Goal: Information Seeking & Learning: Learn about a topic

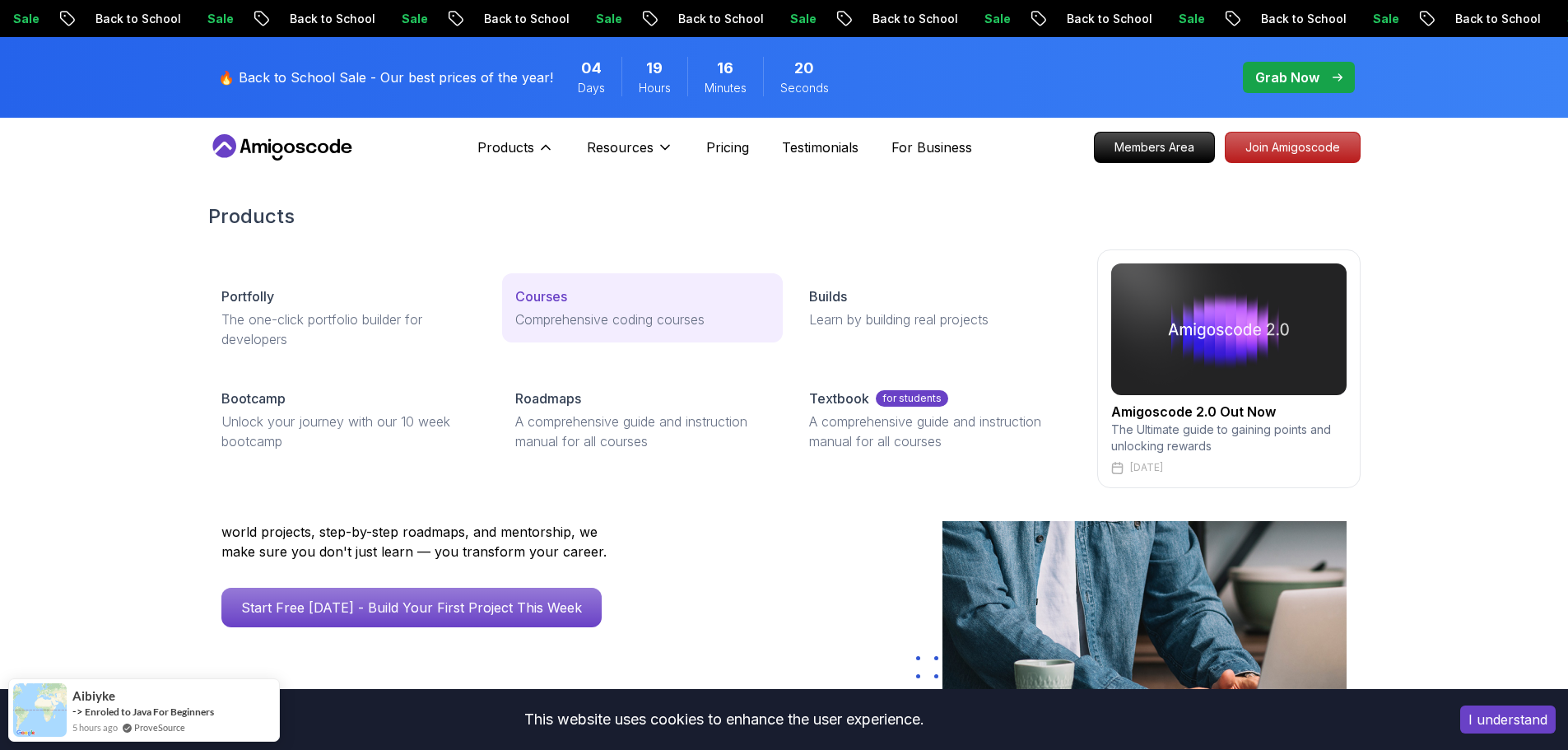
click at [606, 326] on p "Comprehensive coding courses" at bounding box center [642, 320] width 254 height 20
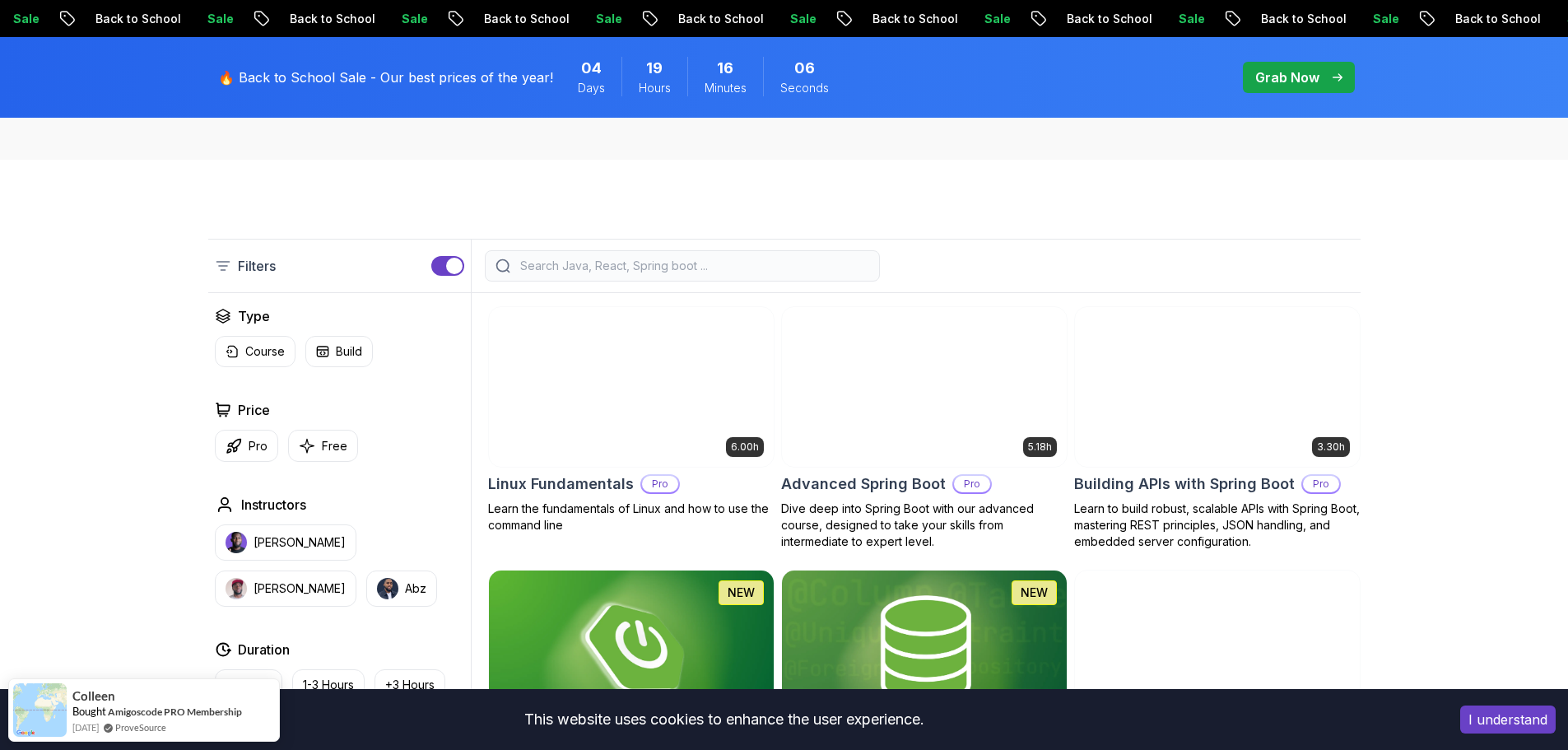
scroll to position [330, 0]
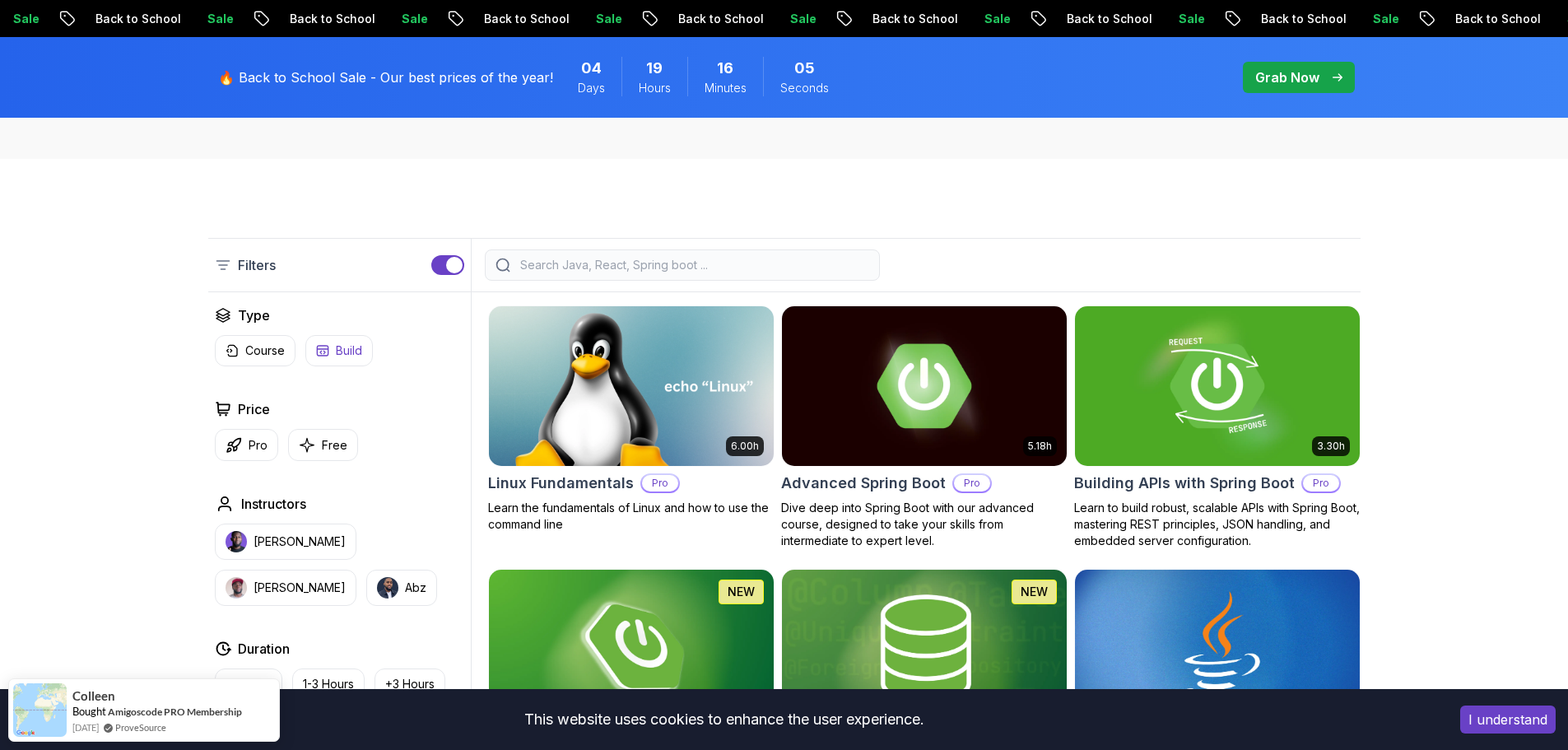
click at [332, 352] on button "Build" at bounding box center [338, 351] width 67 height 31
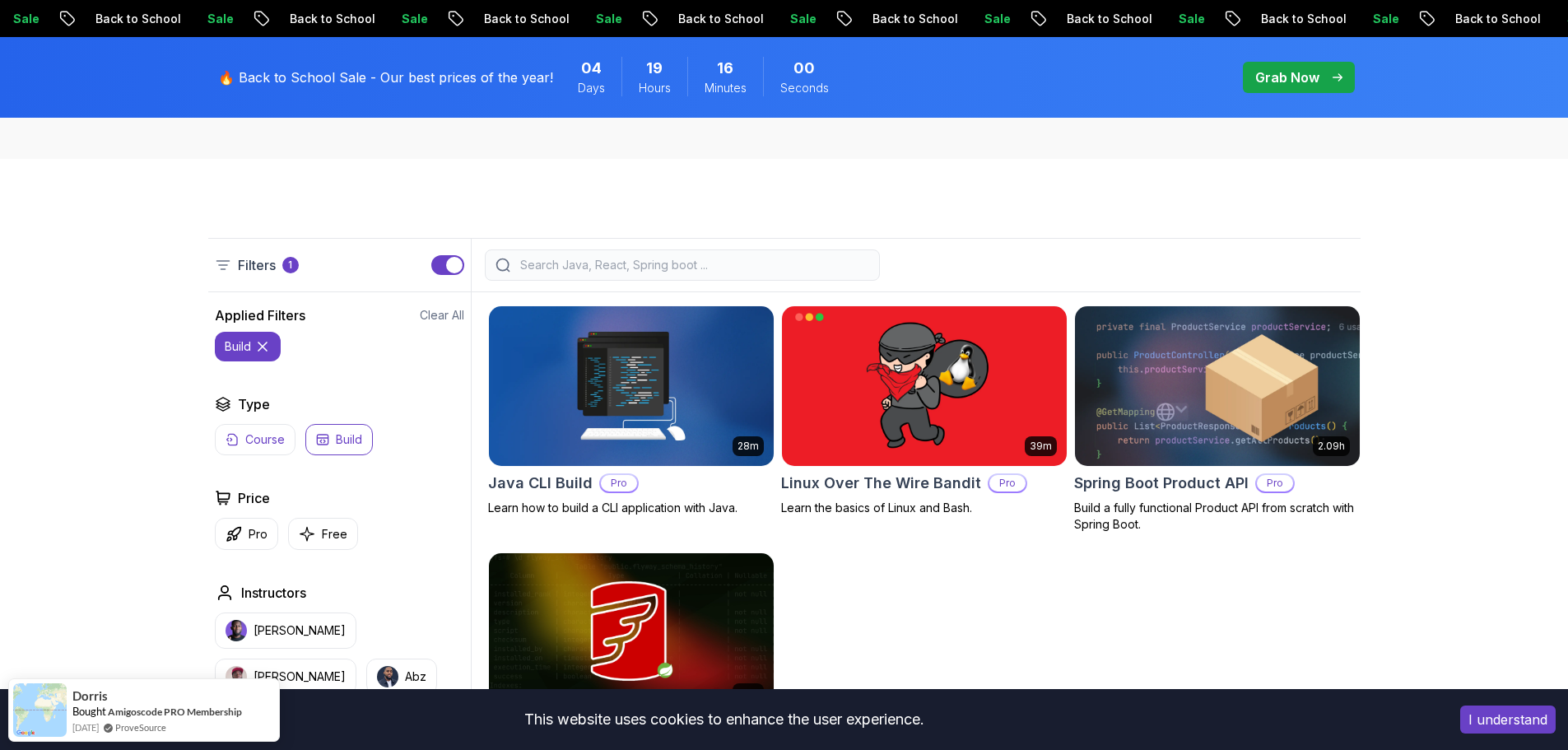
click at [292, 437] on button "Course" at bounding box center [255, 440] width 81 height 31
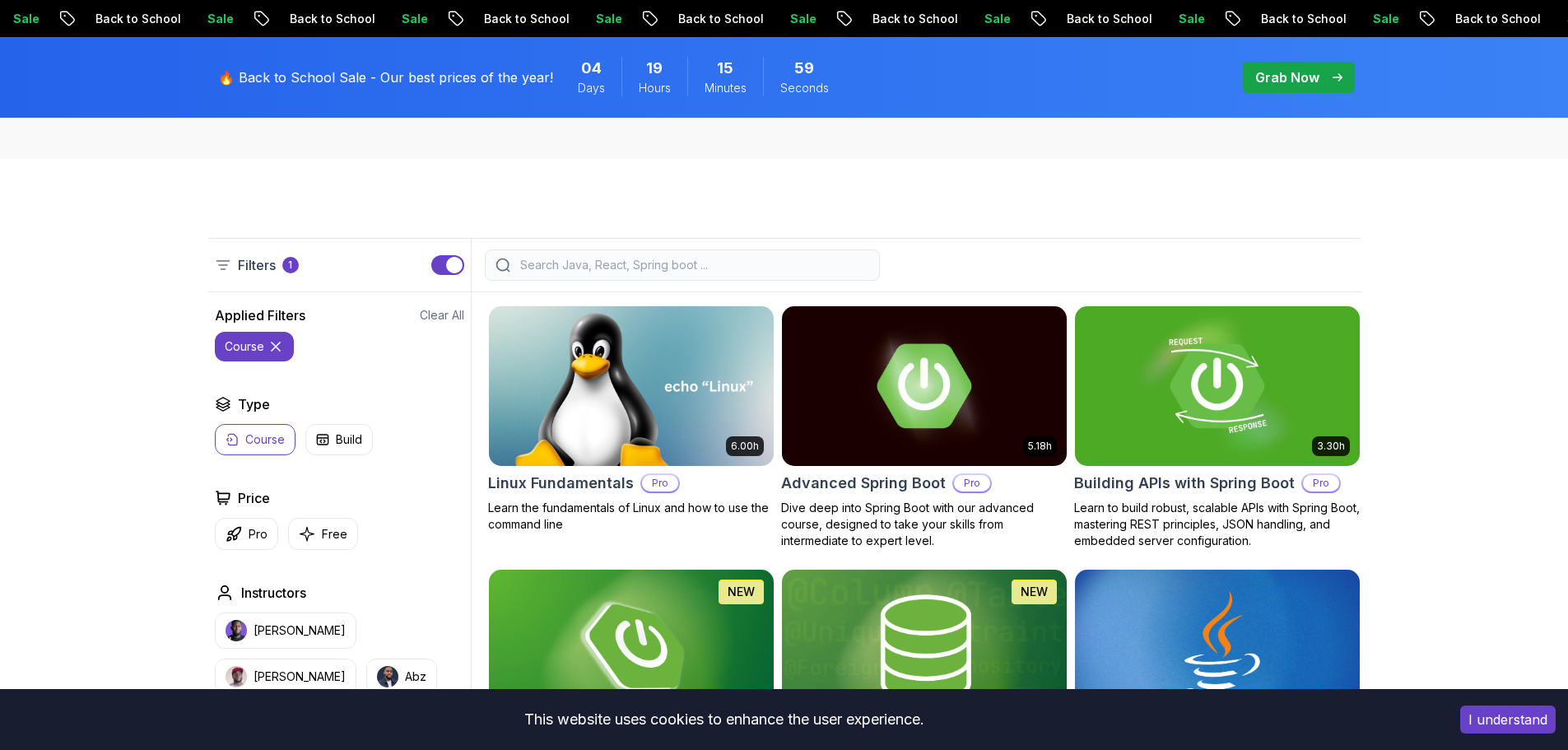
click at [284, 442] on p "Course" at bounding box center [265, 439] width 39 height 17
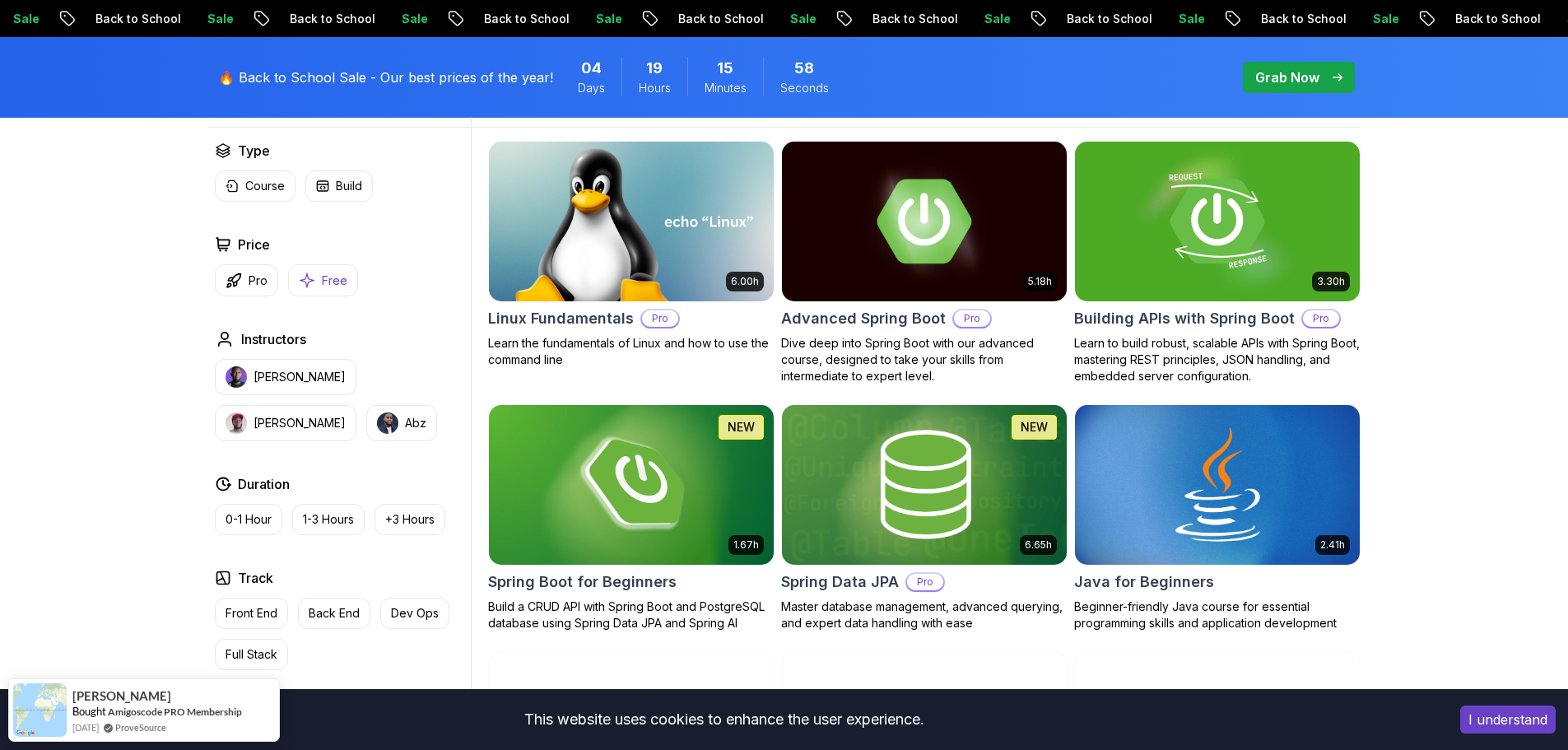
scroll to position [659, 0]
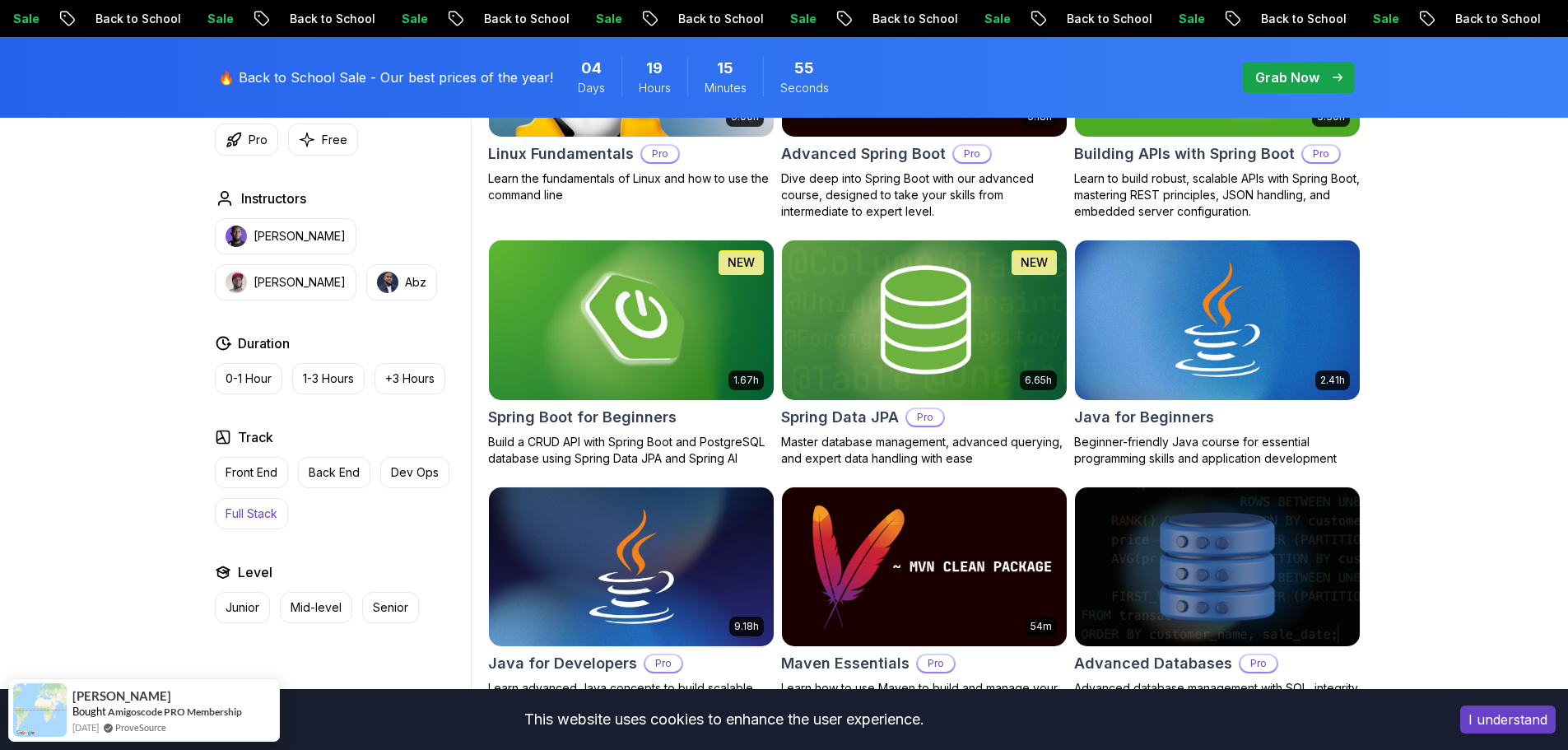
click at [233, 512] on p "Full Stack" at bounding box center [251, 513] width 52 height 17
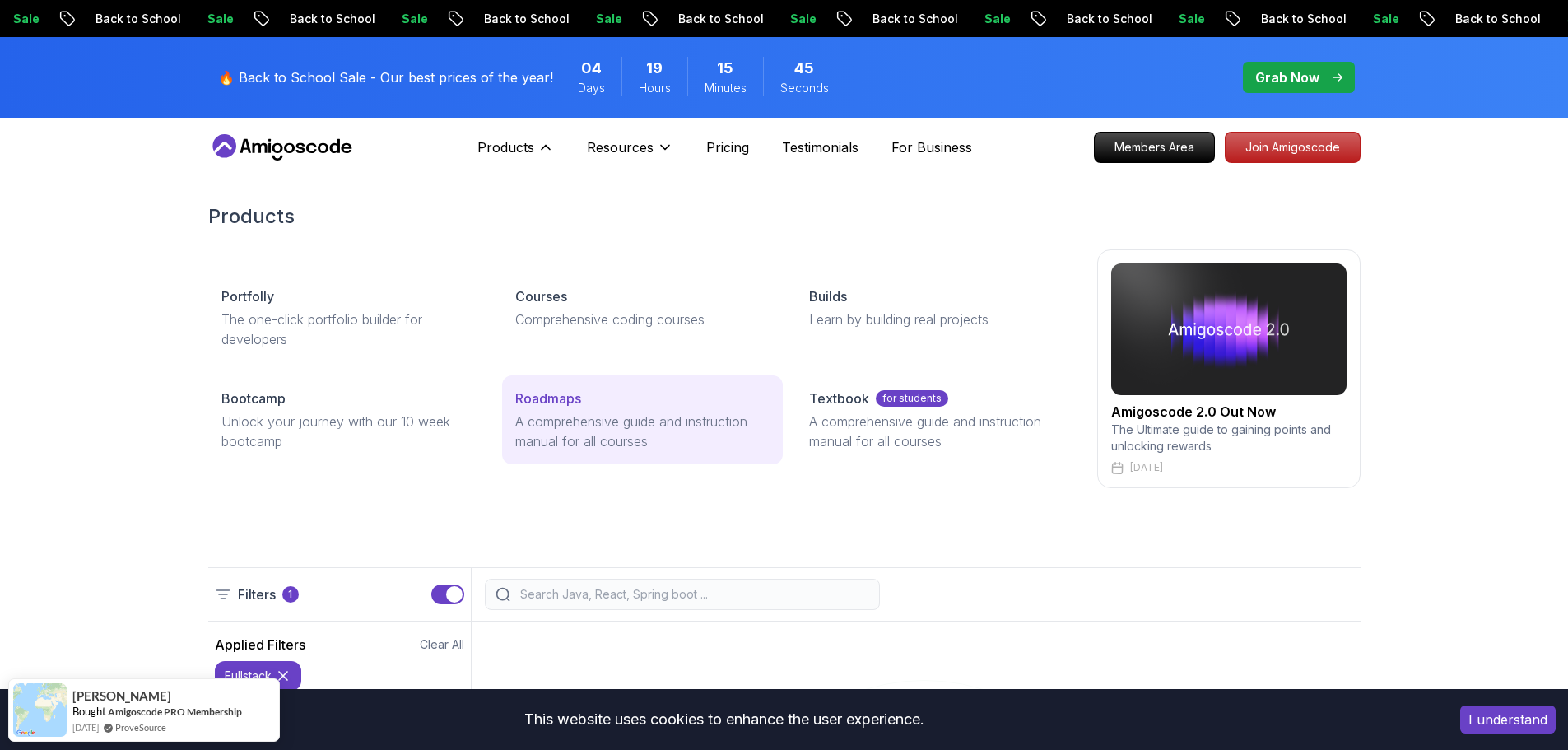
click at [583, 404] on div "Roadmaps" at bounding box center [642, 399] width 254 height 20
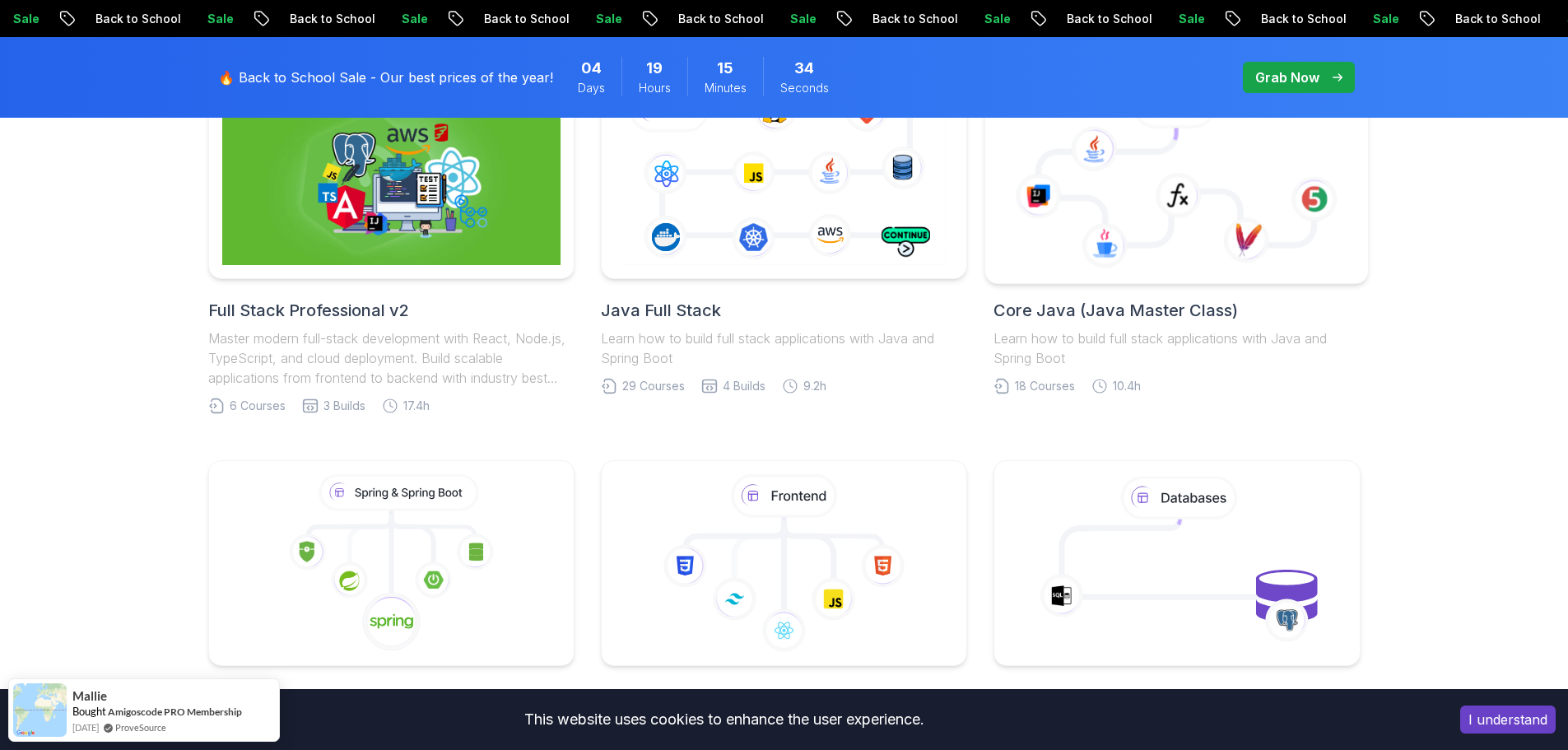
scroll to position [330, 0]
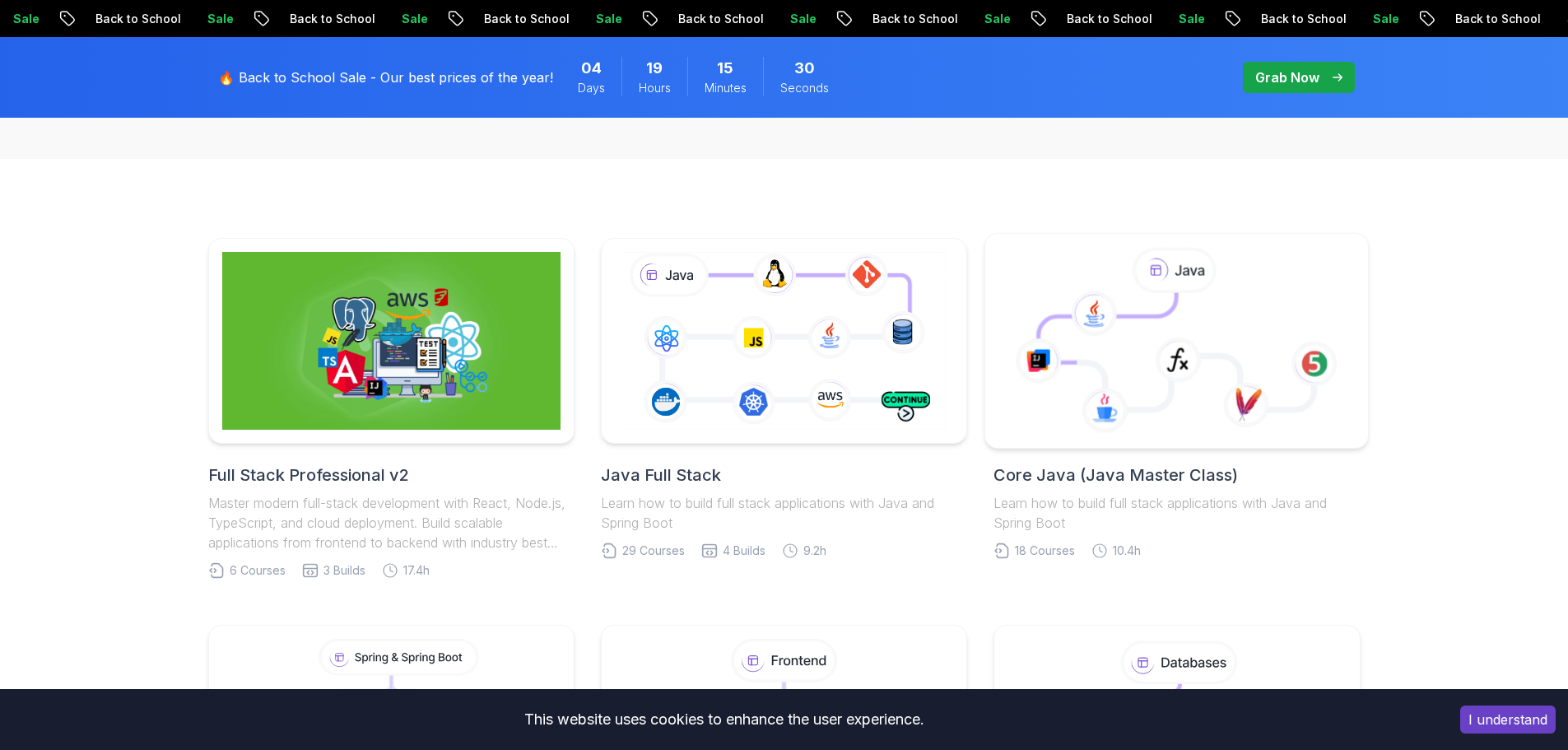
click at [1185, 328] on icon at bounding box center [1177, 352] width 276 height 117
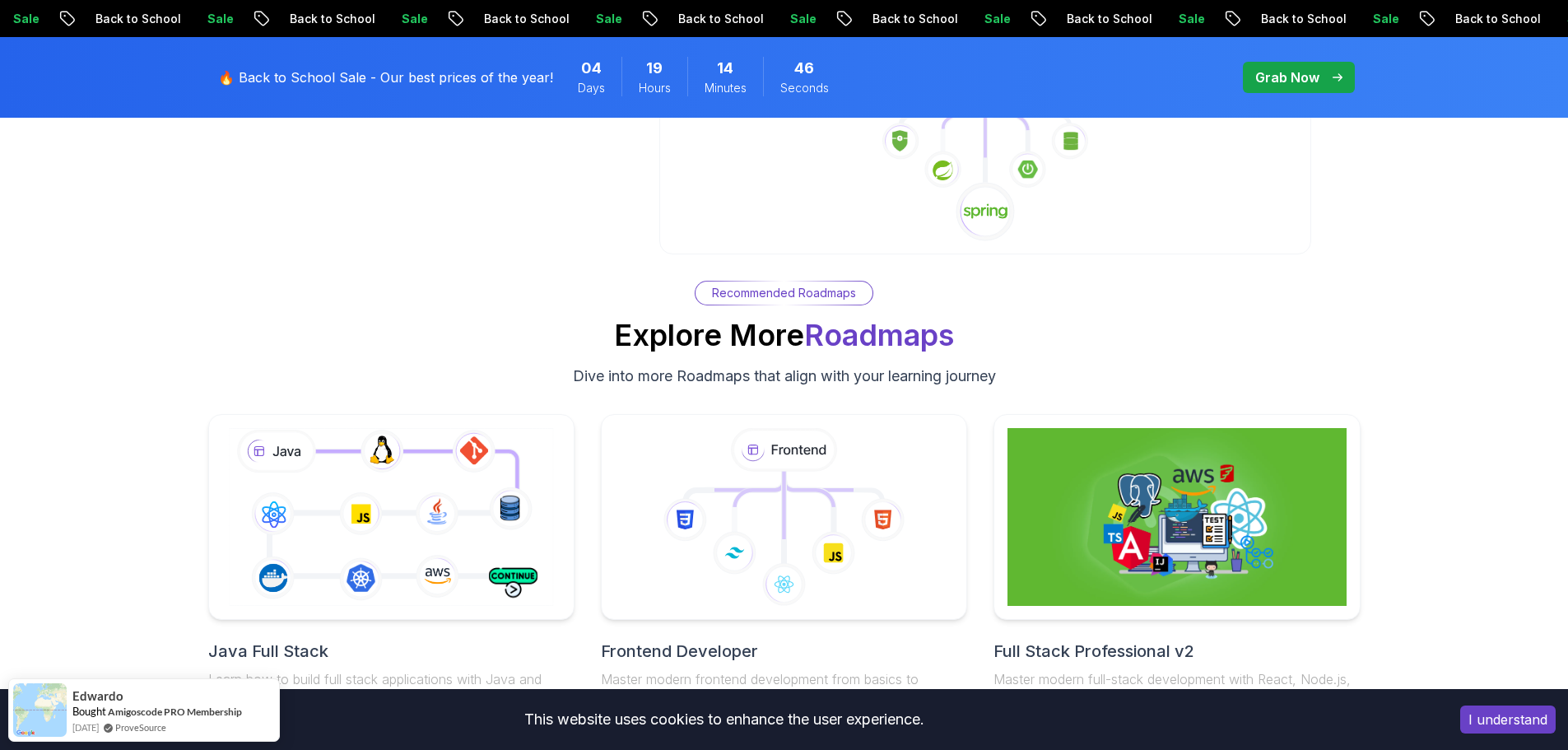
scroll to position [6095, 0]
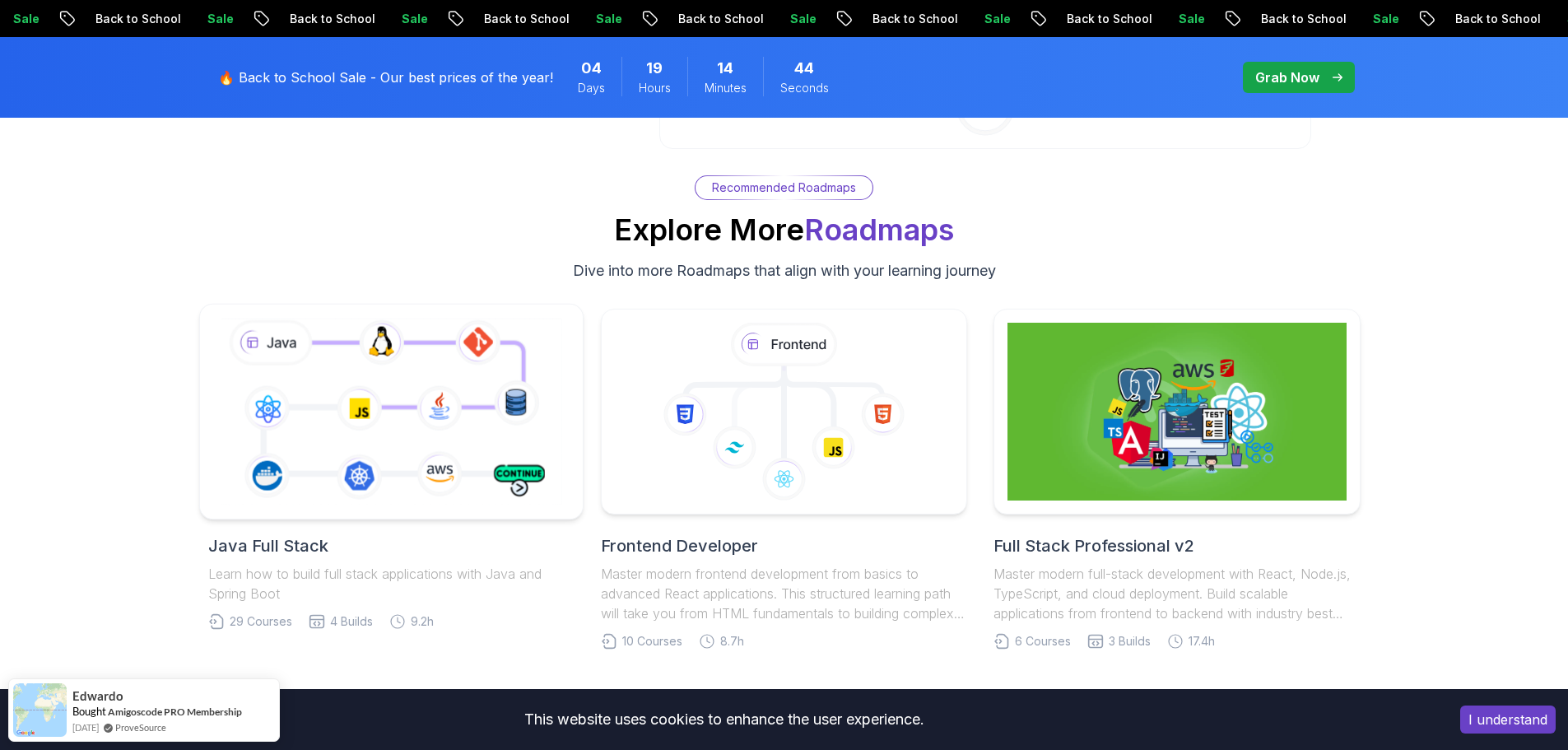
click at [472, 394] on icon at bounding box center [391, 412] width 348 height 194
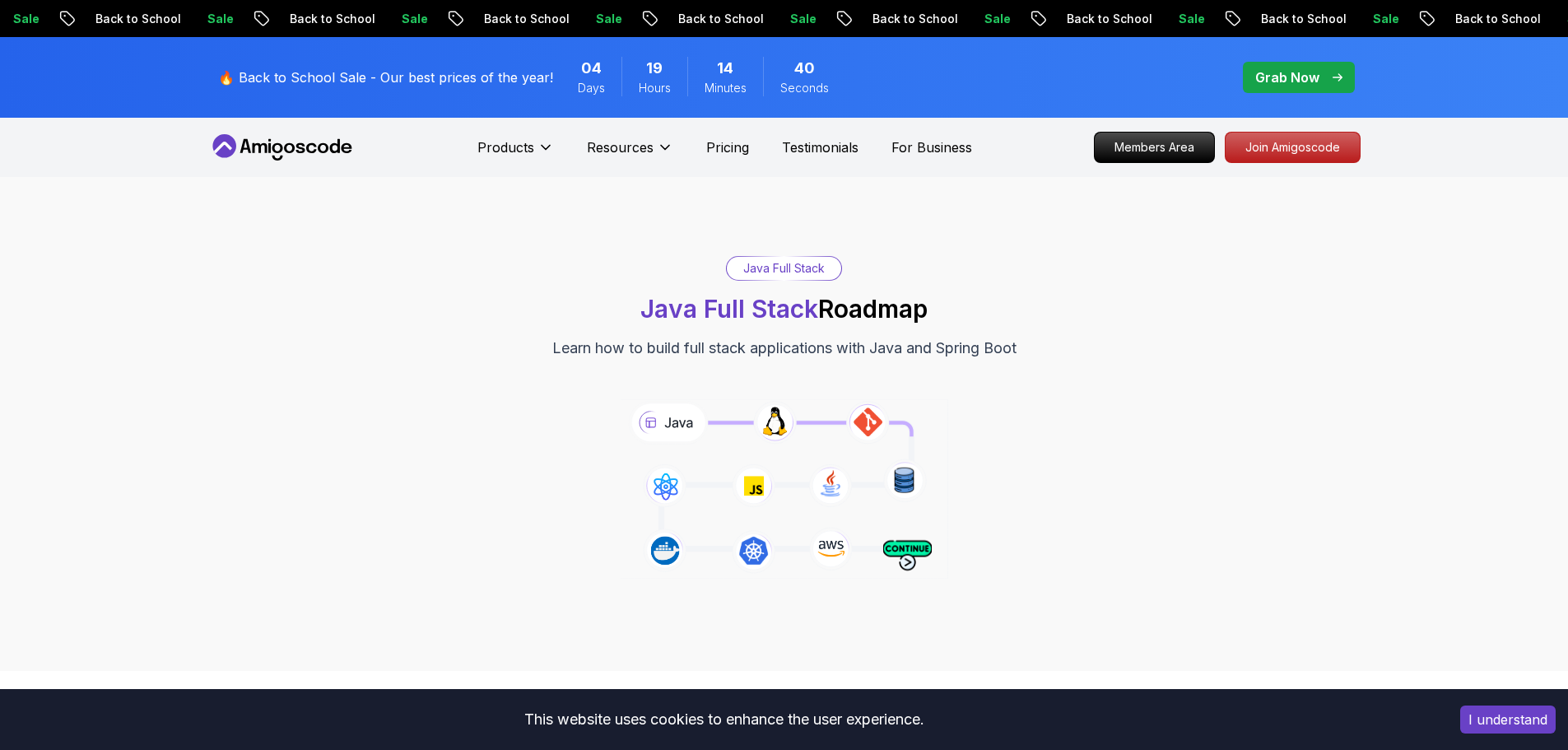
click at [1290, 81] on p "Grab Now" at bounding box center [1287, 77] width 65 height 20
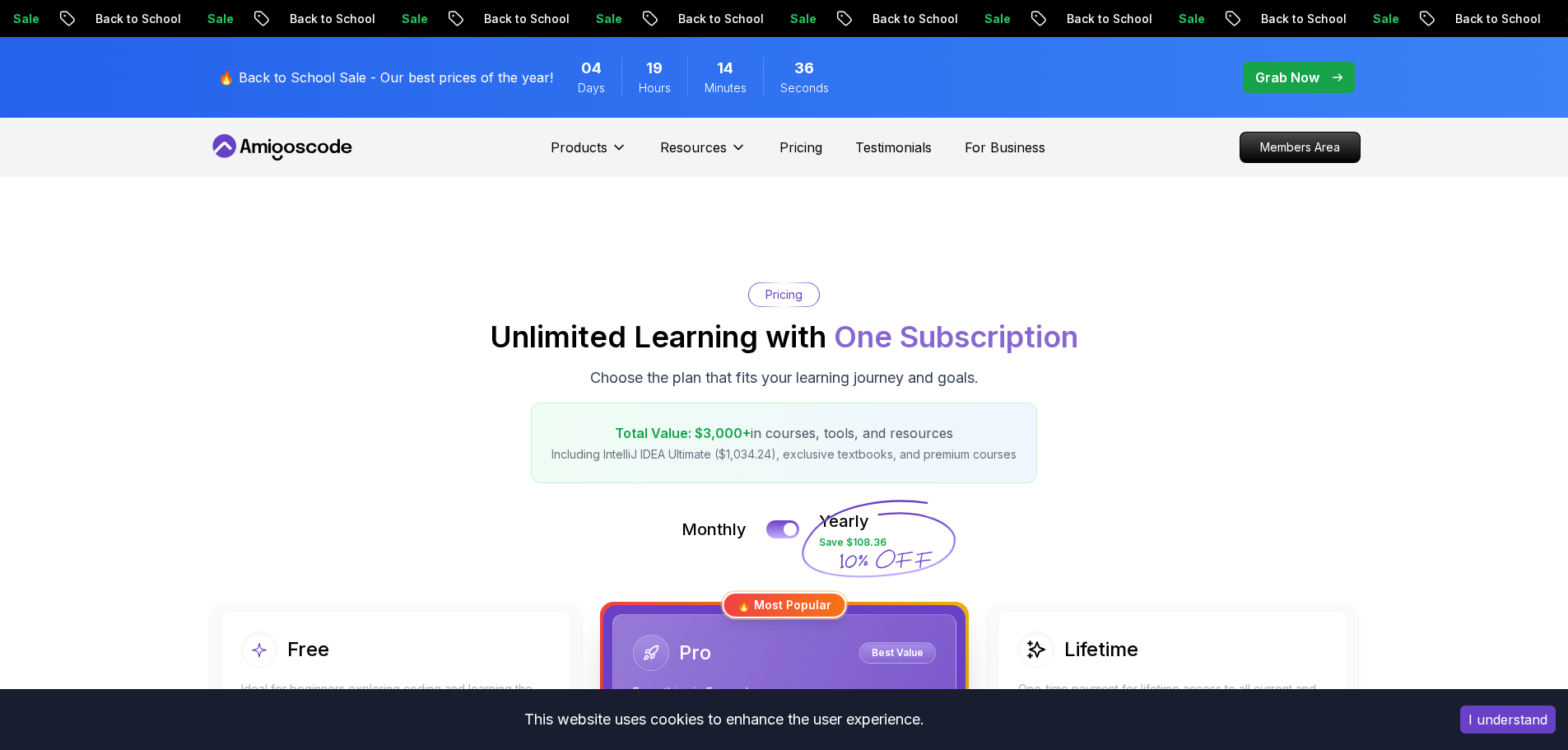
scroll to position [330, 0]
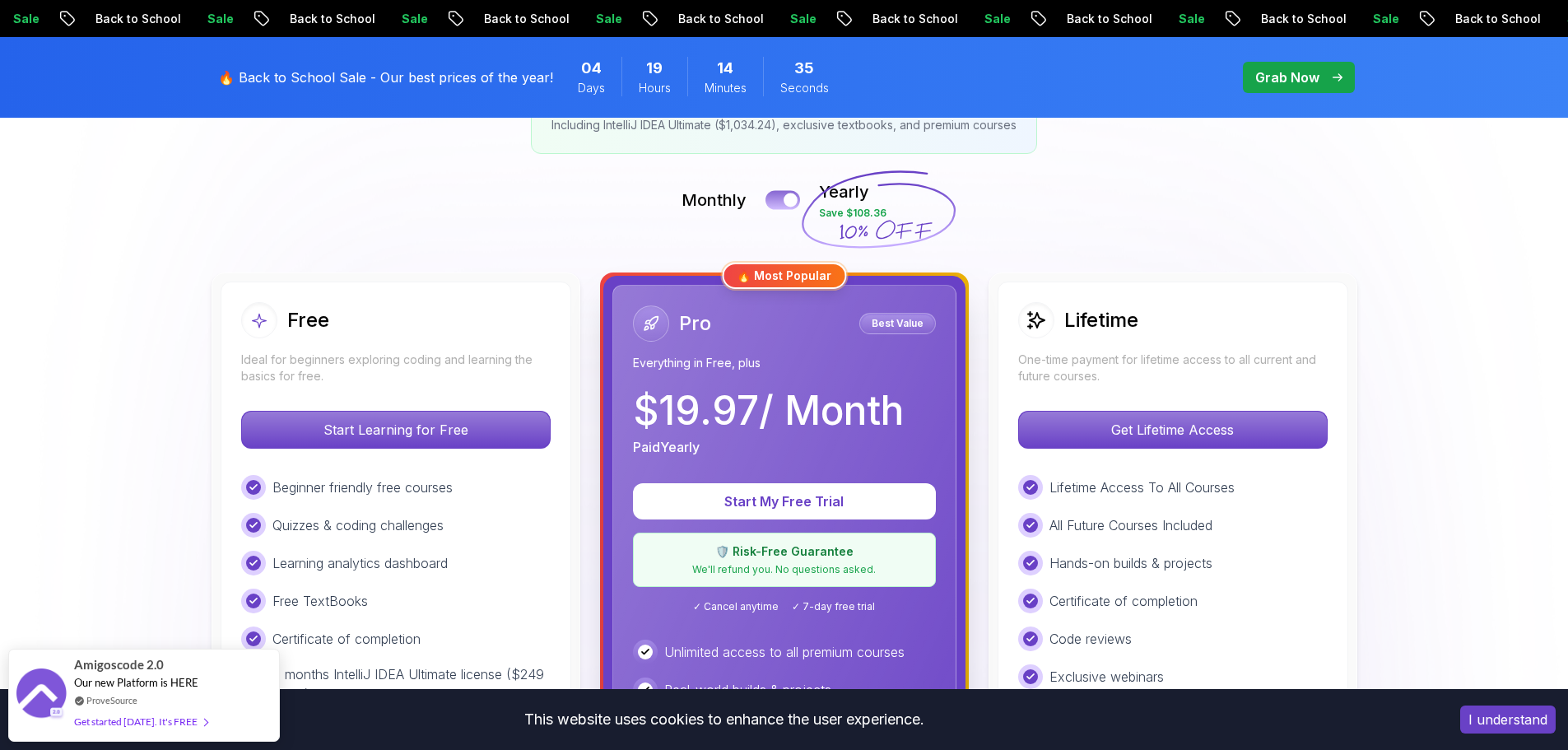
click at [785, 195] on button at bounding box center [782, 199] width 34 height 19
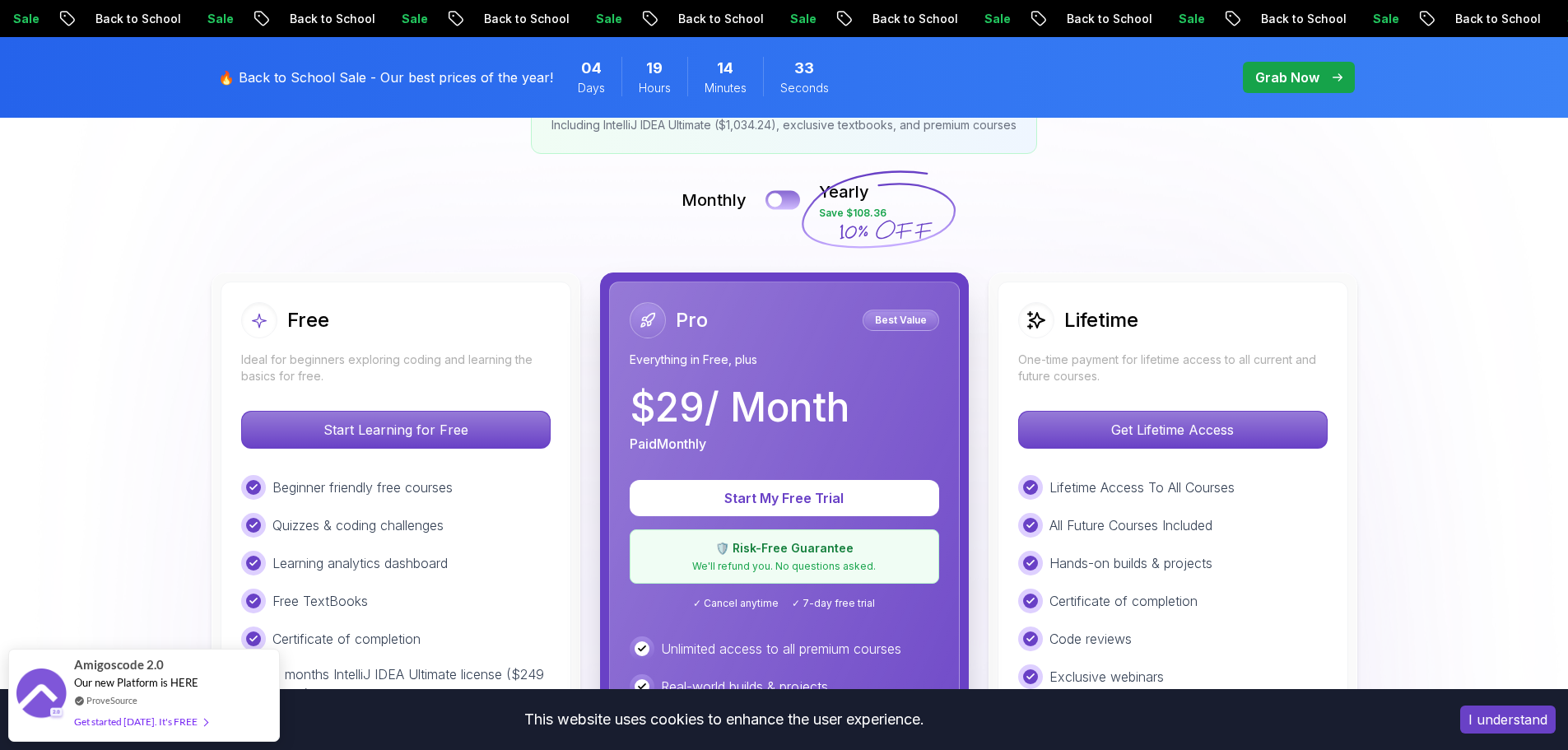
click at [785, 195] on button at bounding box center [782, 199] width 34 height 19
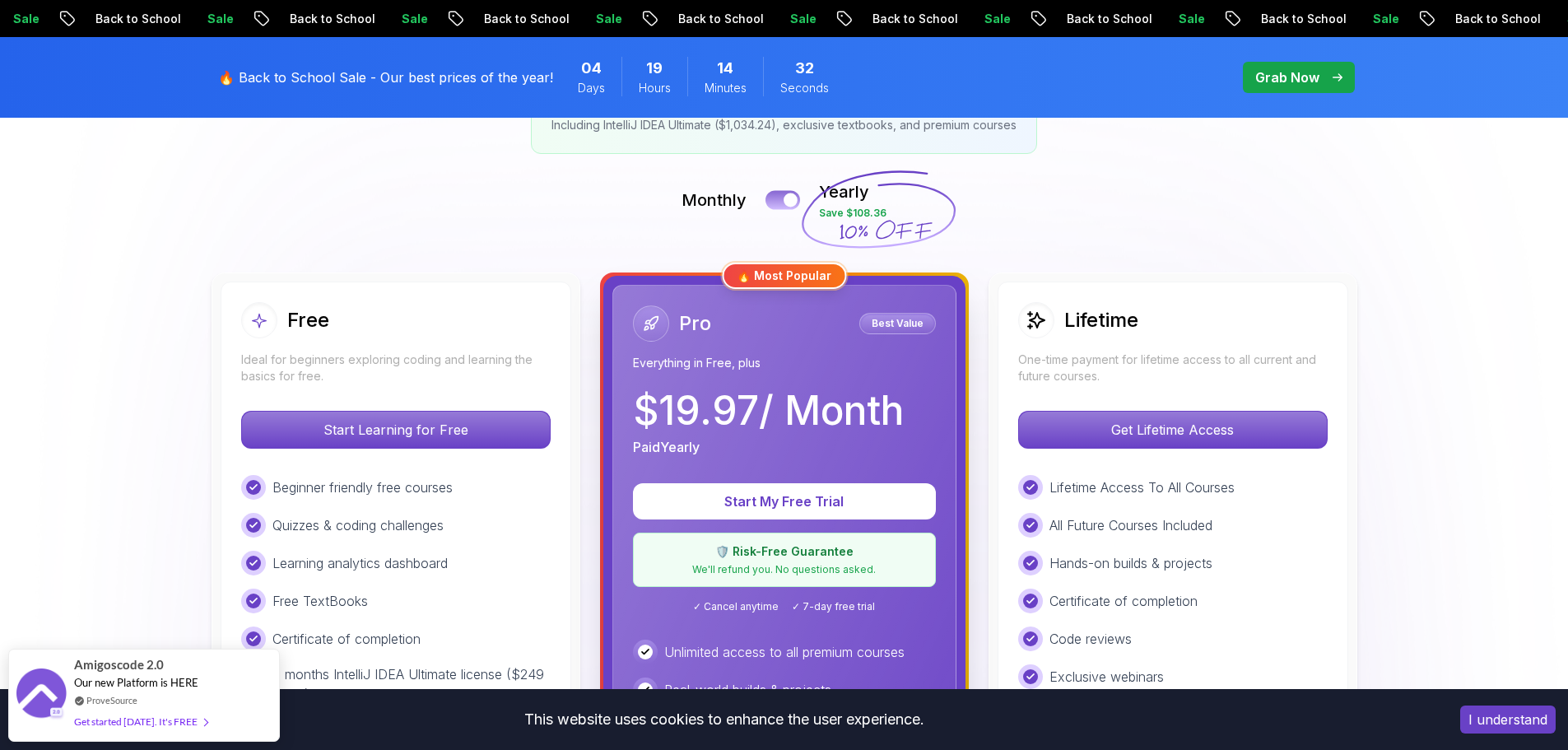
click at [785, 195] on button at bounding box center [782, 199] width 34 height 19
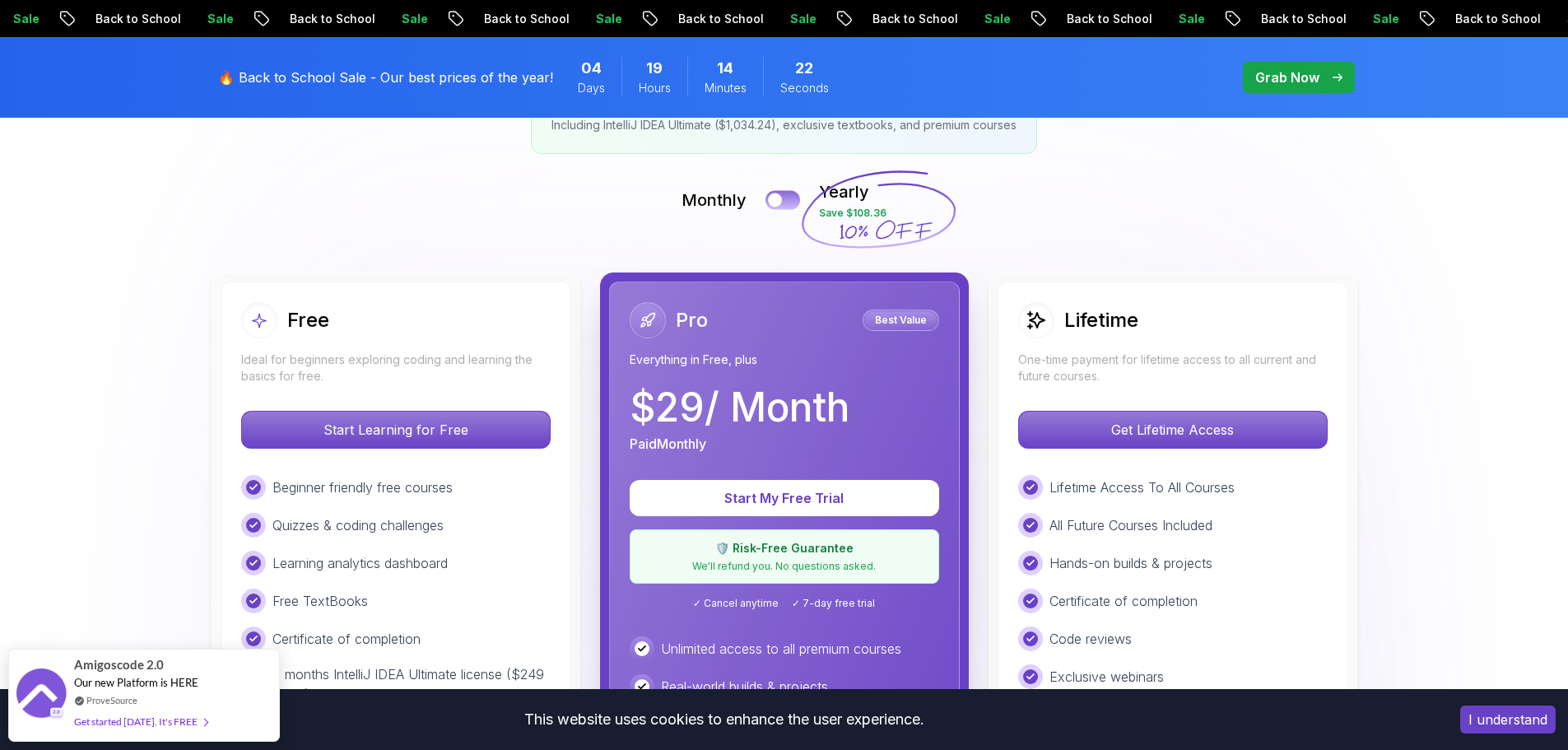
click at [780, 198] on div at bounding box center [775, 200] width 14 height 14
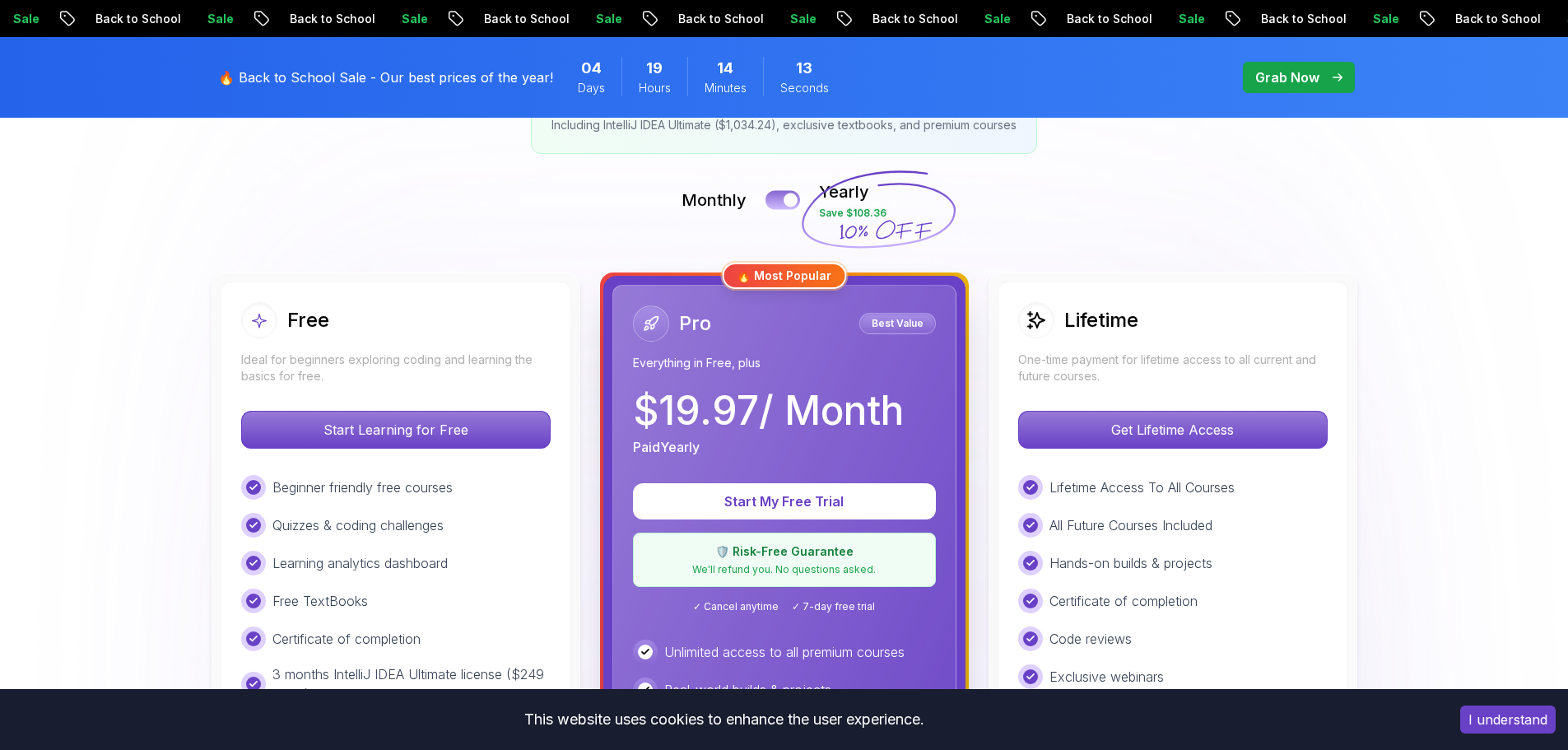
click at [783, 198] on button at bounding box center [782, 199] width 34 height 19
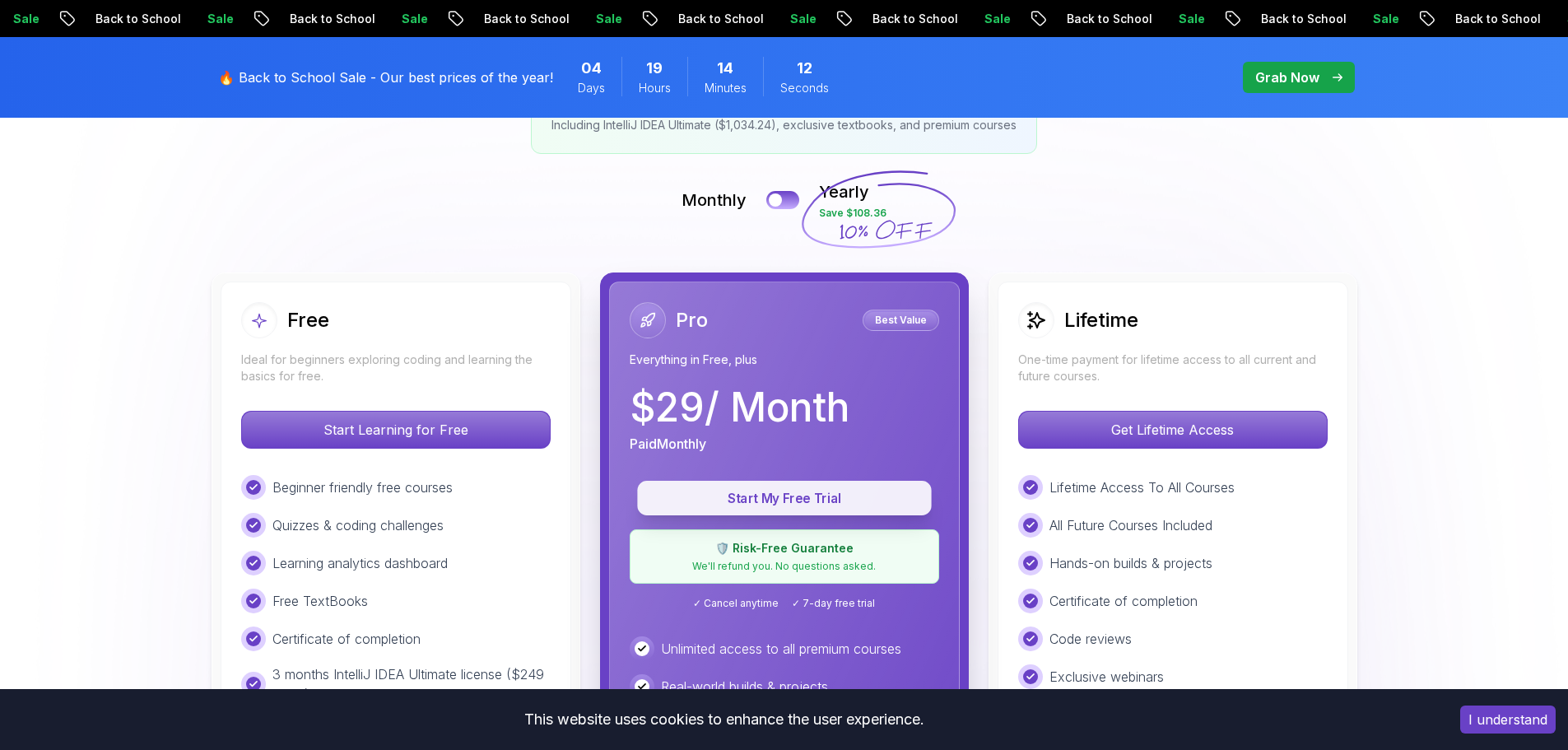
click at [845, 501] on p "Start My Free Trial" at bounding box center [784, 498] width 257 height 19
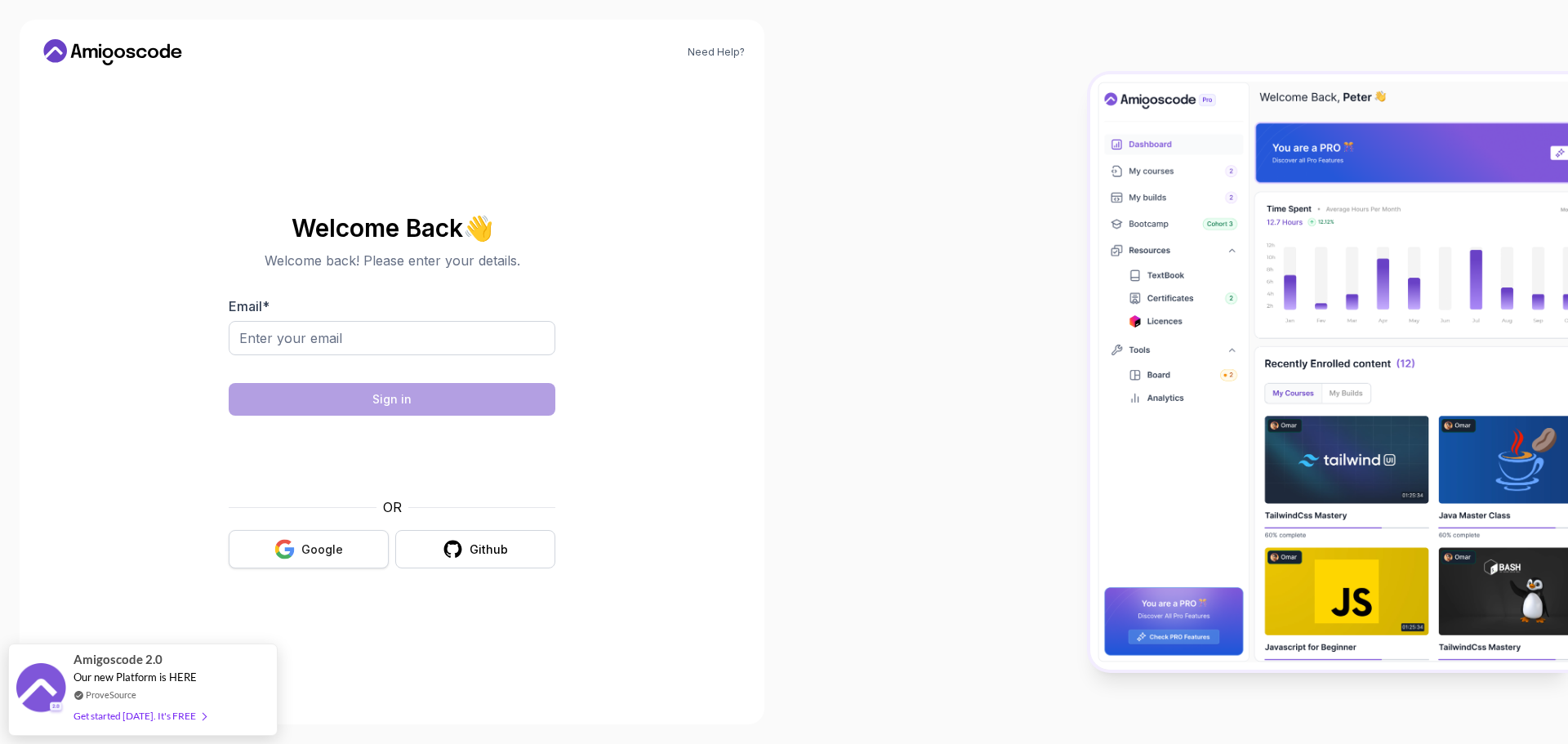
click at [360, 552] on button "Google" at bounding box center [308, 550] width 160 height 39
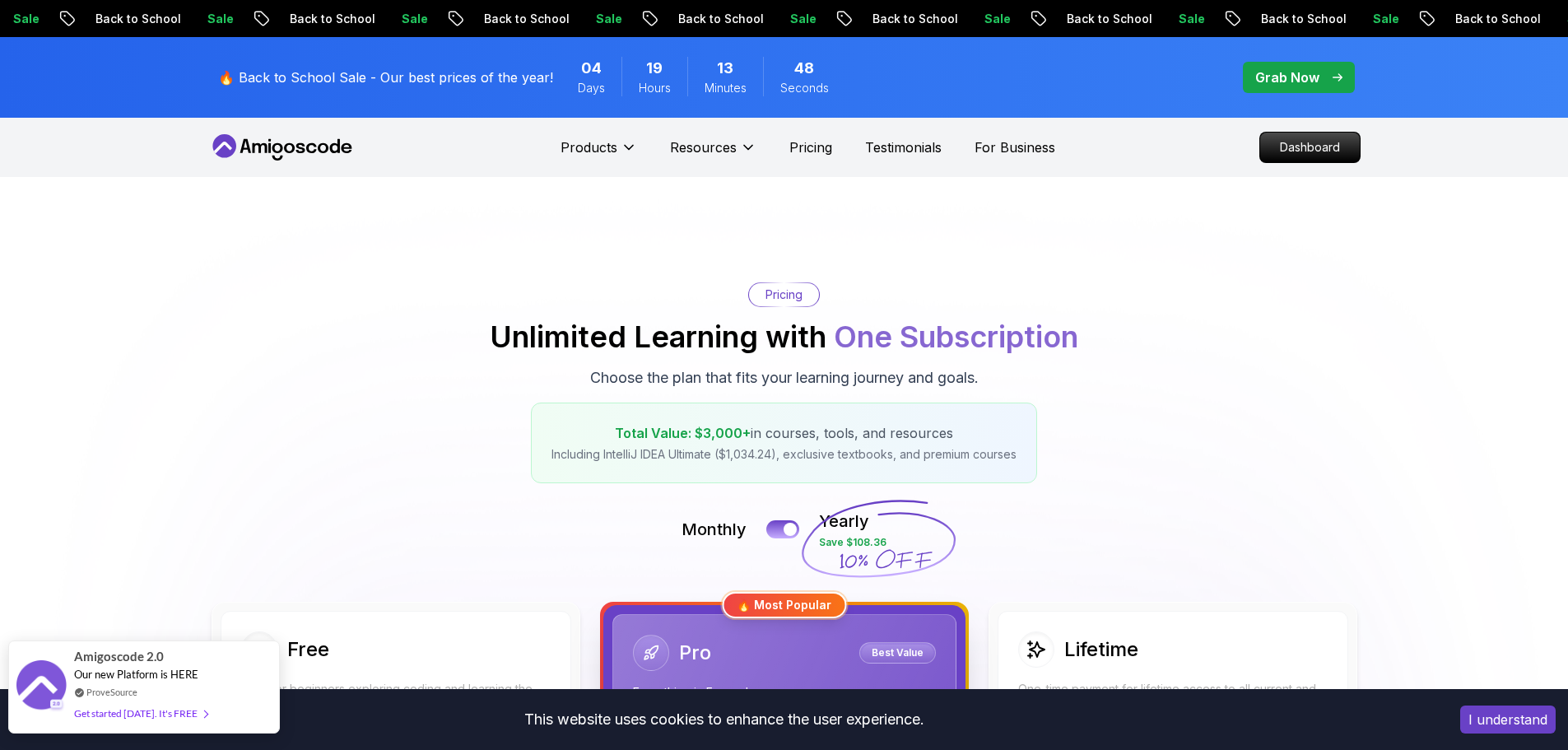
click at [188, 715] on div "Get started [DATE]. It's FREE" at bounding box center [141, 713] width 133 height 19
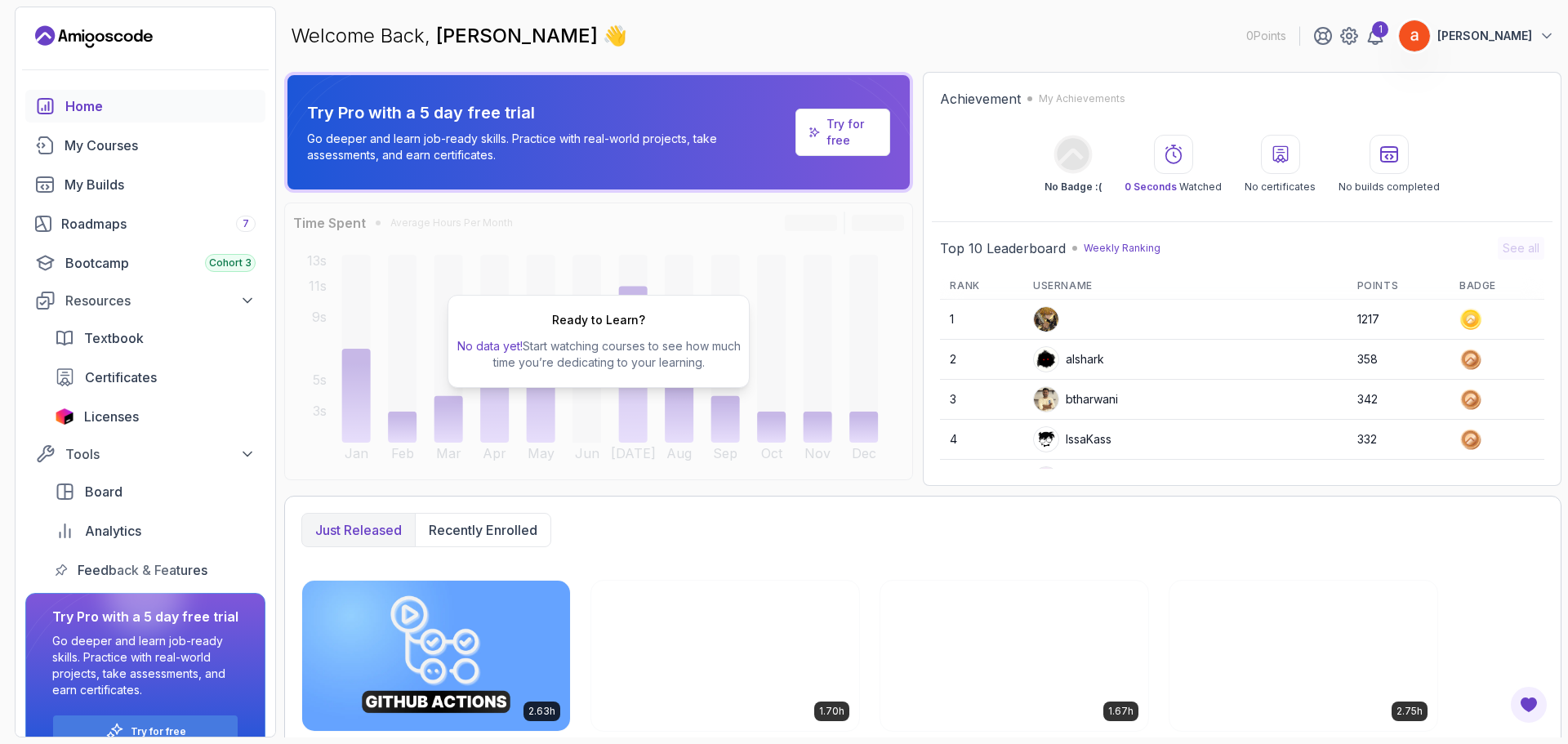
scroll to position [303, 0]
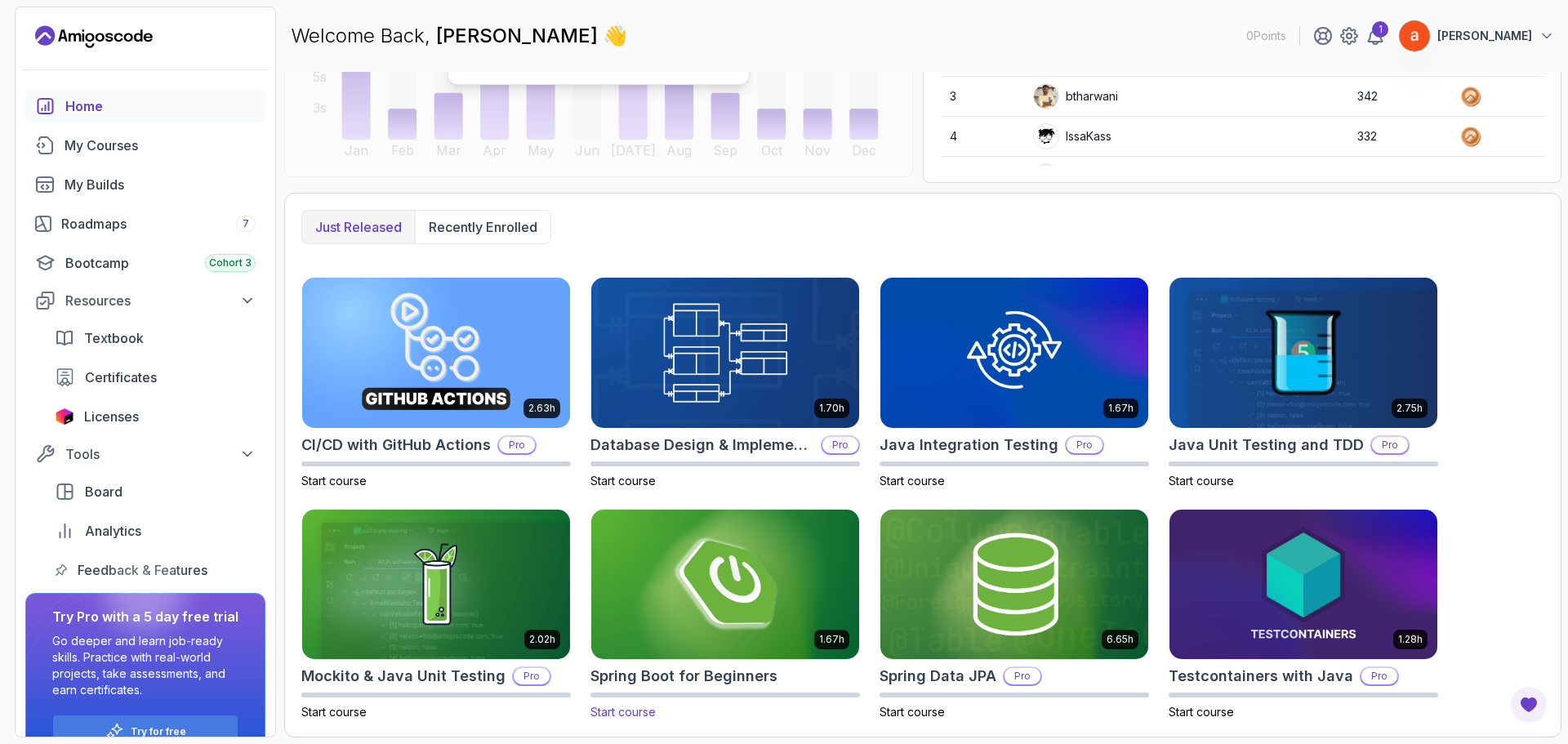
click at [720, 618] on img at bounding box center [725, 584] width 281 height 158
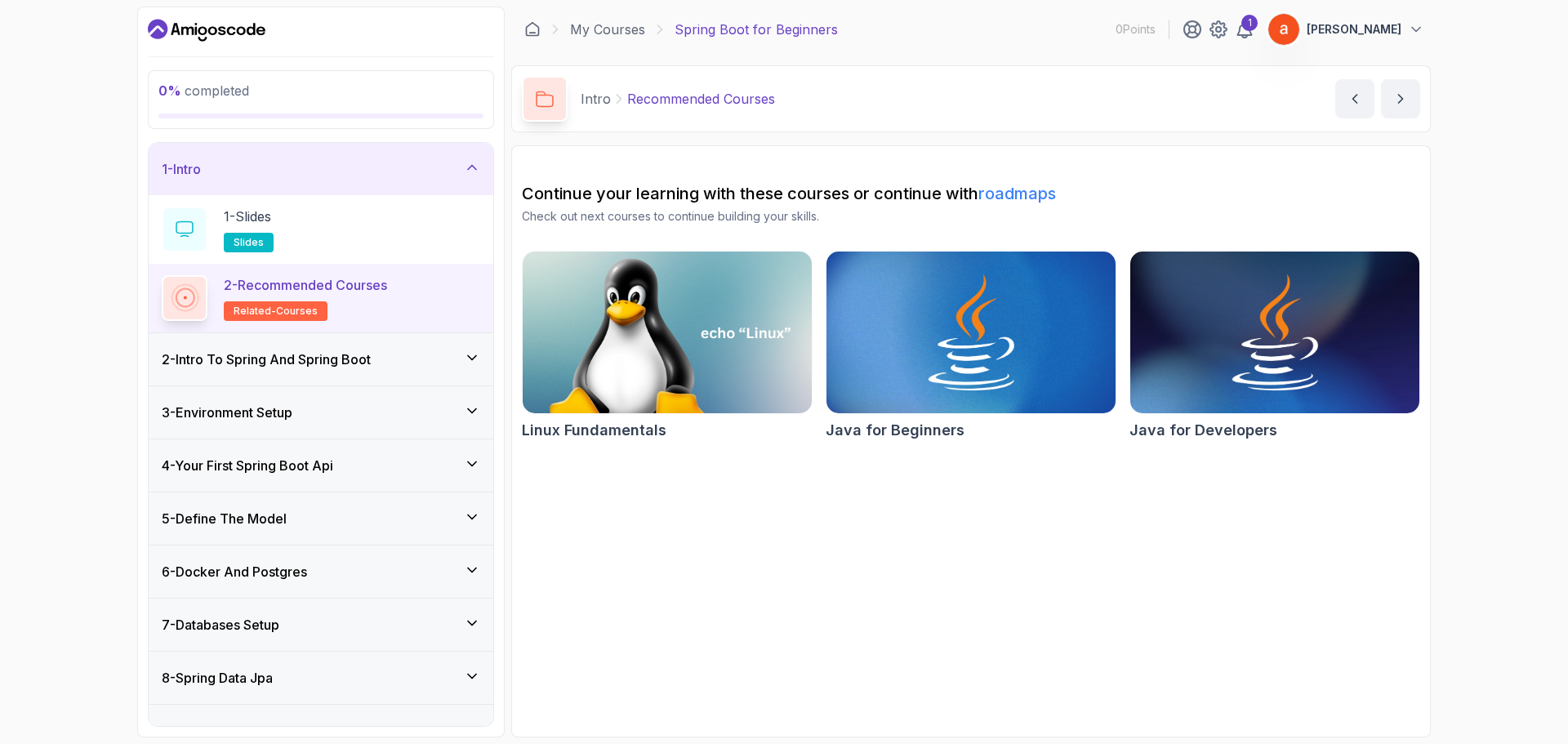
click at [312, 370] on div "2 - Intro To Spring And Spring Boot" at bounding box center [320, 360] width 344 height 52
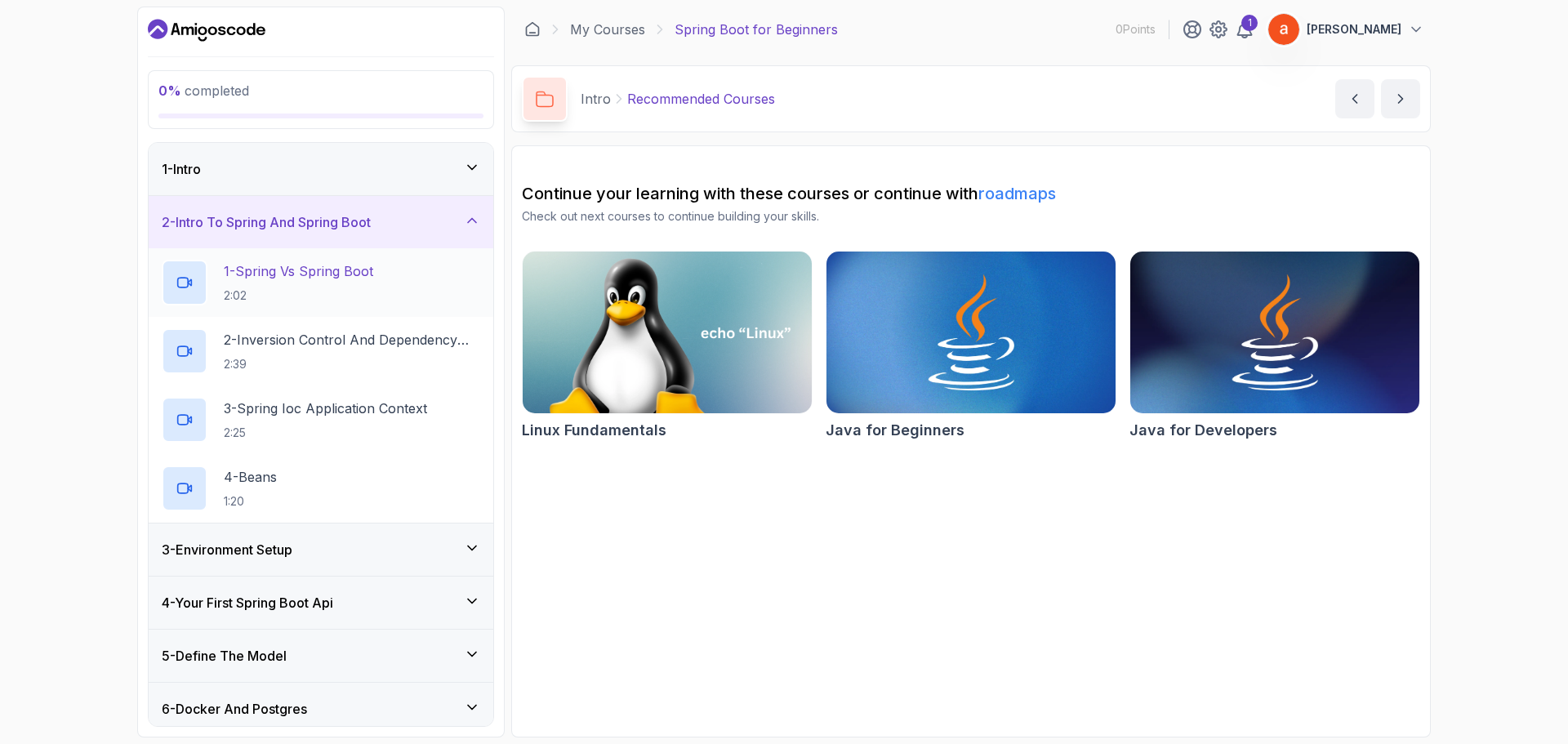
click at [295, 269] on p "1 - Spring Vs Spring Boot" at bounding box center [299, 272] width 149 height 19
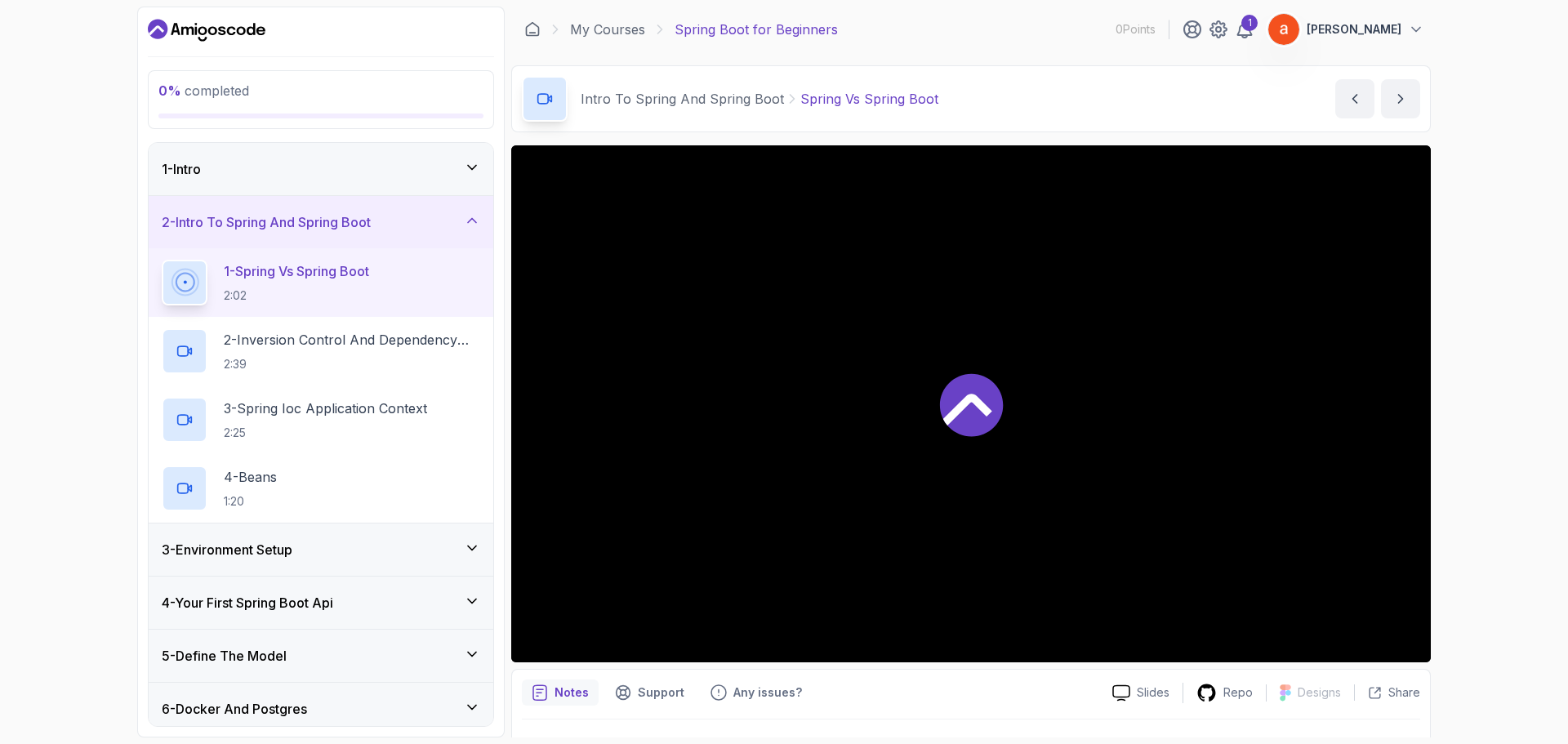
click at [960, 411] on icon at bounding box center [968, 409] width 49 height 32
click at [243, 34] on icon "Dashboard" at bounding box center [240, 30] width 9 height 9
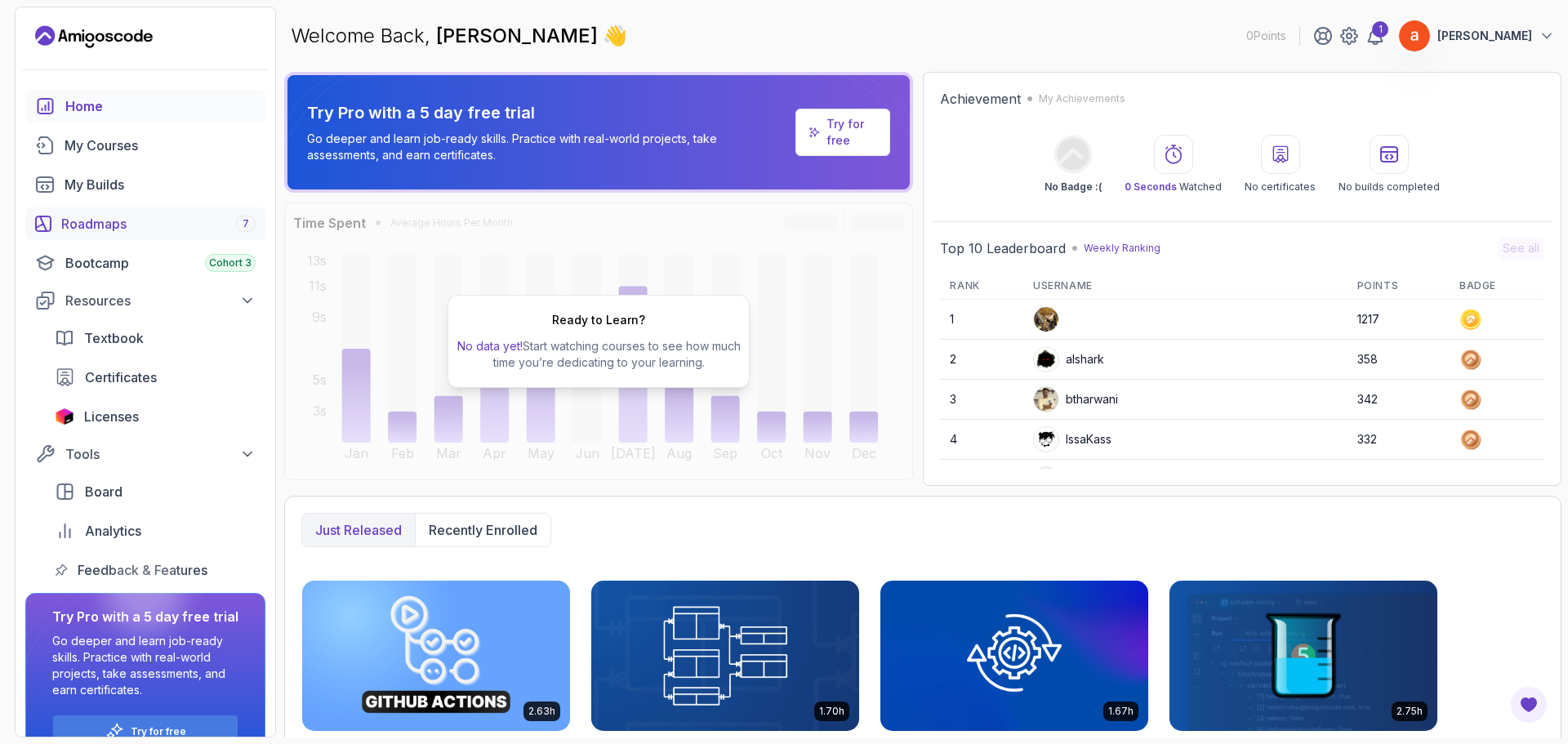
click at [102, 227] on div "Roadmaps 7" at bounding box center [158, 224] width 194 height 19
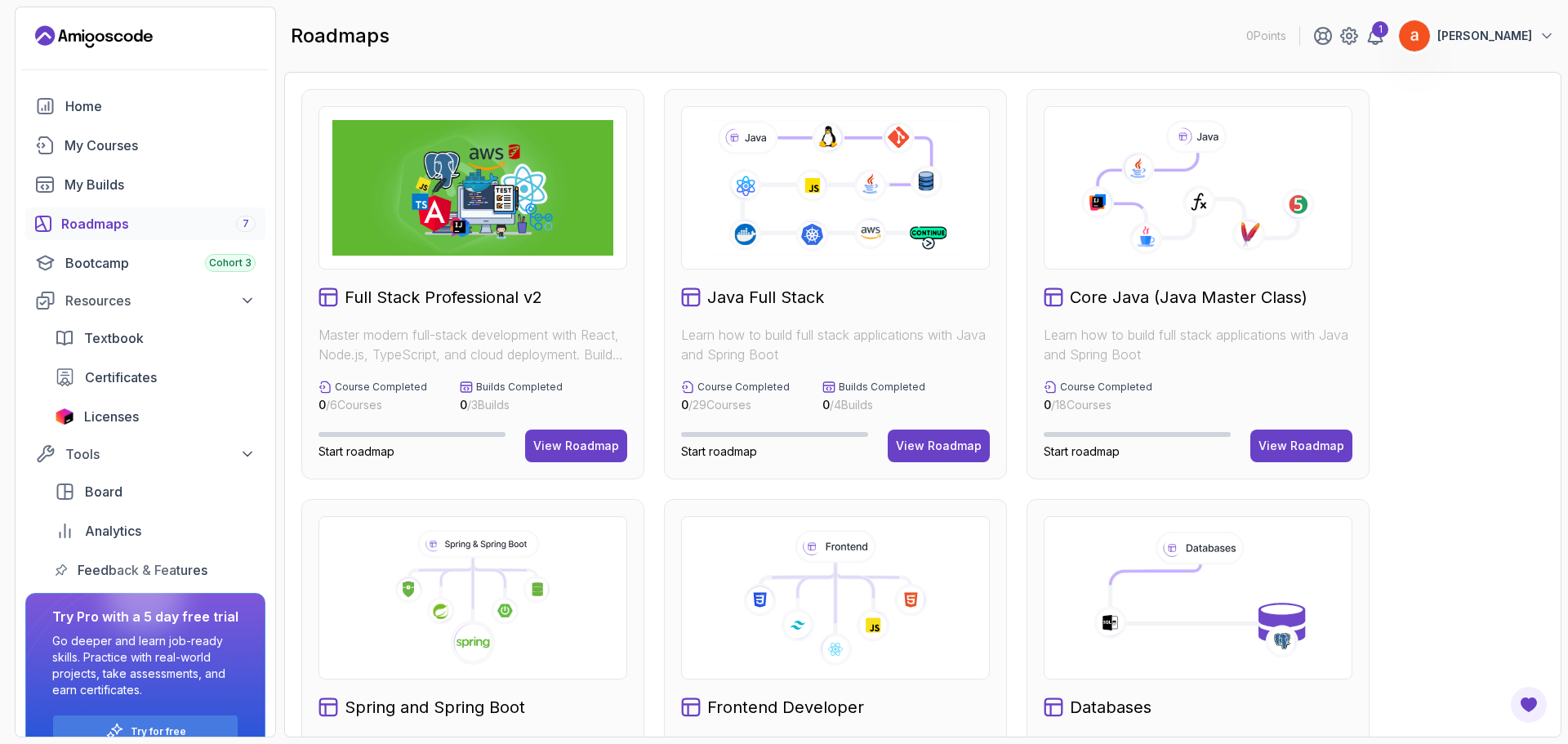
click at [1157, 230] on icon at bounding box center [1146, 239] width 34 height 34
click at [1294, 448] on div "View Roadmap" at bounding box center [1301, 445] width 85 height 16
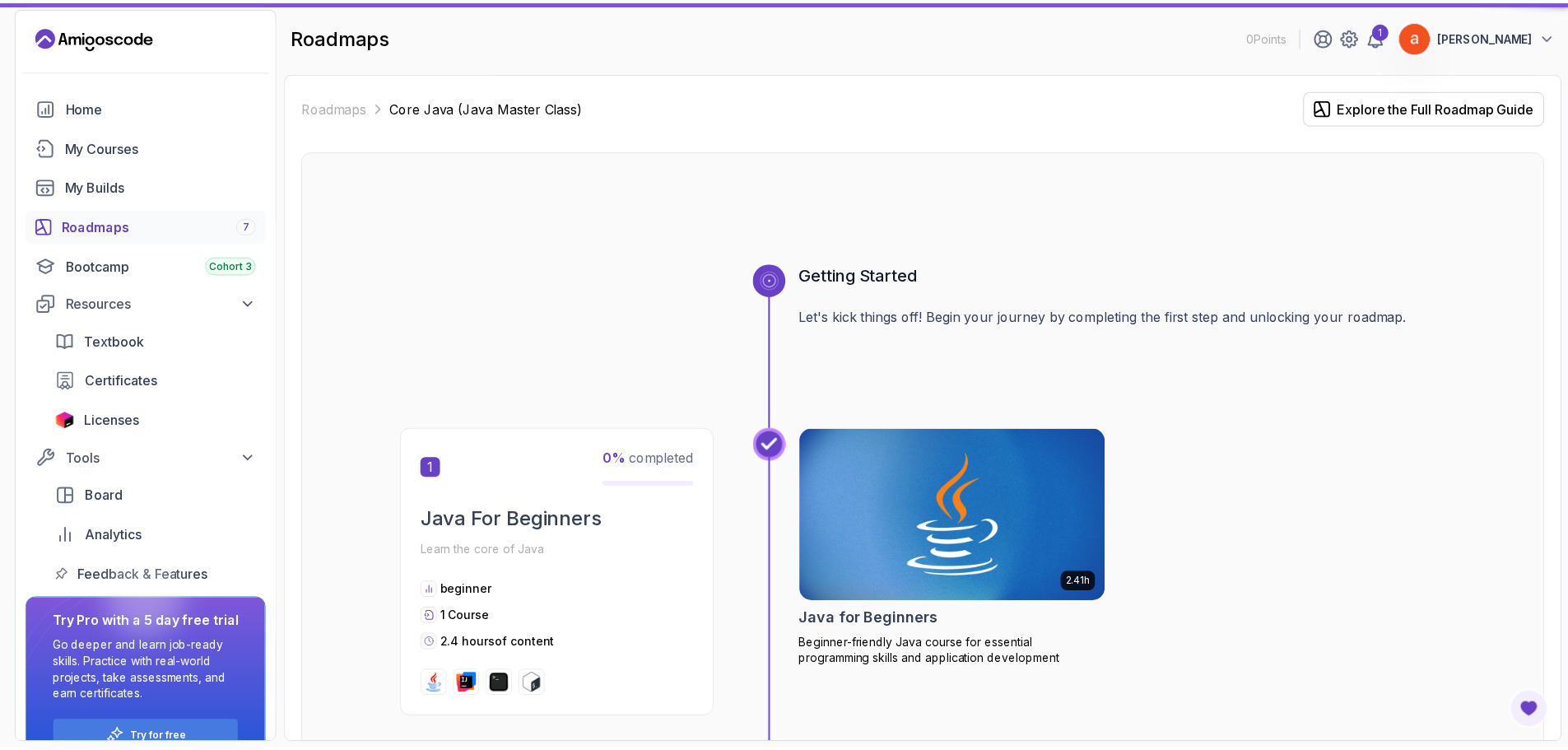
scroll to position [164, 0]
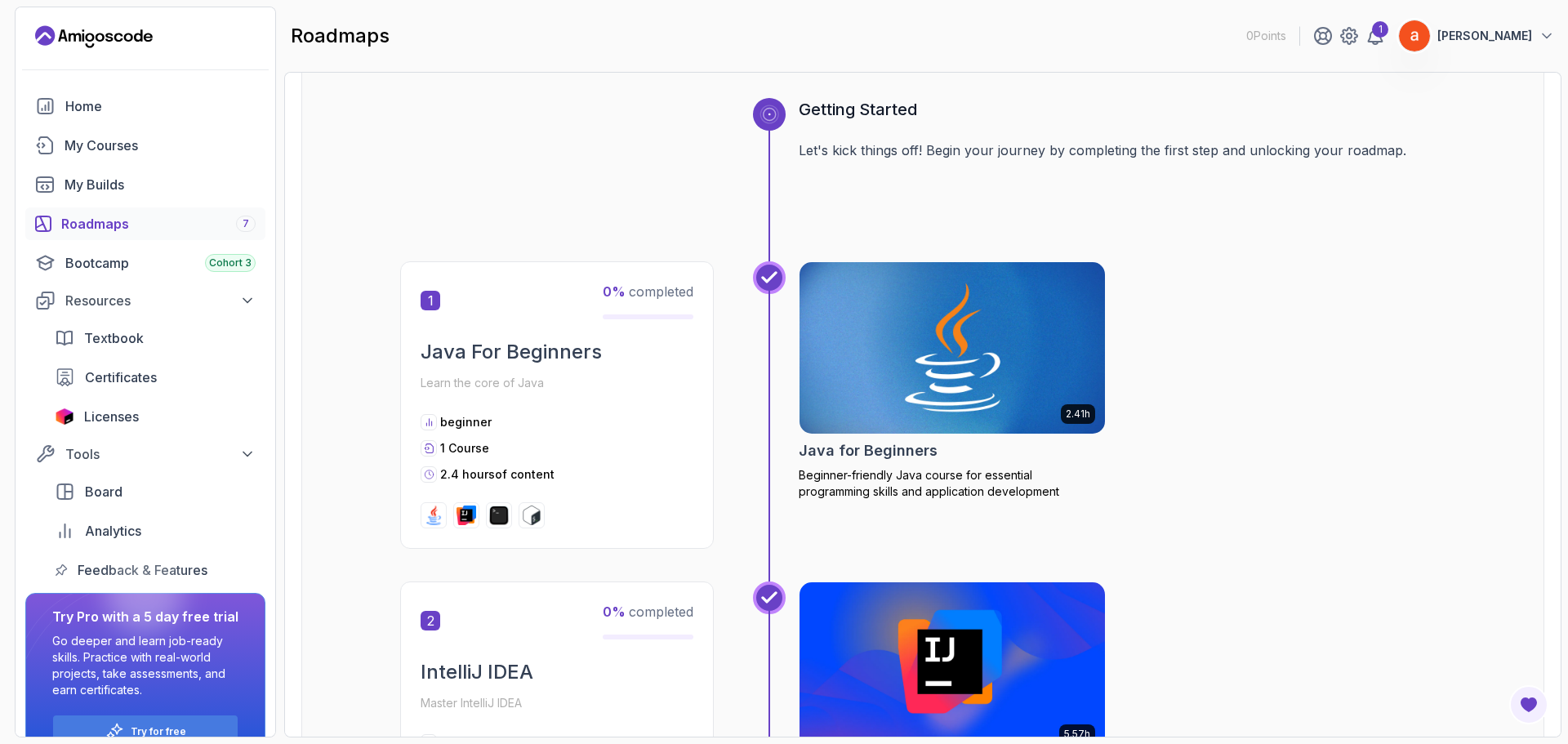
click at [978, 423] on img at bounding box center [952, 347] width 321 height 179
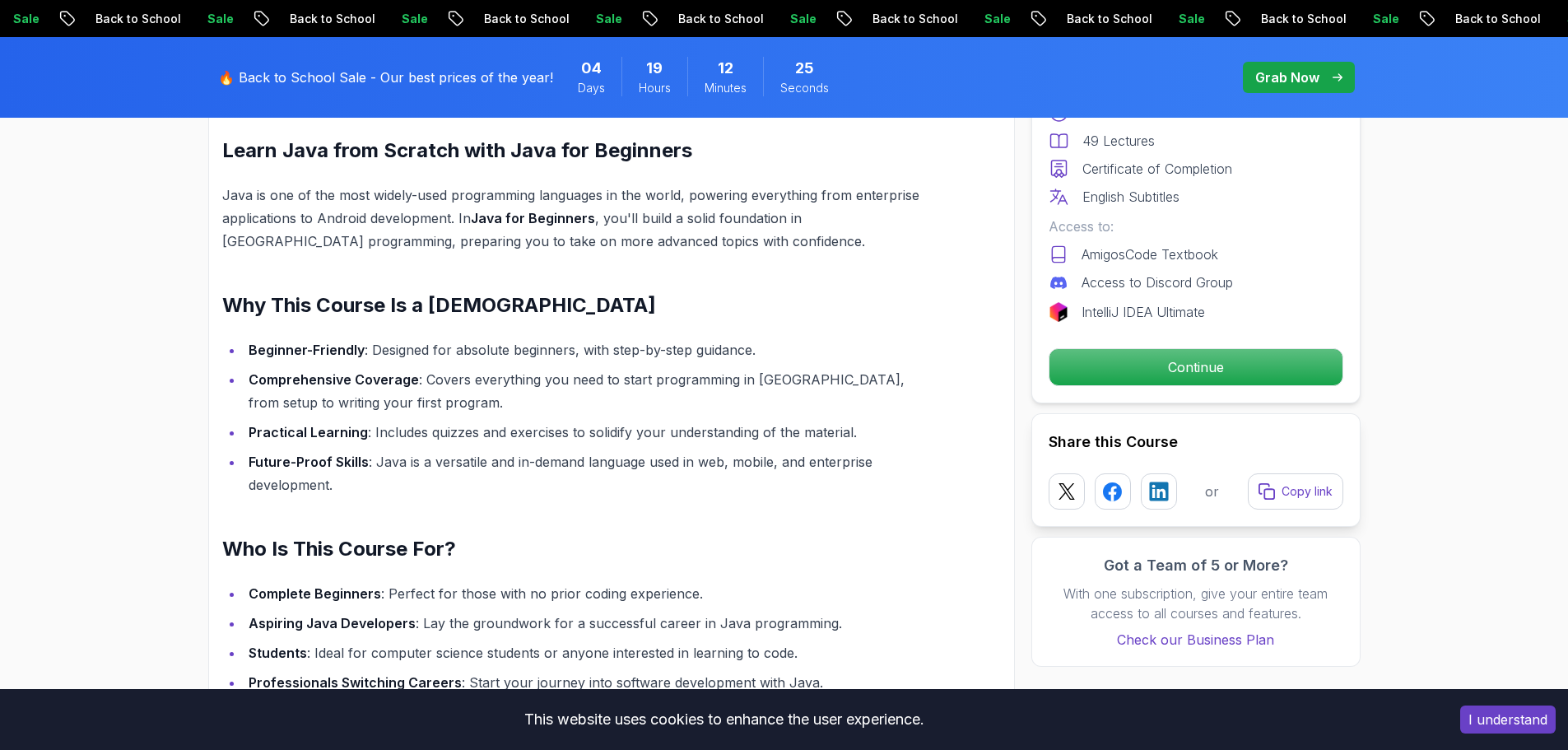
scroll to position [1318, 0]
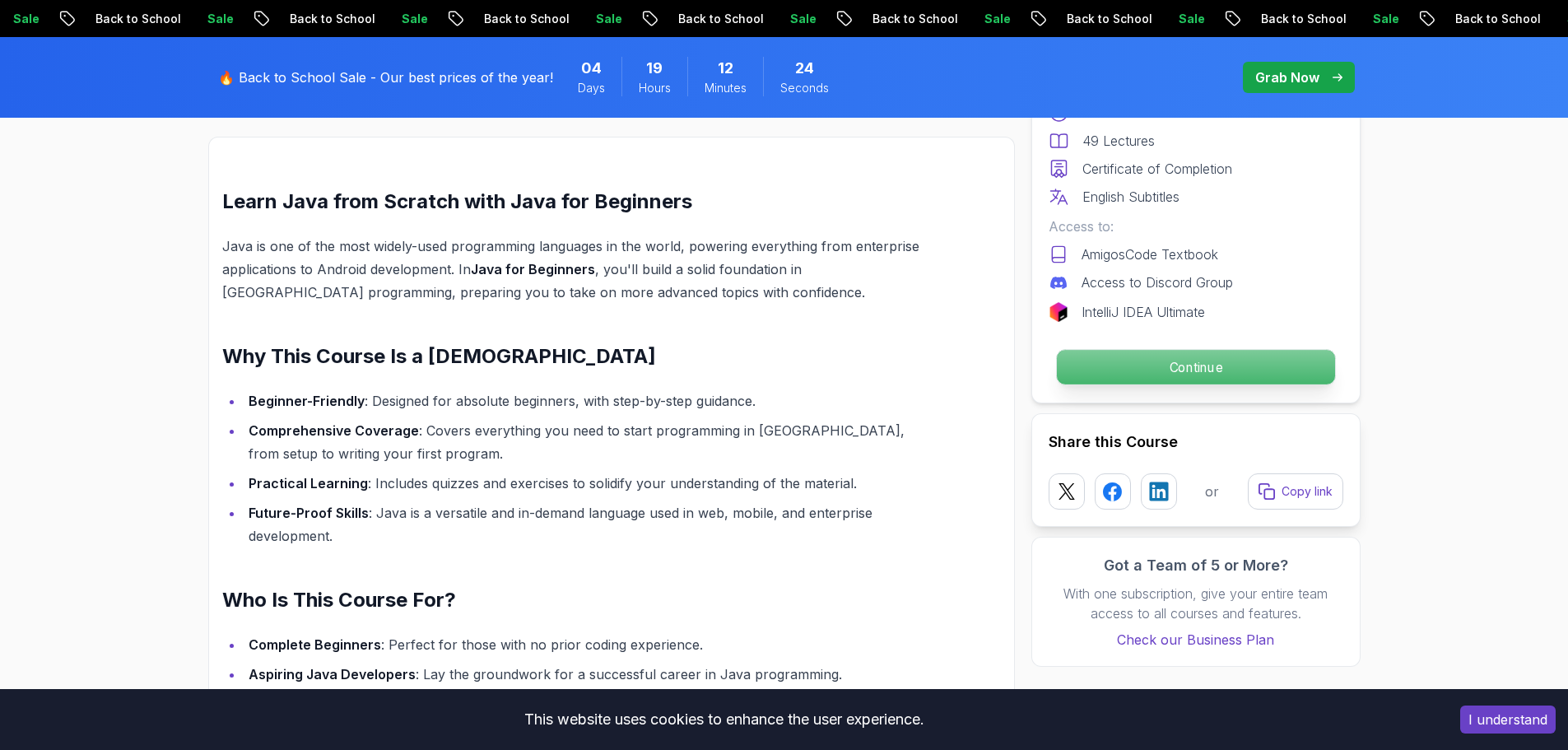
click at [1285, 380] on p "Continue" at bounding box center [1196, 367] width 279 height 34
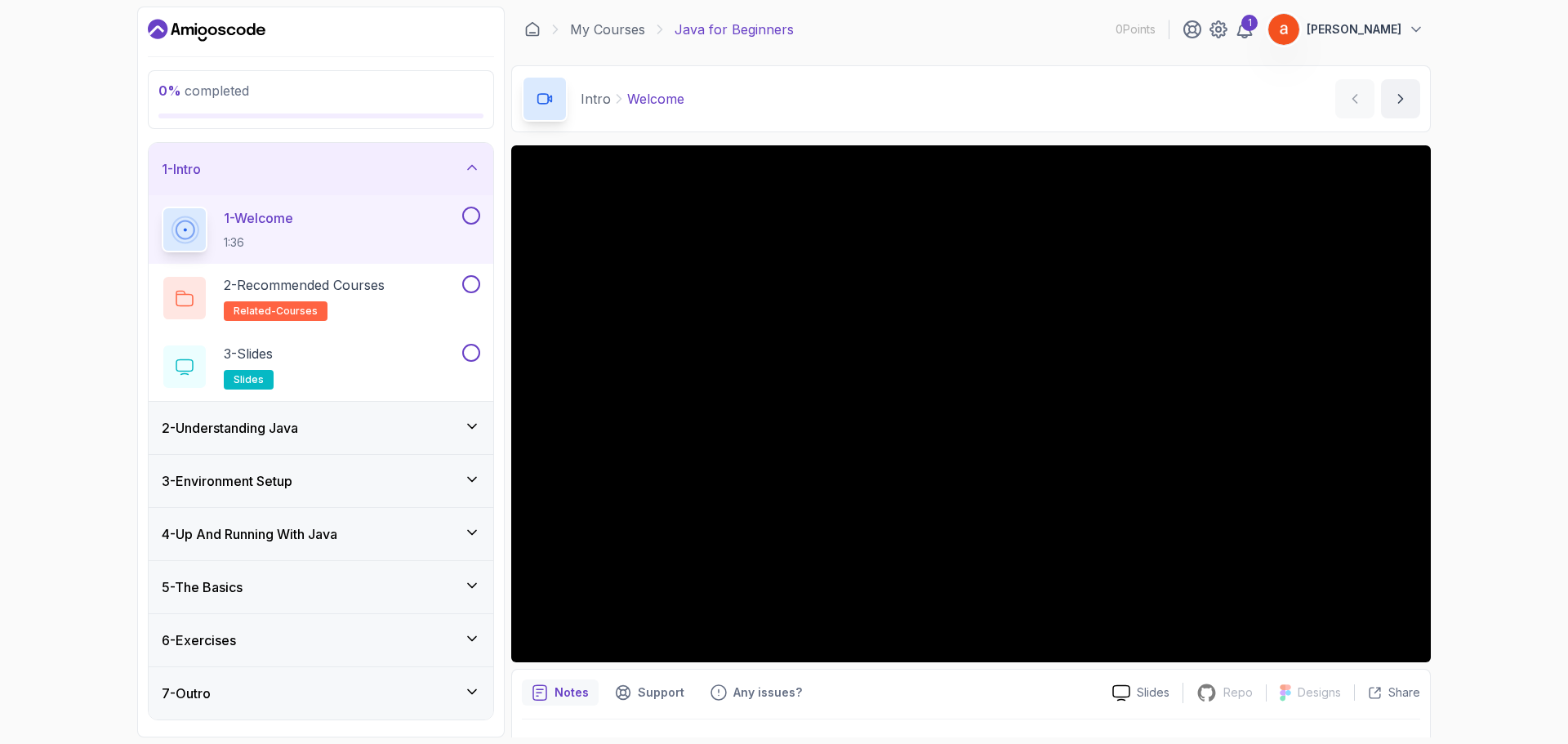
click at [413, 436] on div "2 - Understanding Java" at bounding box center [321, 428] width 318 height 19
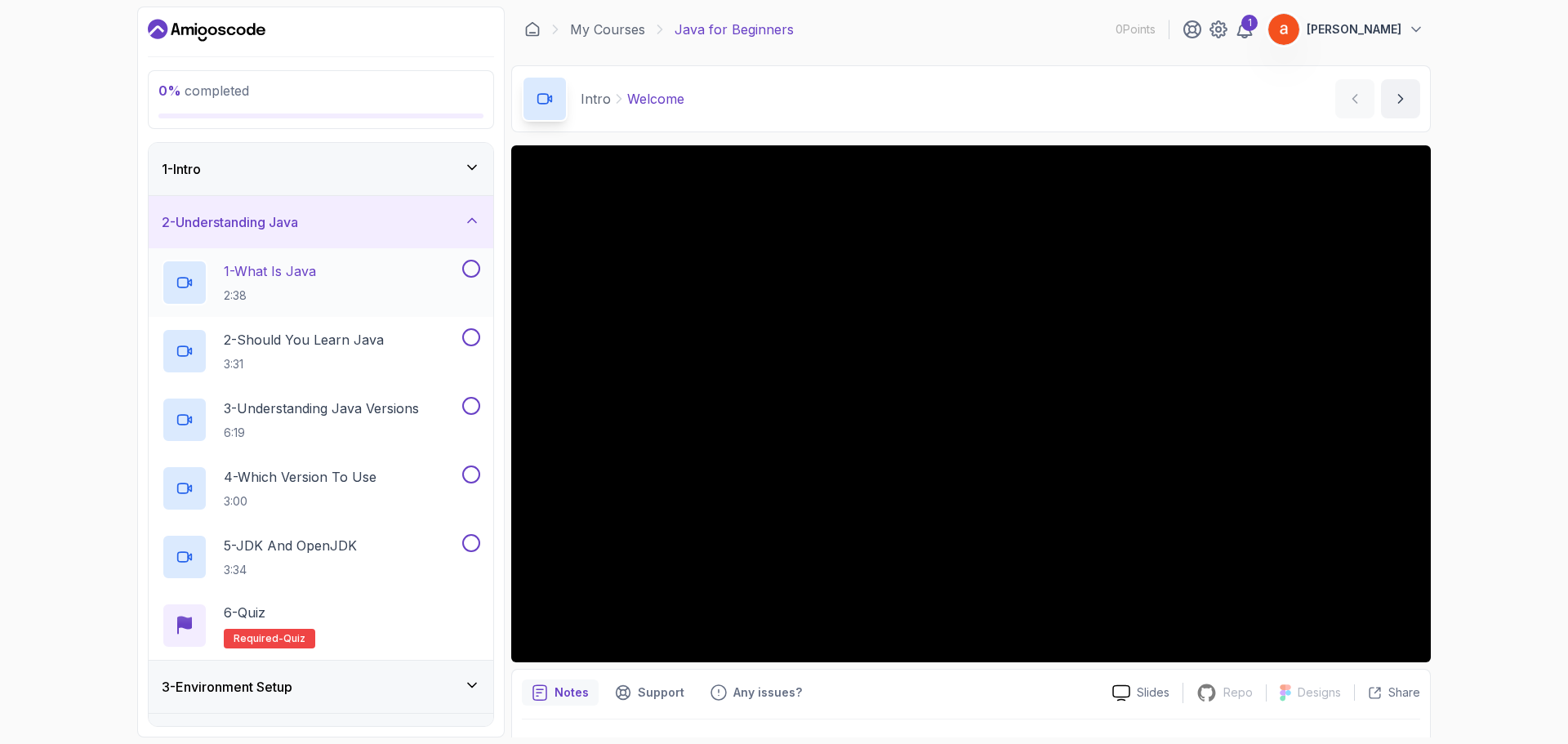
click at [406, 308] on div "1 - What Is Java 2:38" at bounding box center [320, 282] width 344 height 69
click at [467, 272] on button at bounding box center [471, 269] width 18 height 18
click at [292, 178] on div "1 - Intro" at bounding box center [321, 169] width 318 height 19
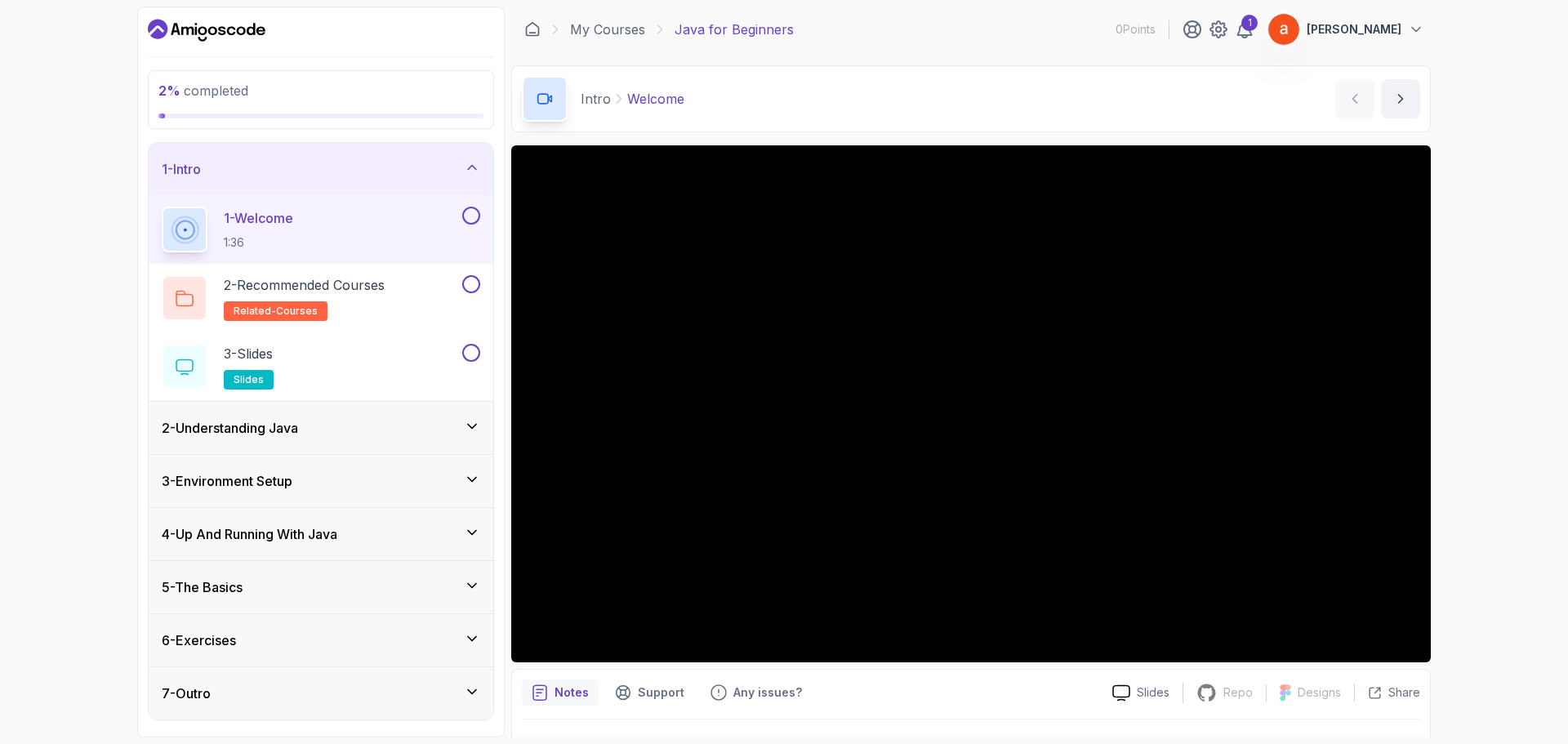
click at [1490, 561] on div "2 % completed 1 - Intro 1 - Welcome 1:36 2 - Recommended Courses related-course…" at bounding box center [784, 372] width 1568 height 744
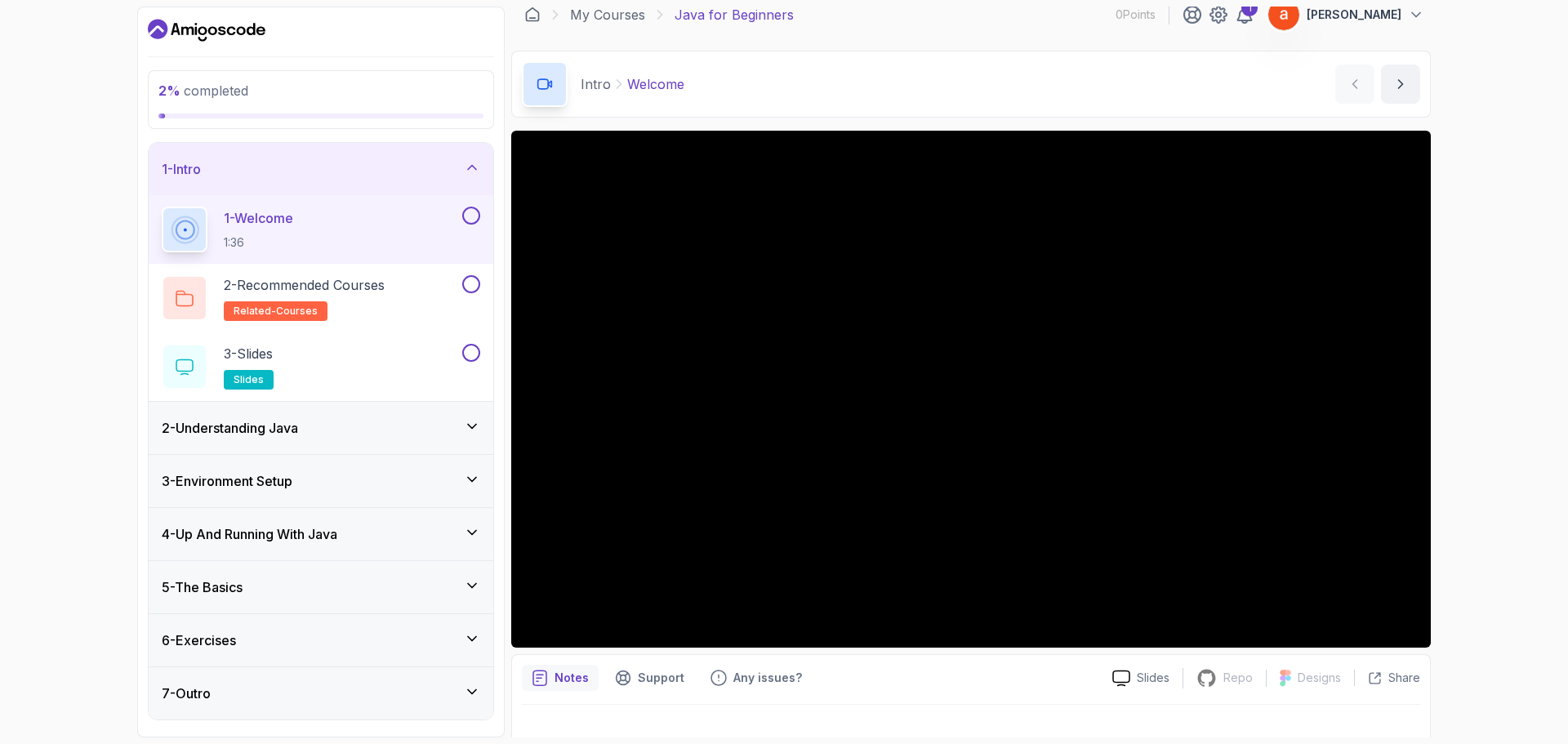
scroll to position [39, 0]
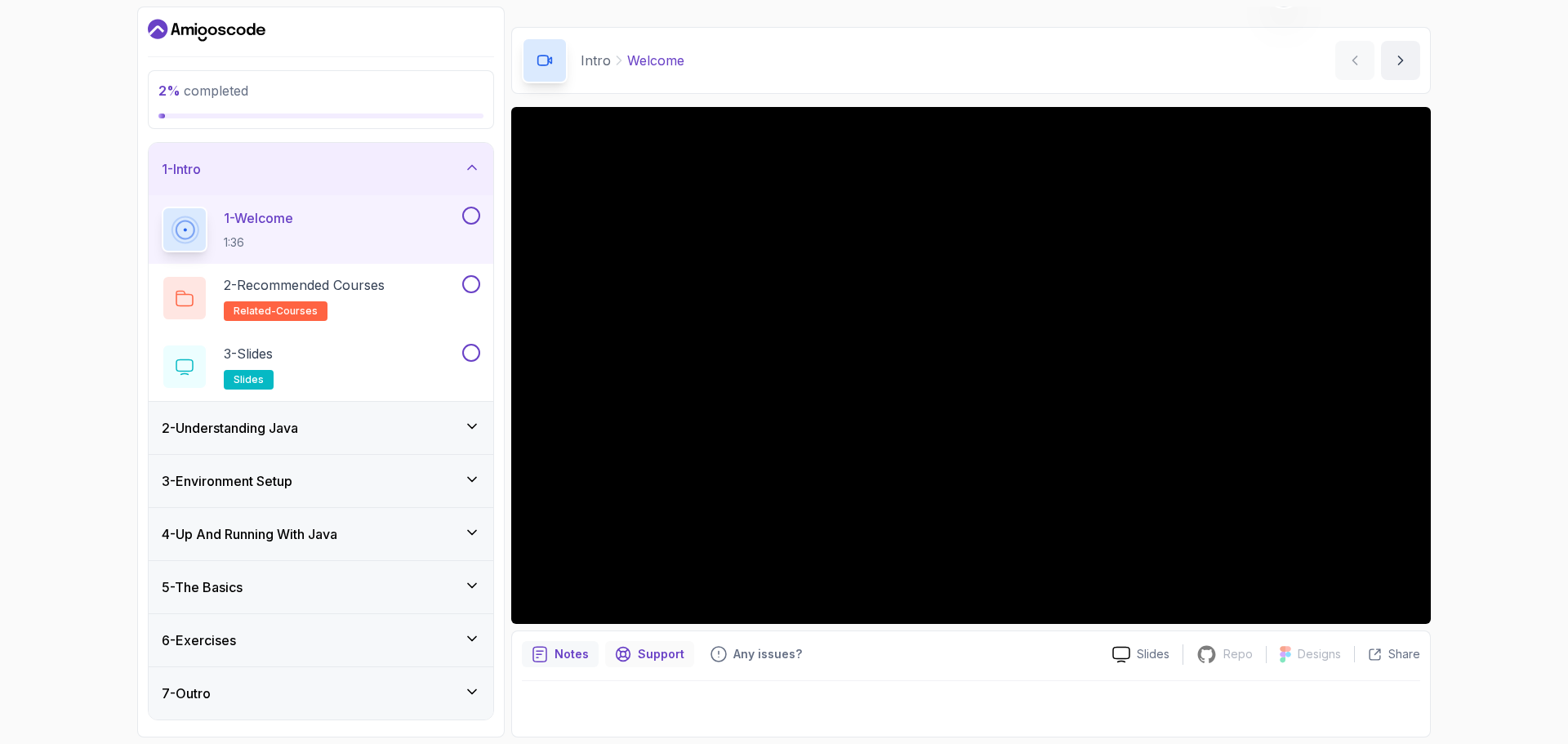
click at [645, 656] on p "Support" at bounding box center [661, 654] width 47 height 16
click at [585, 654] on p "Notes" at bounding box center [571, 654] width 34 height 16
click at [778, 651] on p "Any issues?" at bounding box center [767, 654] width 69 height 16
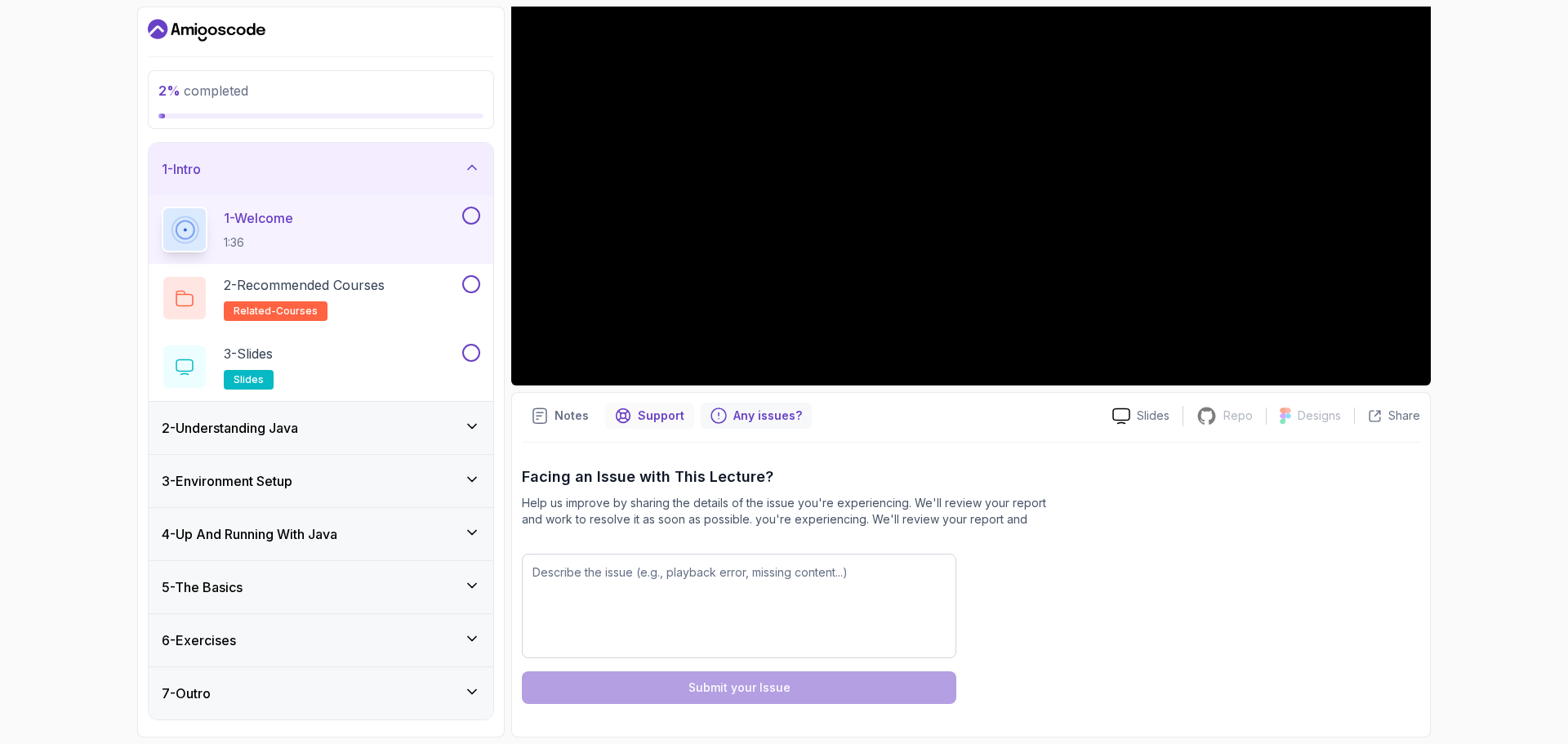
click at [639, 420] on p "Support" at bounding box center [661, 415] width 47 height 16
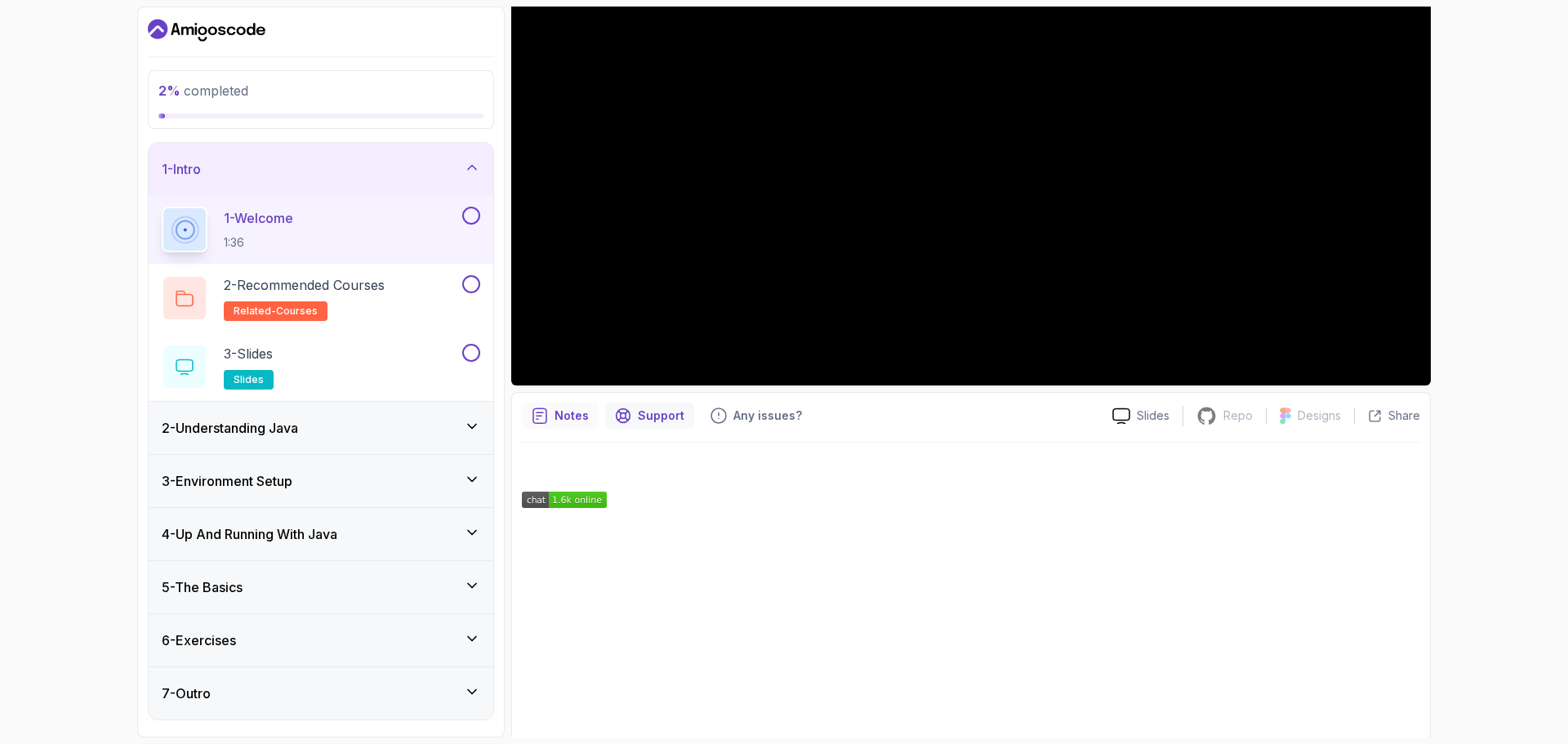
click at [569, 419] on p "Notes" at bounding box center [571, 415] width 34 height 16
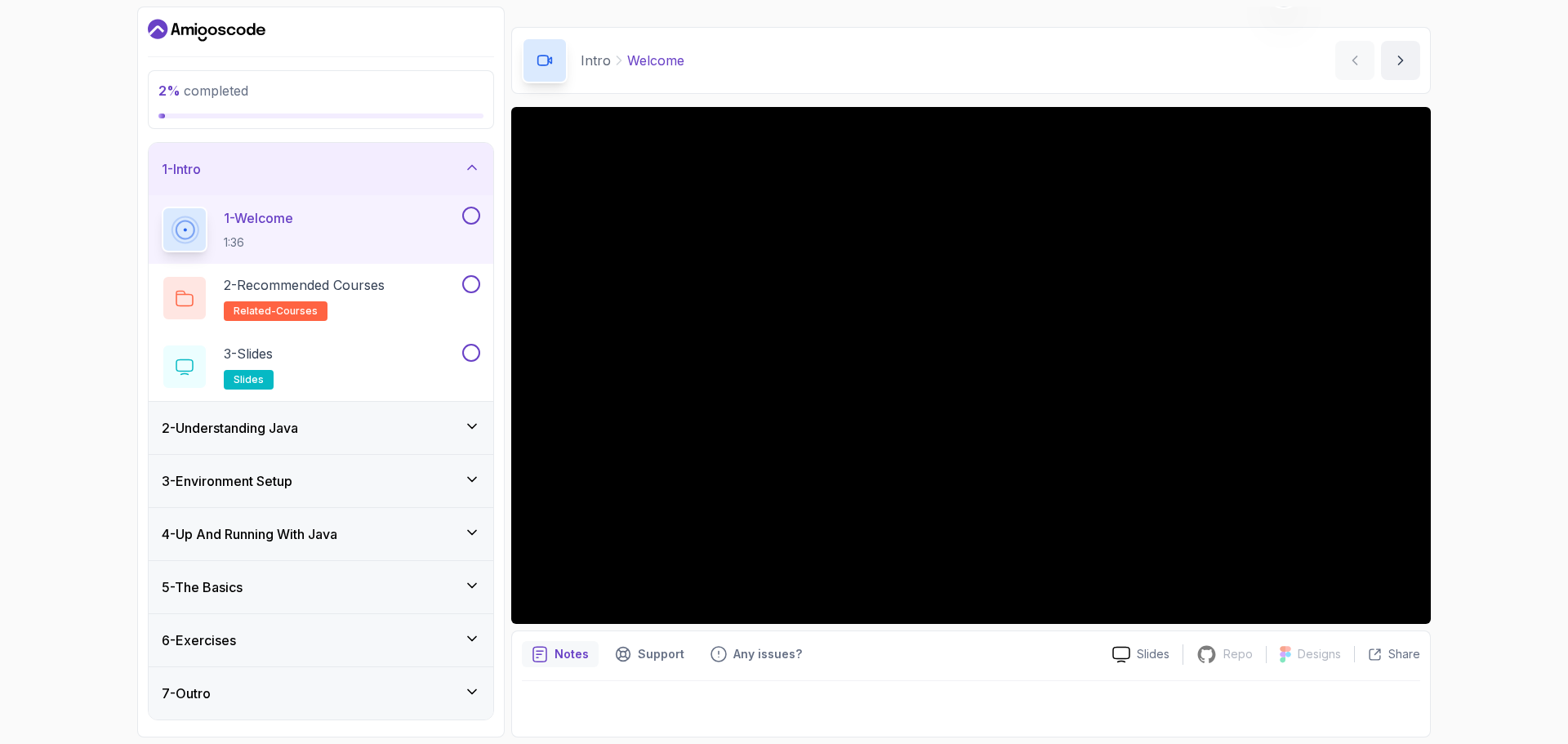
scroll to position [39, 0]
click at [622, 645] on div "Support" at bounding box center [650, 654] width 89 height 26
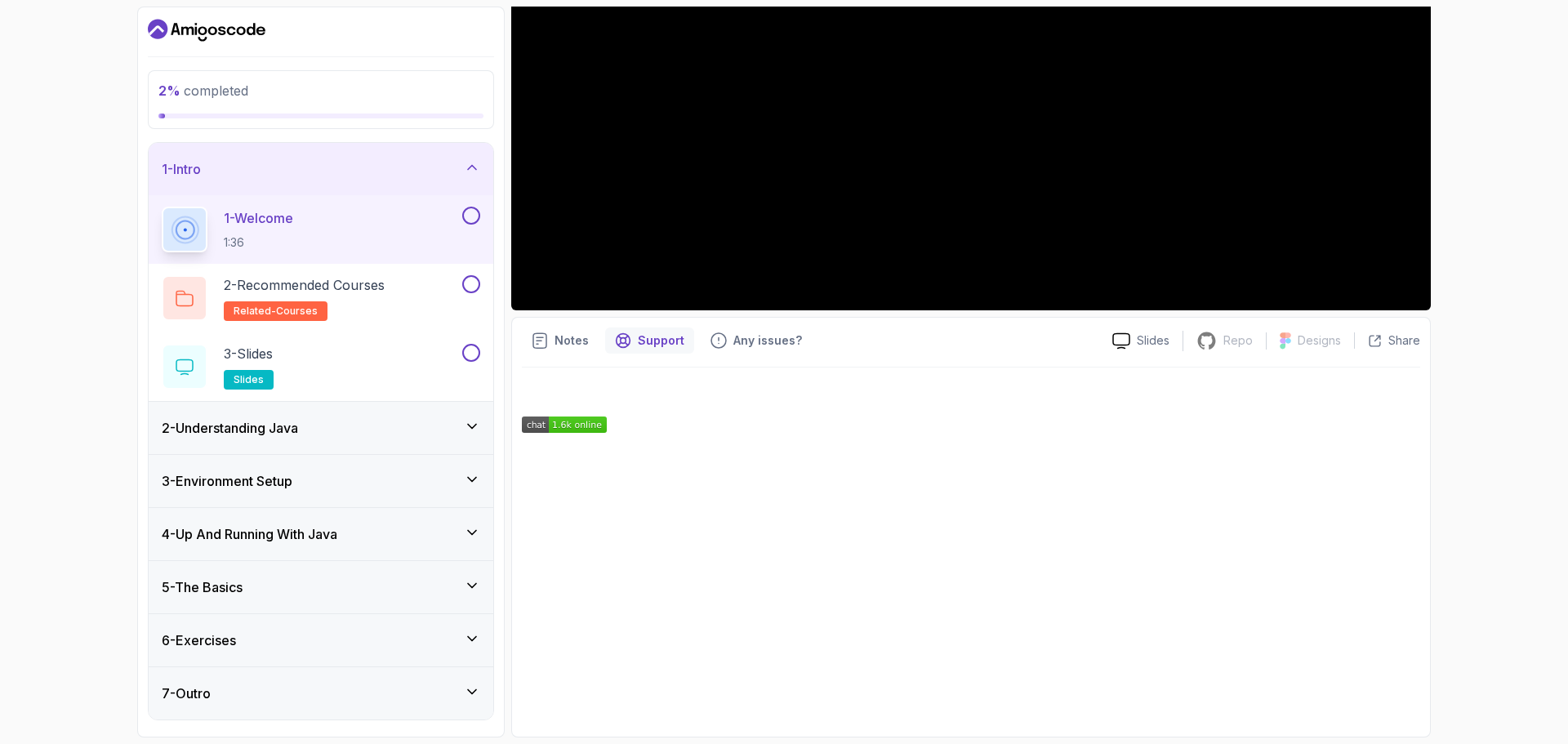
scroll to position [0, 0]
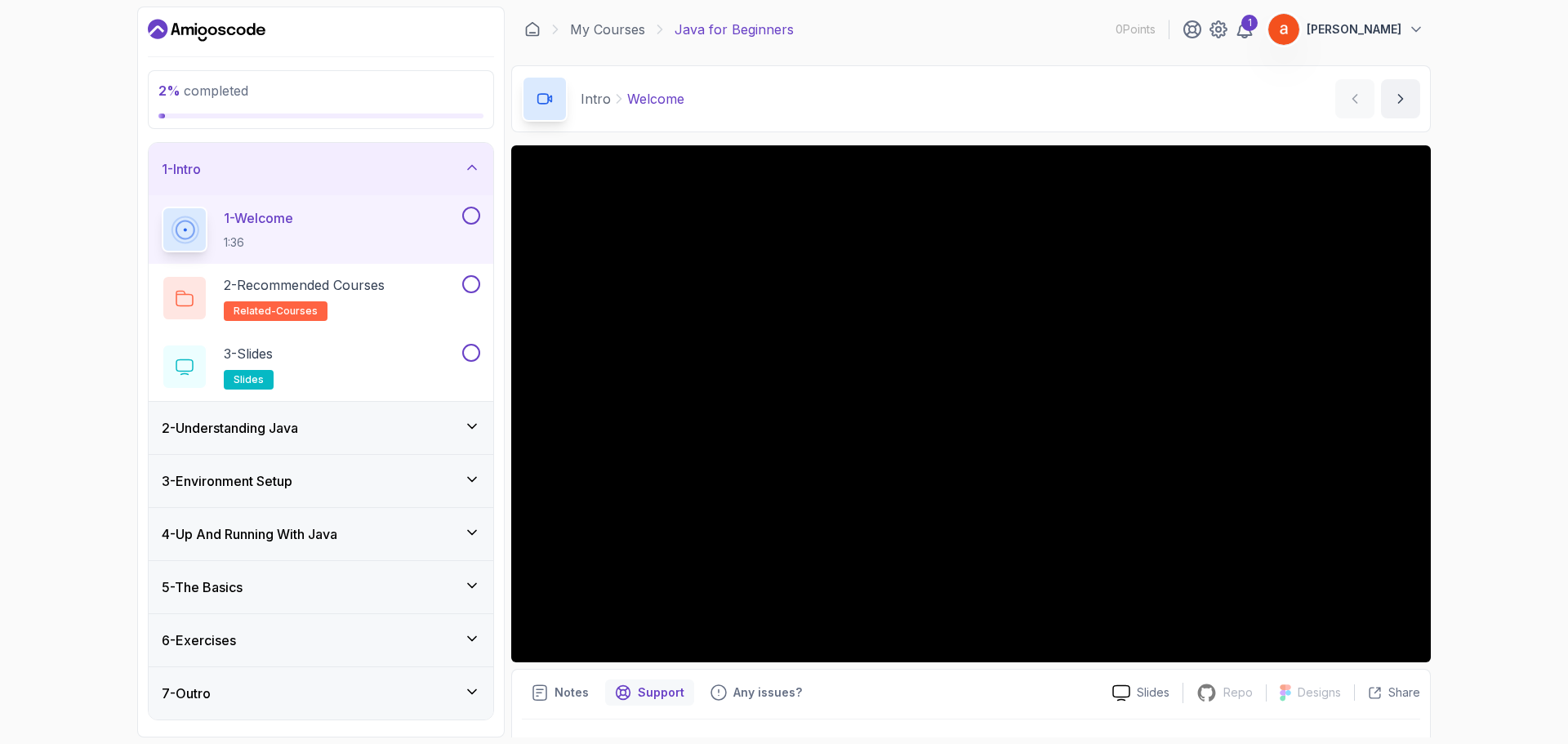
click at [1515, 492] on div "2 % completed 1 - Intro 1 - Welcome 1:36 2 - Recommended Courses related-course…" at bounding box center [784, 372] width 1568 height 744
click at [1151, 695] on p "Slides" at bounding box center [1153, 693] width 33 height 16
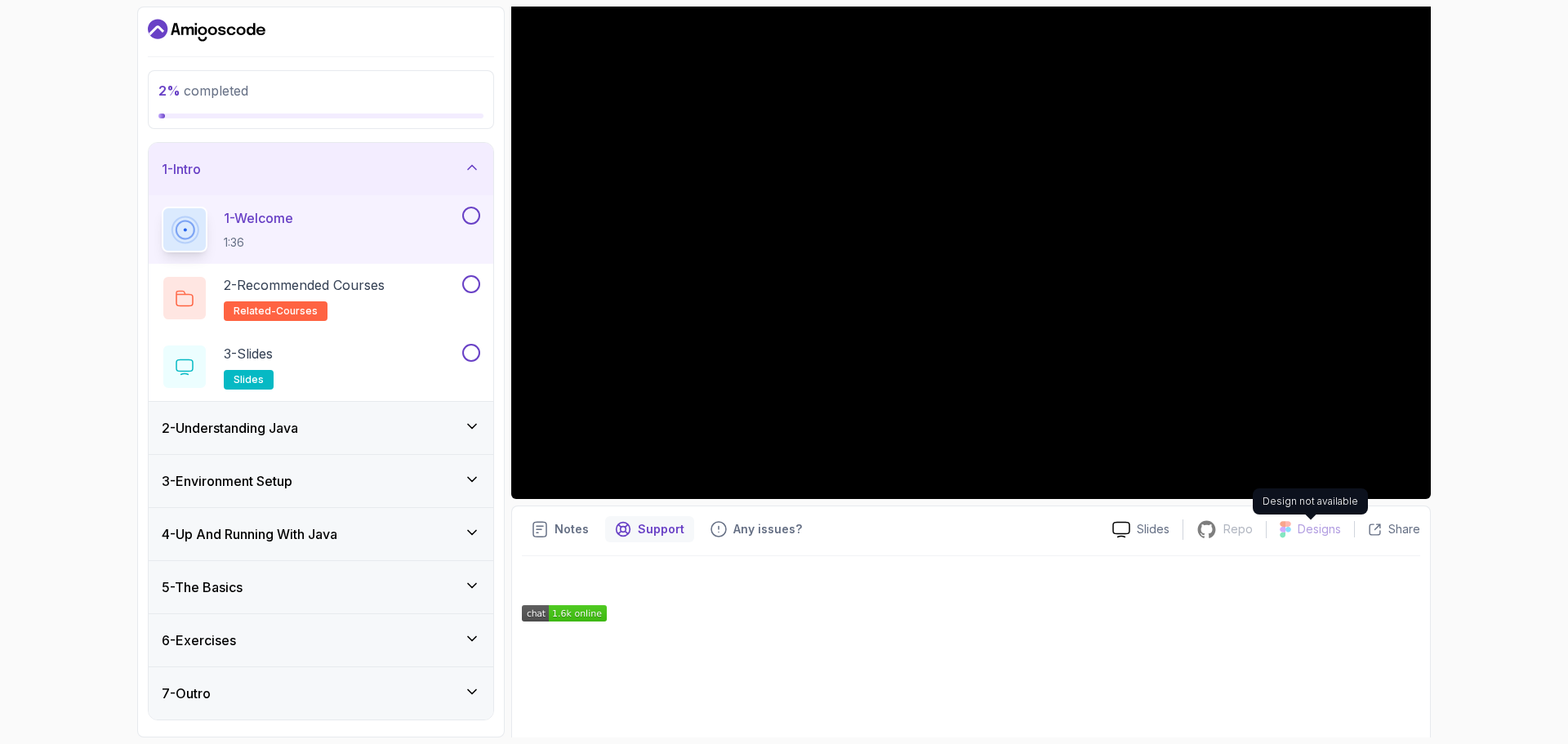
click at [1302, 522] on p "Designs" at bounding box center [1319, 529] width 44 height 16
click at [1304, 535] on p "Designs" at bounding box center [1319, 529] width 44 height 16
click at [1217, 536] on icon at bounding box center [1206, 530] width 20 height 20
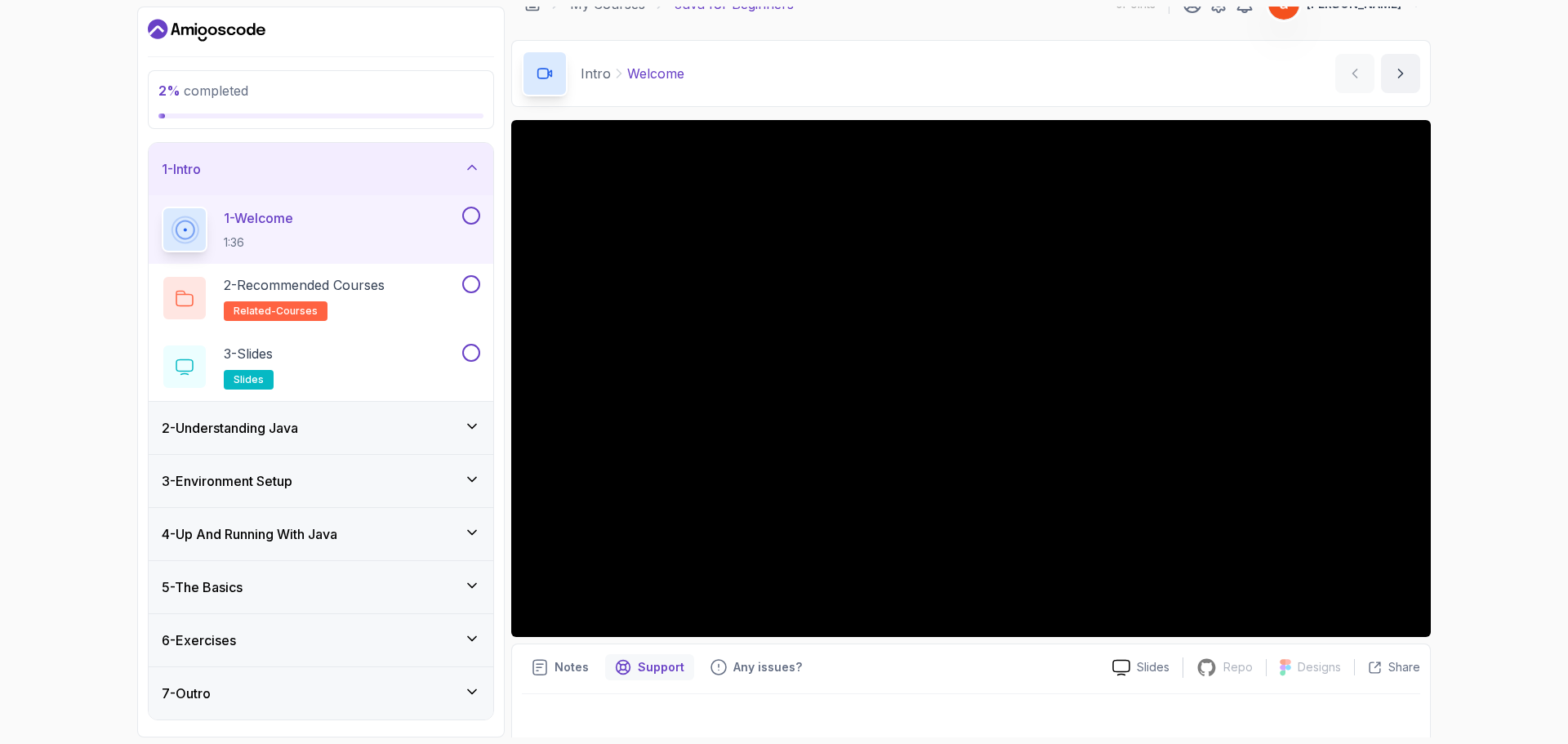
scroll to position [0, 0]
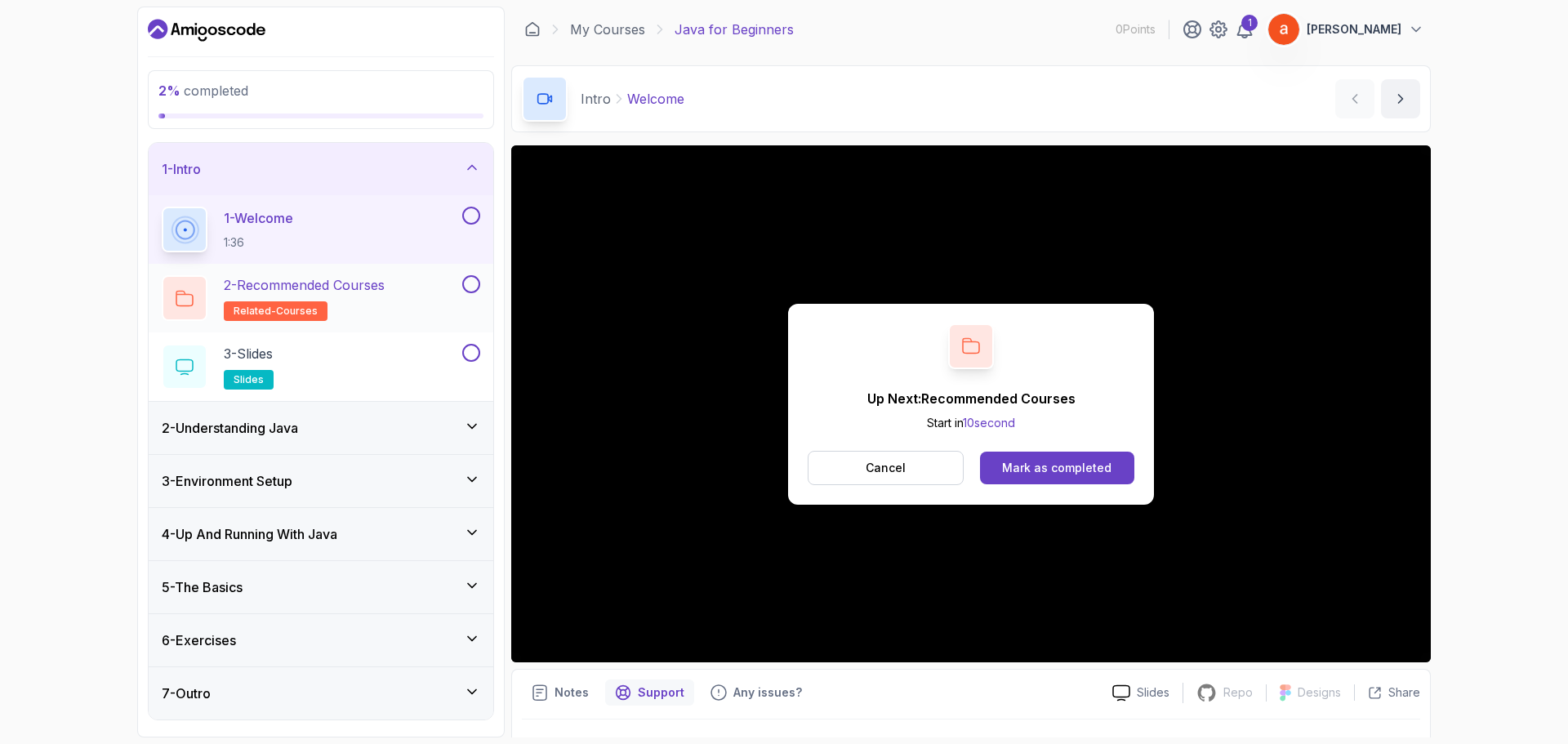
click at [441, 292] on div "2 - Recommended Courses related-courses" at bounding box center [310, 298] width 298 height 46
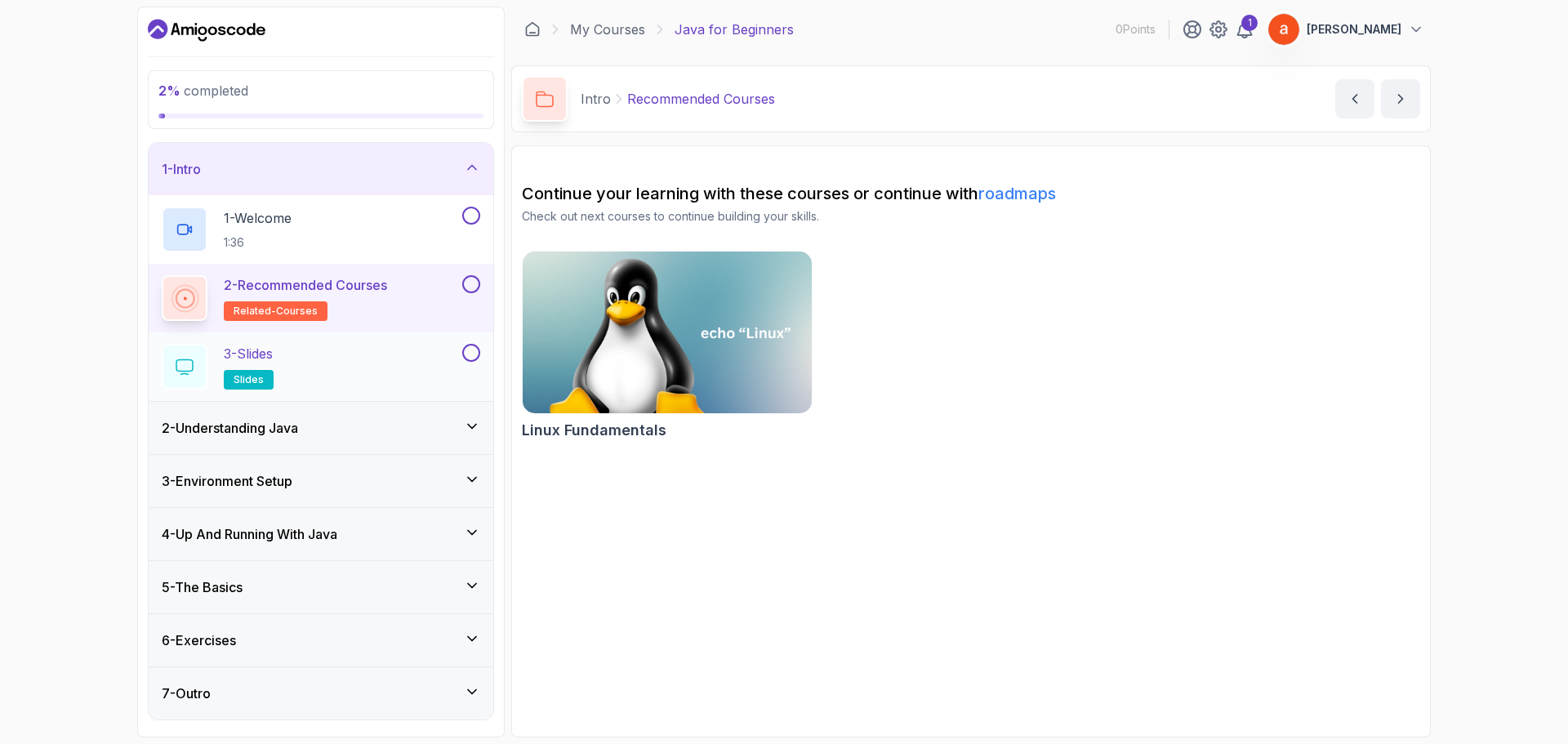
click at [349, 381] on div "3 - Slides slides" at bounding box center [310, 367] width 298 height 46
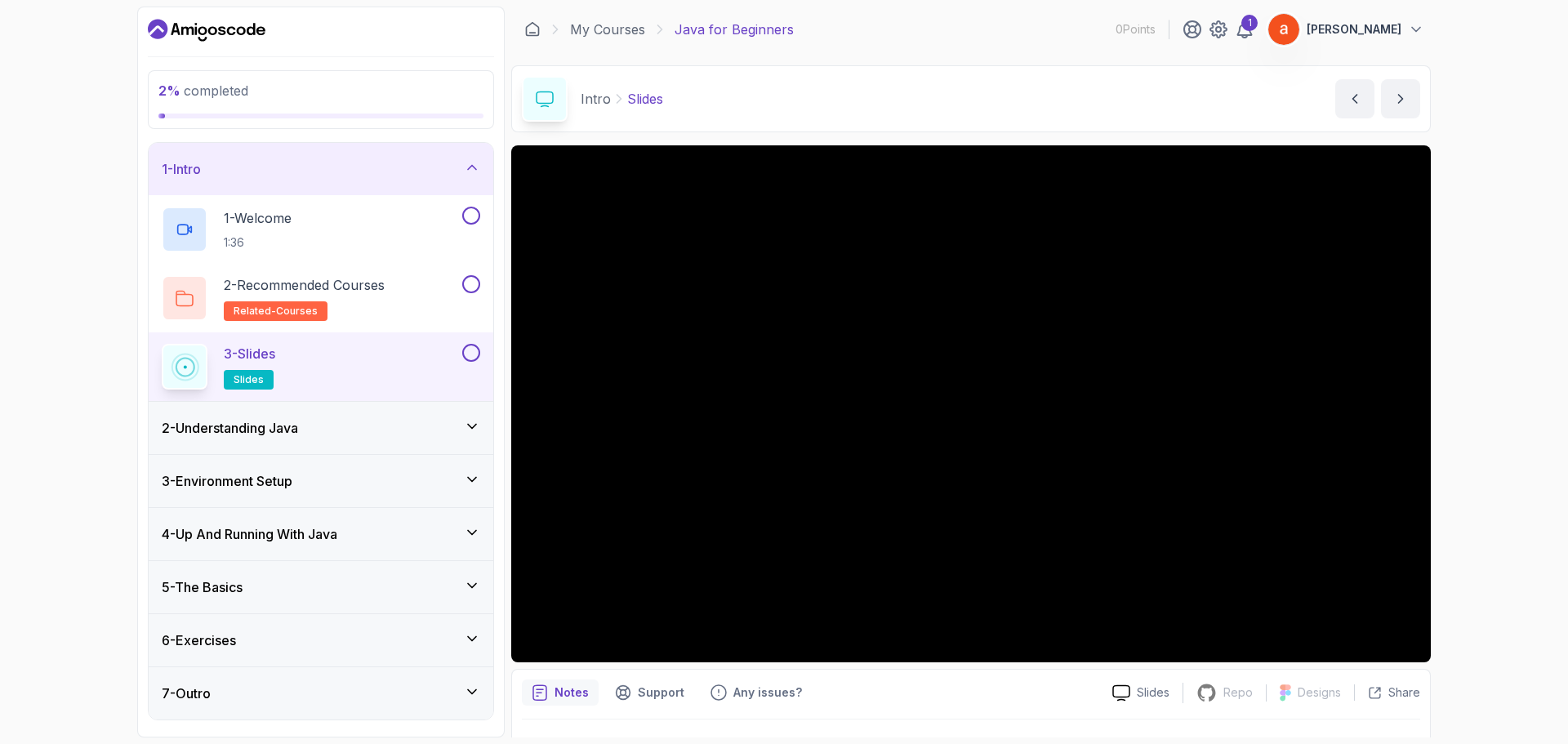
click at [241, 435] on h3 "2 - Understanding Java" at bounding box center [230, 428] width 137 height 19
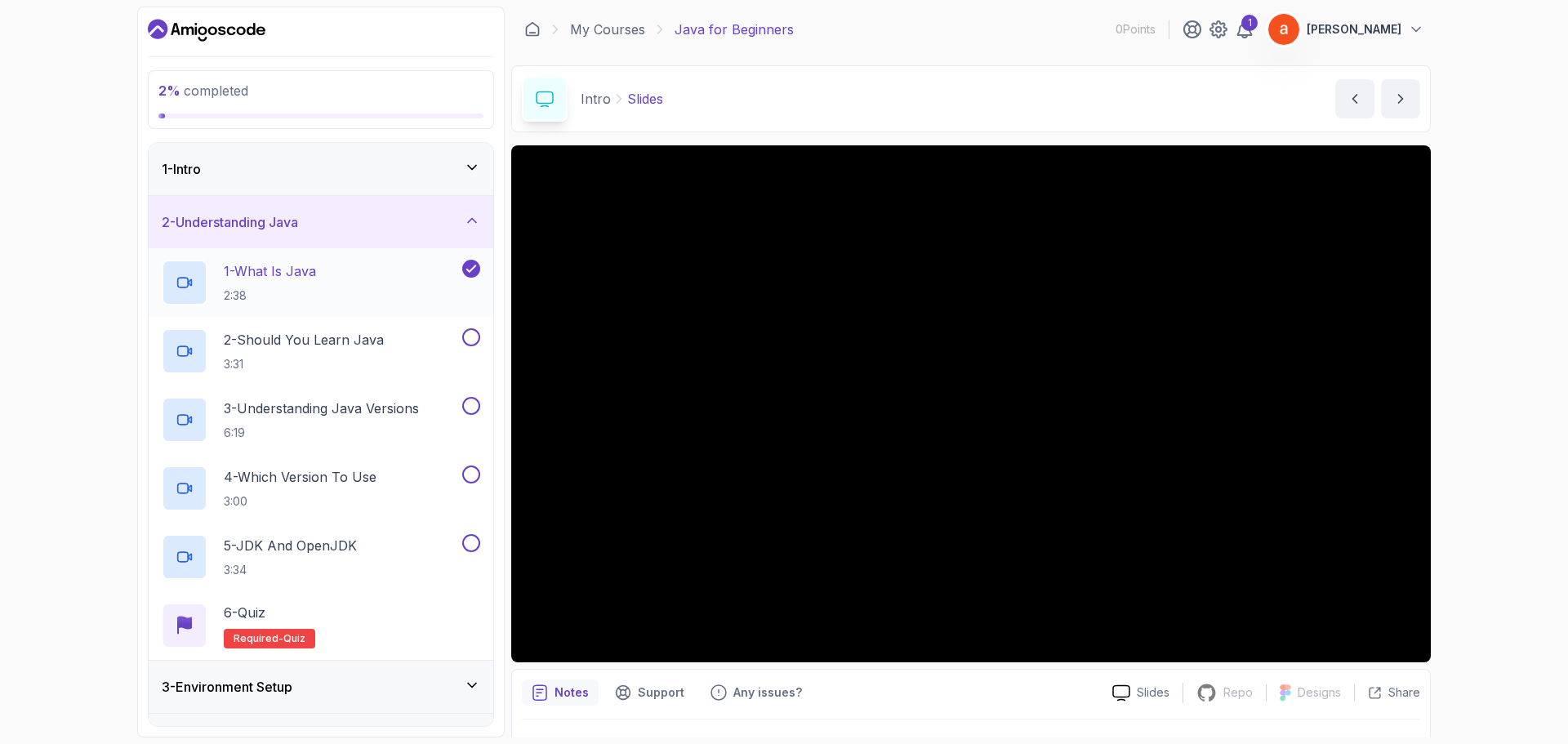
click at [298, 295] on p "2:38" at bounding box center [270, 295] width 92 height 16
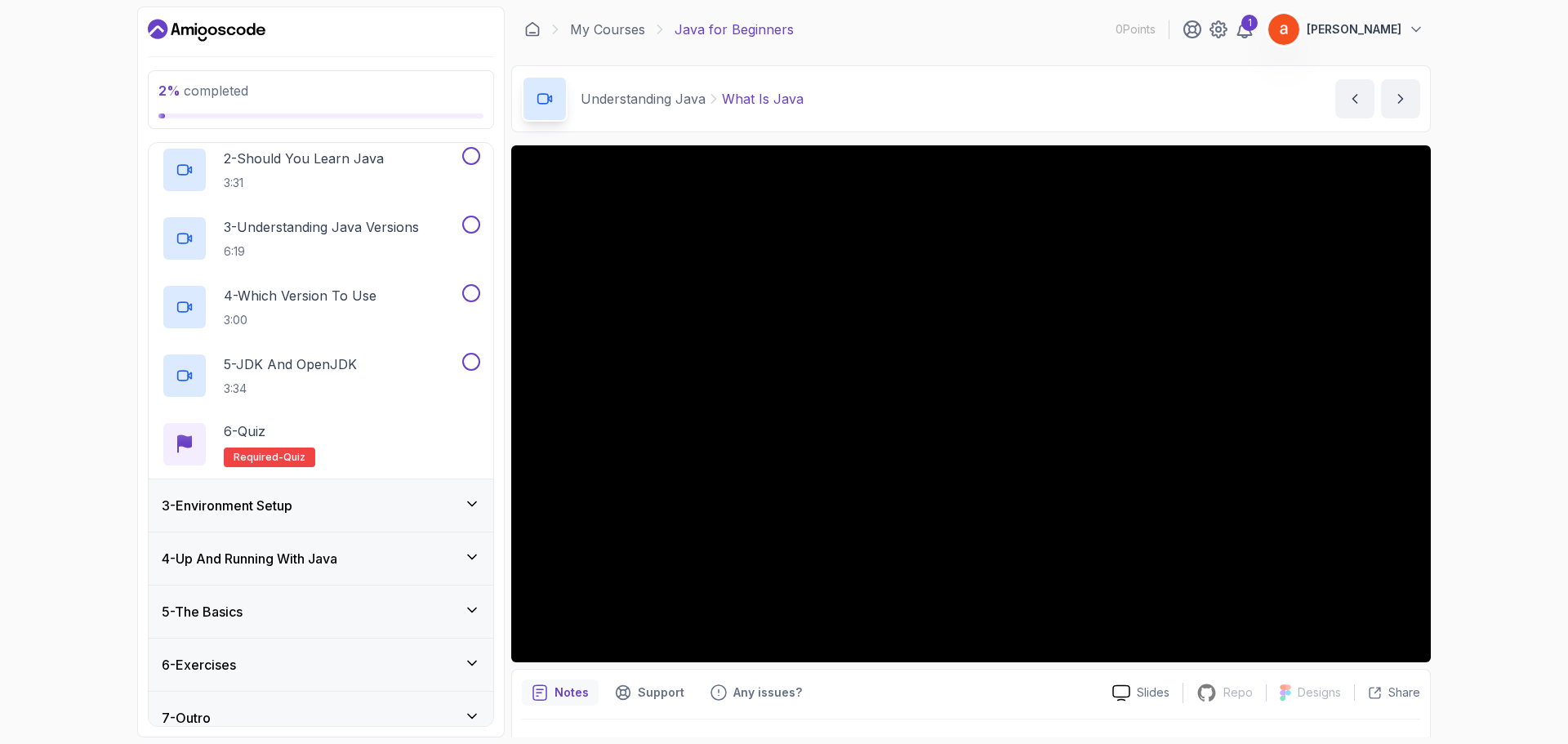
scroll to position [199, 0]
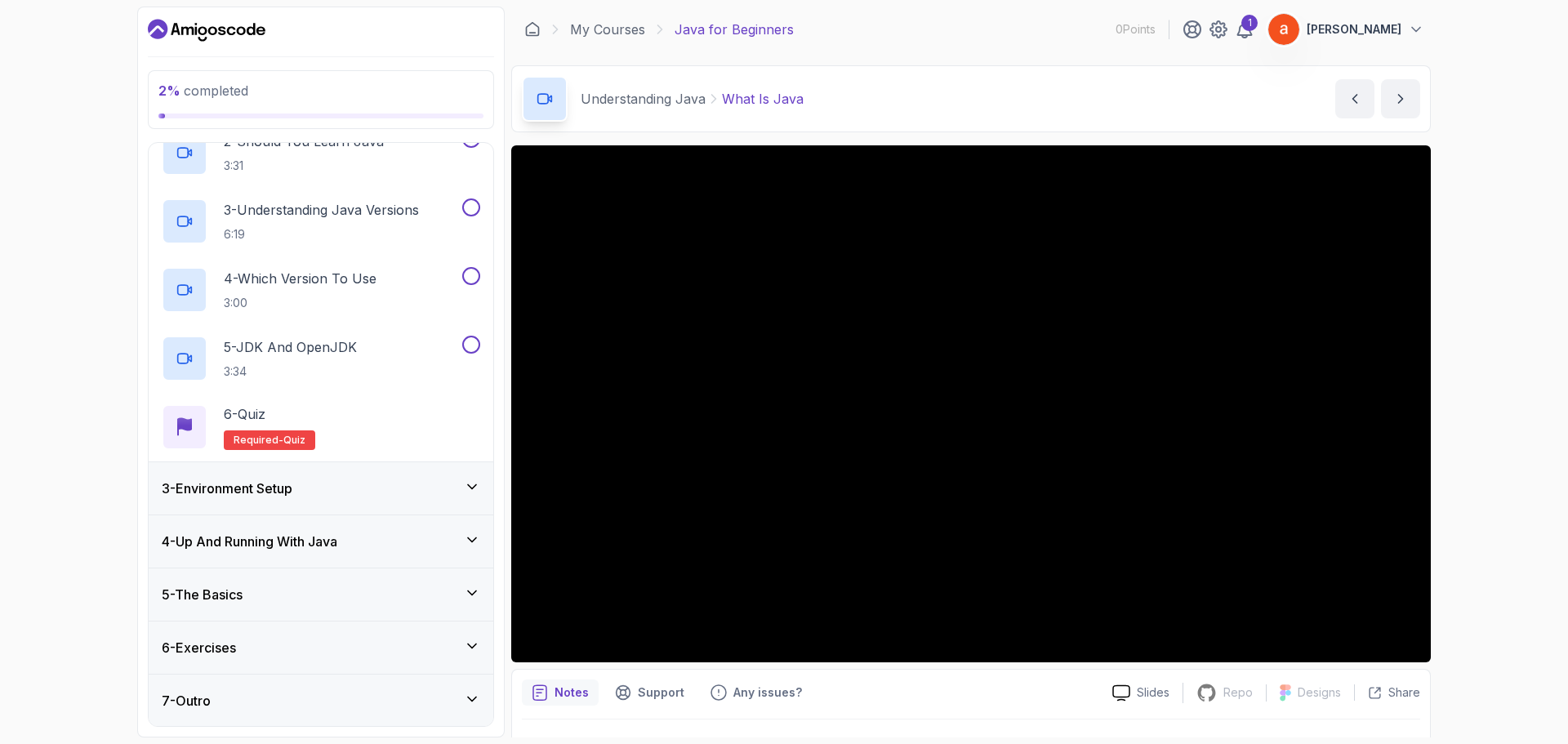
click at [370, 473] on div "3 - Environment Setup" at bounding box center [320, 489] width 344 height 52
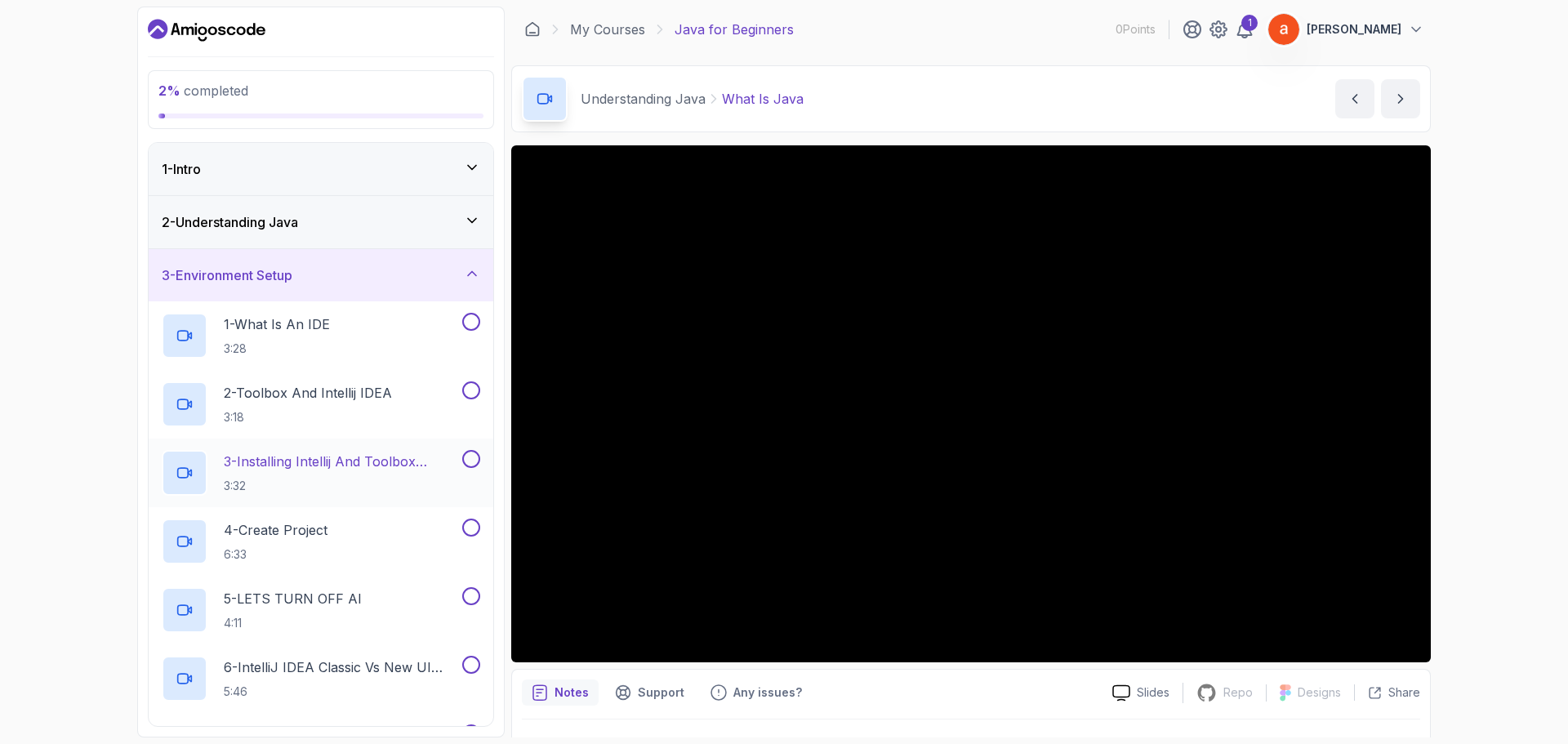
scroll to position [163, 0]
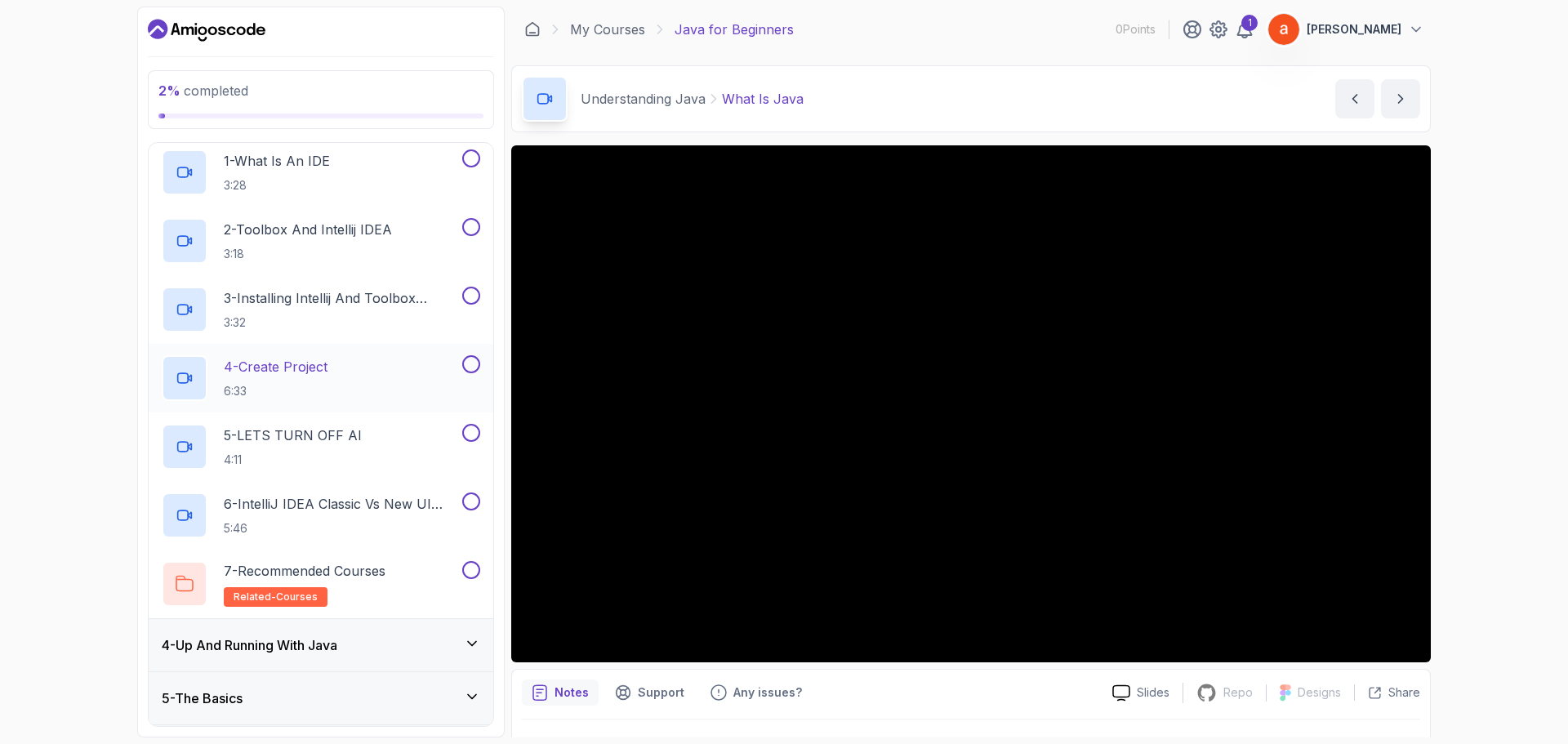
click at [370, 365] on div "4 - Create Project 6:33" at bounding box center [310, 377] width 298 height 46
click at [283, 239] on p "2 - Toolbox And Intellij IDEA" at bounding box center [307, 230] width 168 height 19
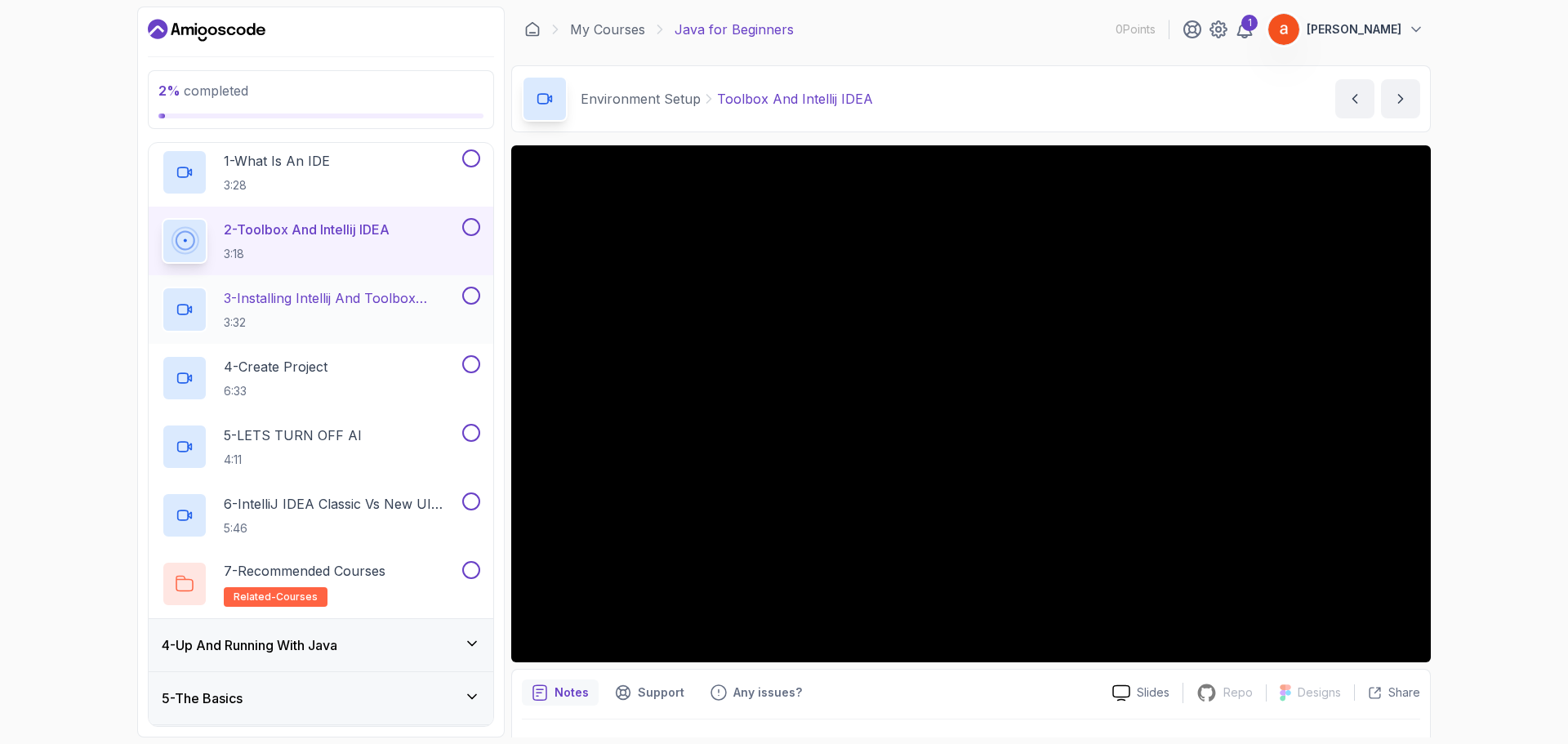
click at [386, 310] on h2 "3 - Installing Intellij And Toolbox Configuration 3:32" at bounding box center [341, 309] width 236 height 43
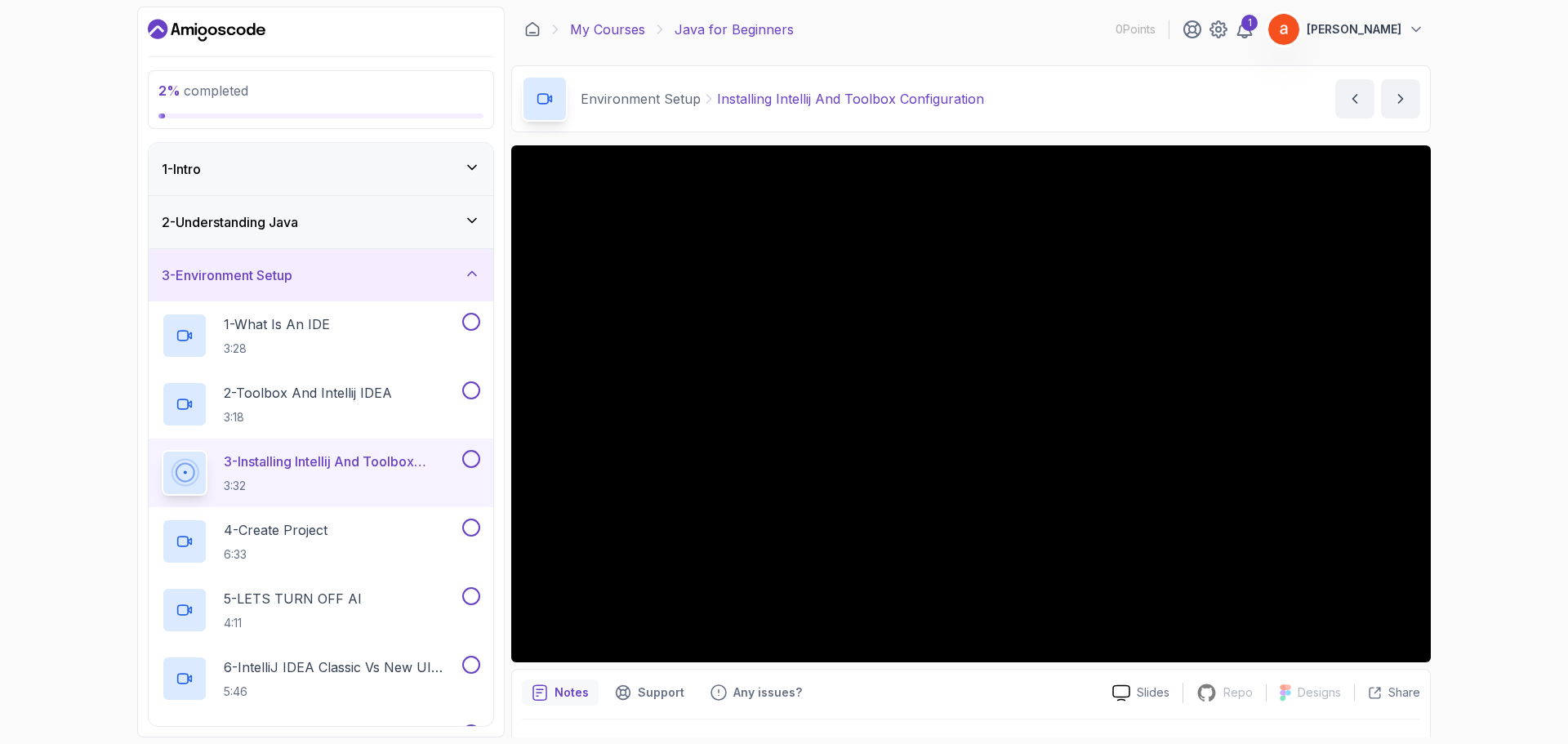
click at [595, 34] on link "My Courses" at bounding box center [607, 29] width 75 height 19
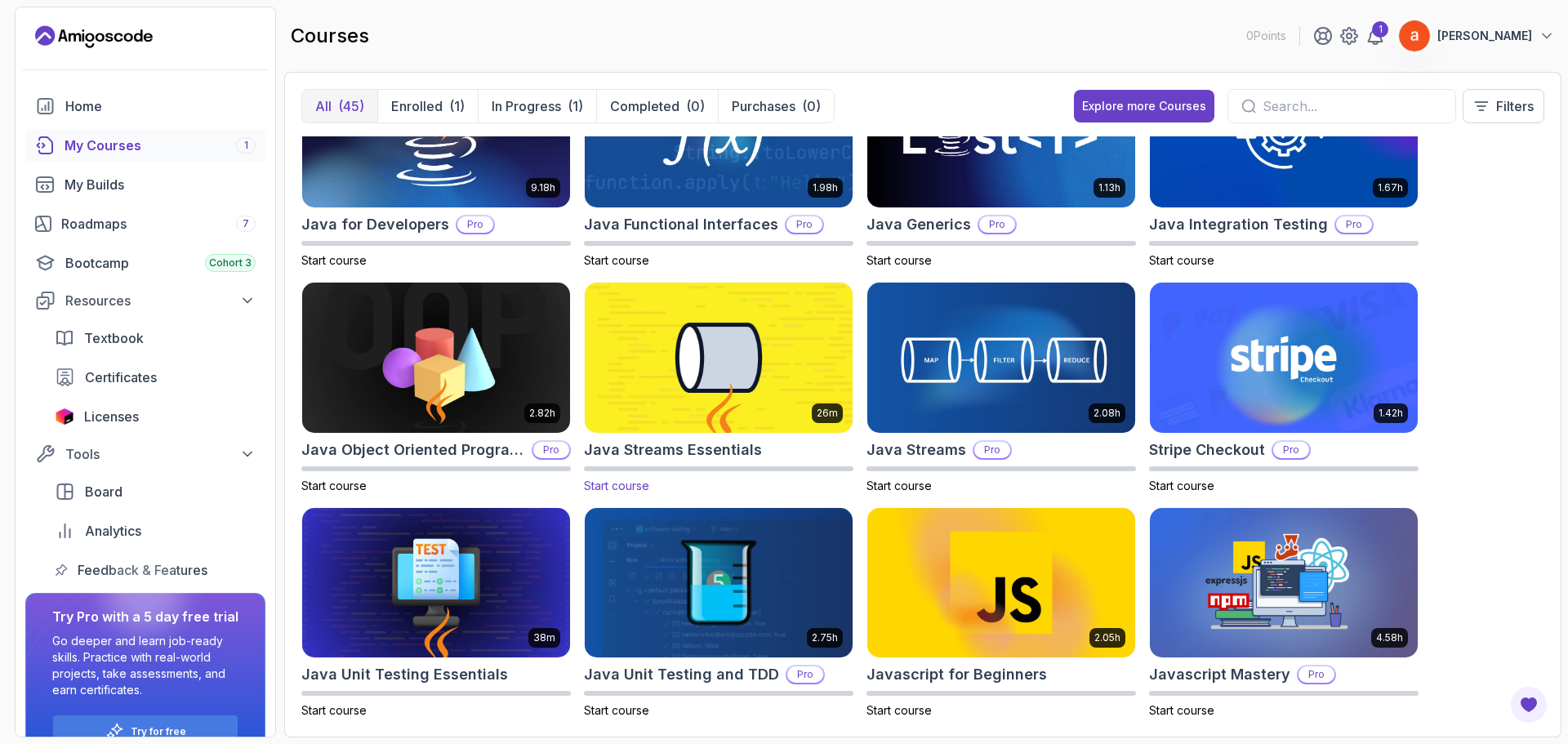
scroll to position [490, 0]
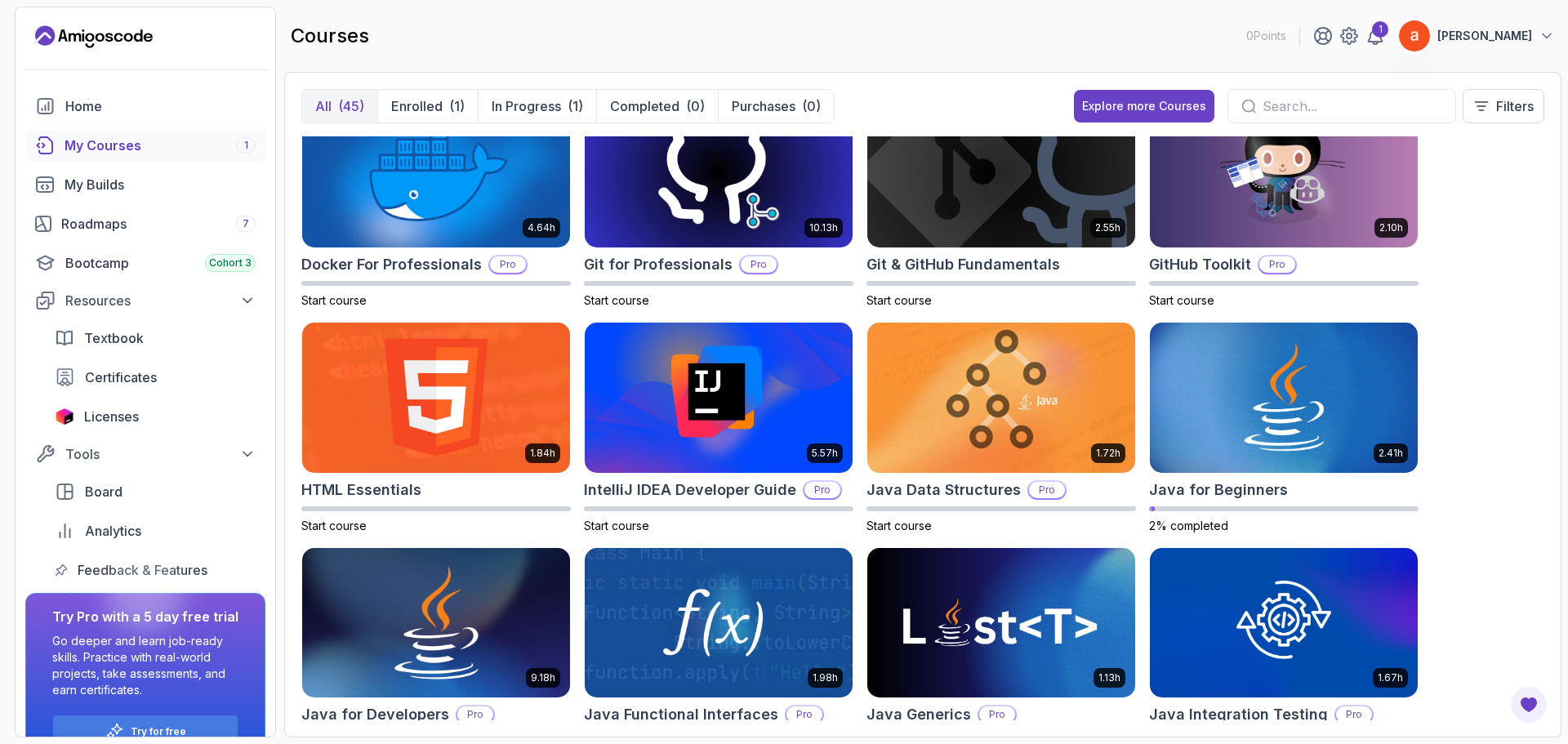
click at [492, 640] on img at bounding box center [436, 623] width 281 height 158
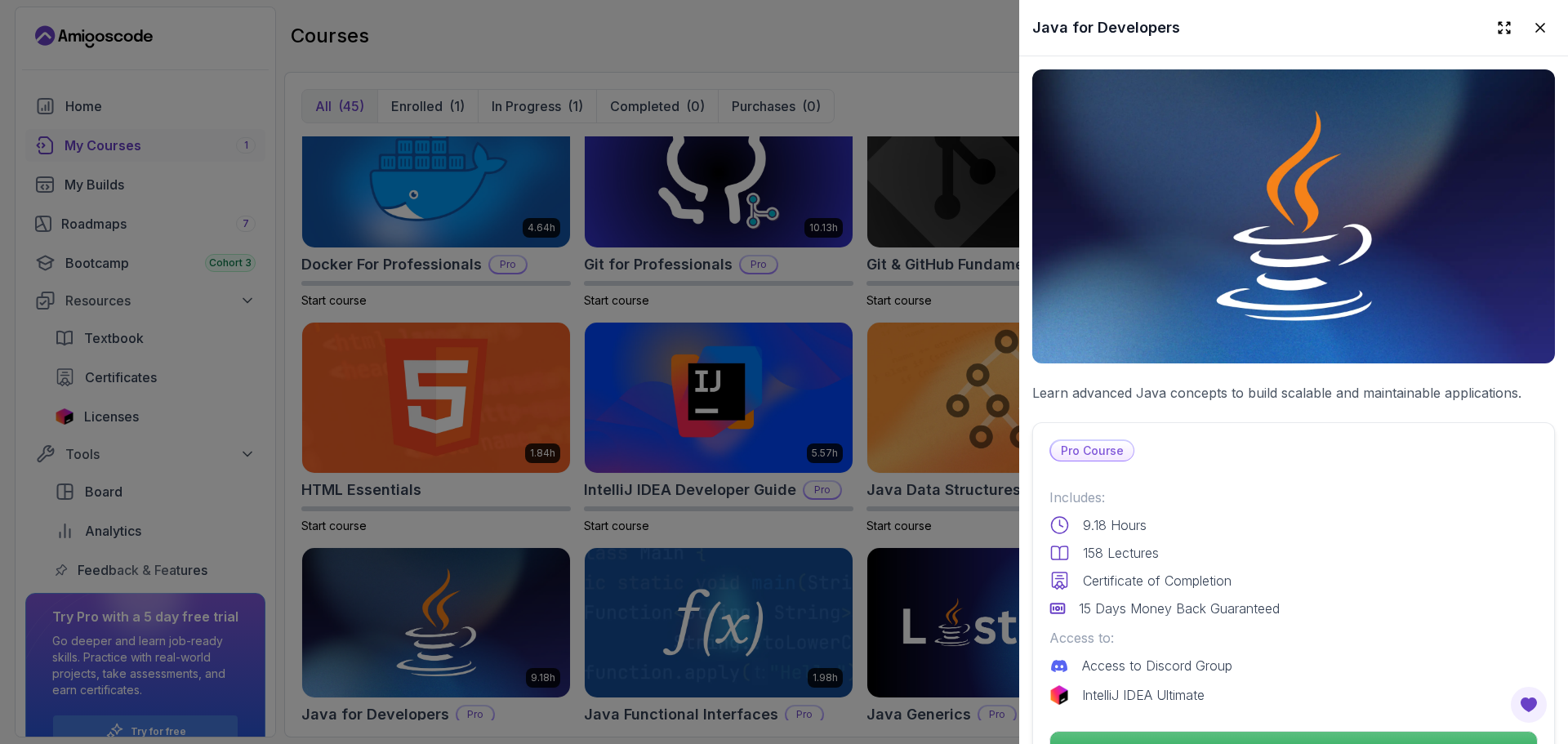
scroll to position [163, 0]
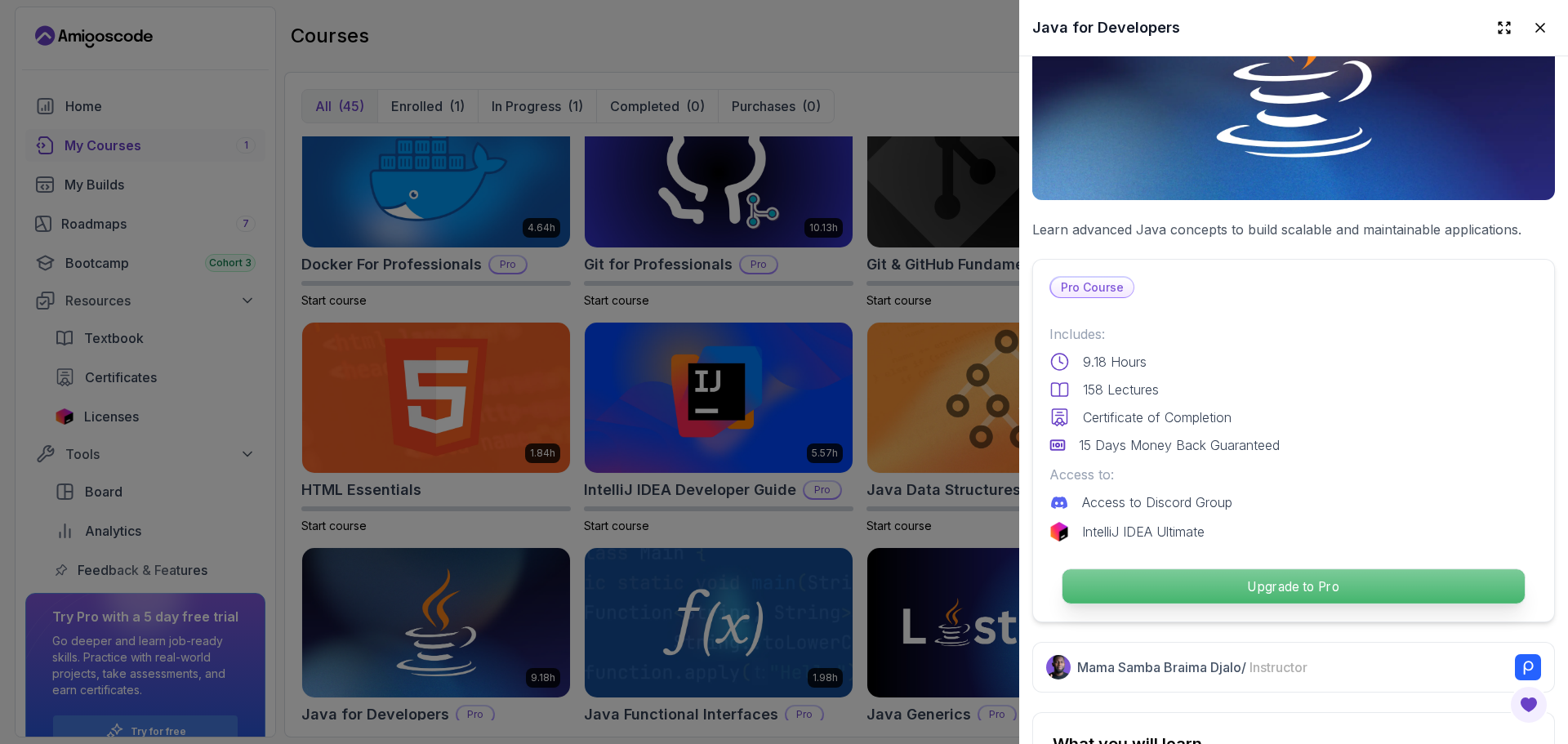
click at [1210, 576] on p "Upgrade to Pro" at bounding box center [1294, 586] width 463 height 34
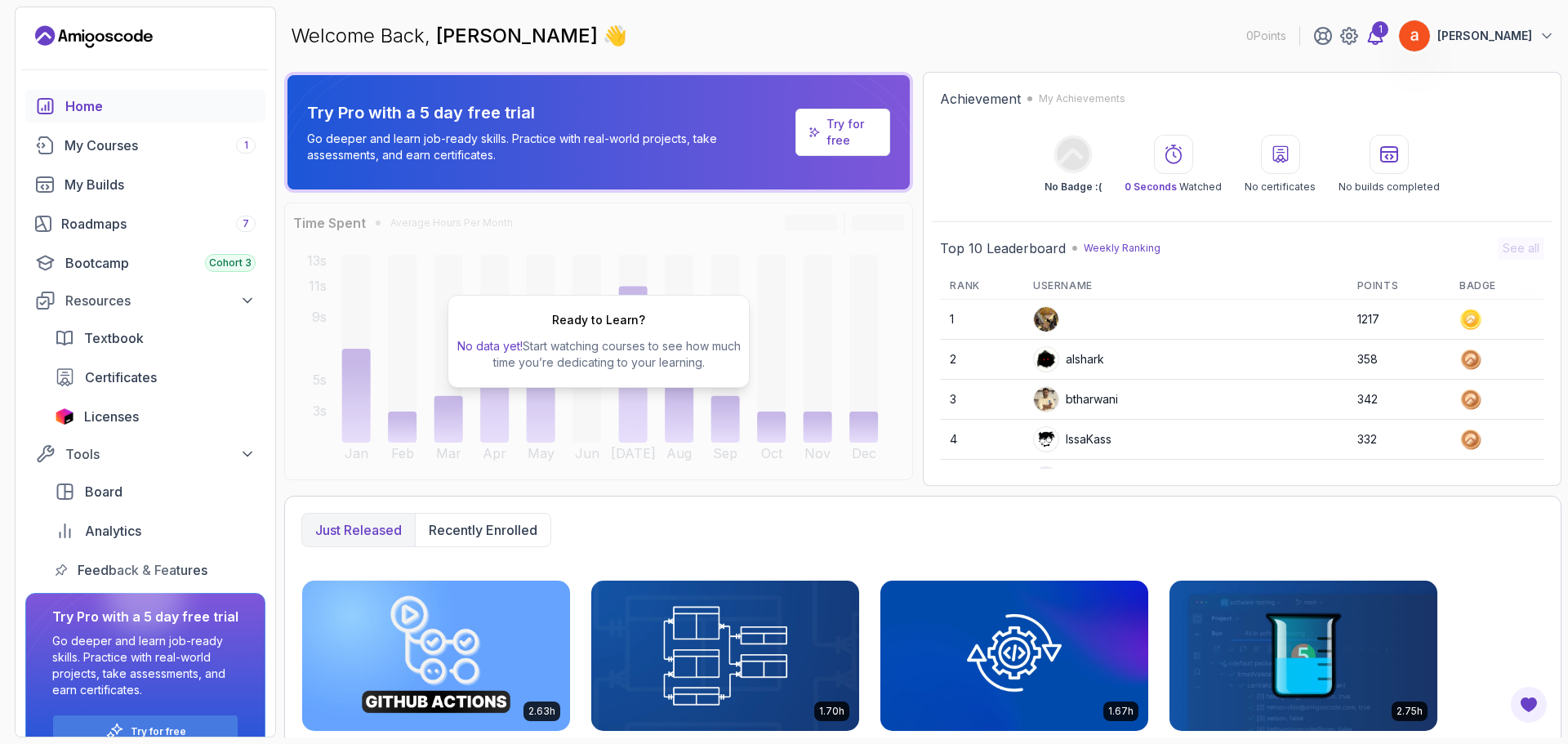
click at [1389, 34] on div "1" at bounding box center [1380, 29] width 16 height 16
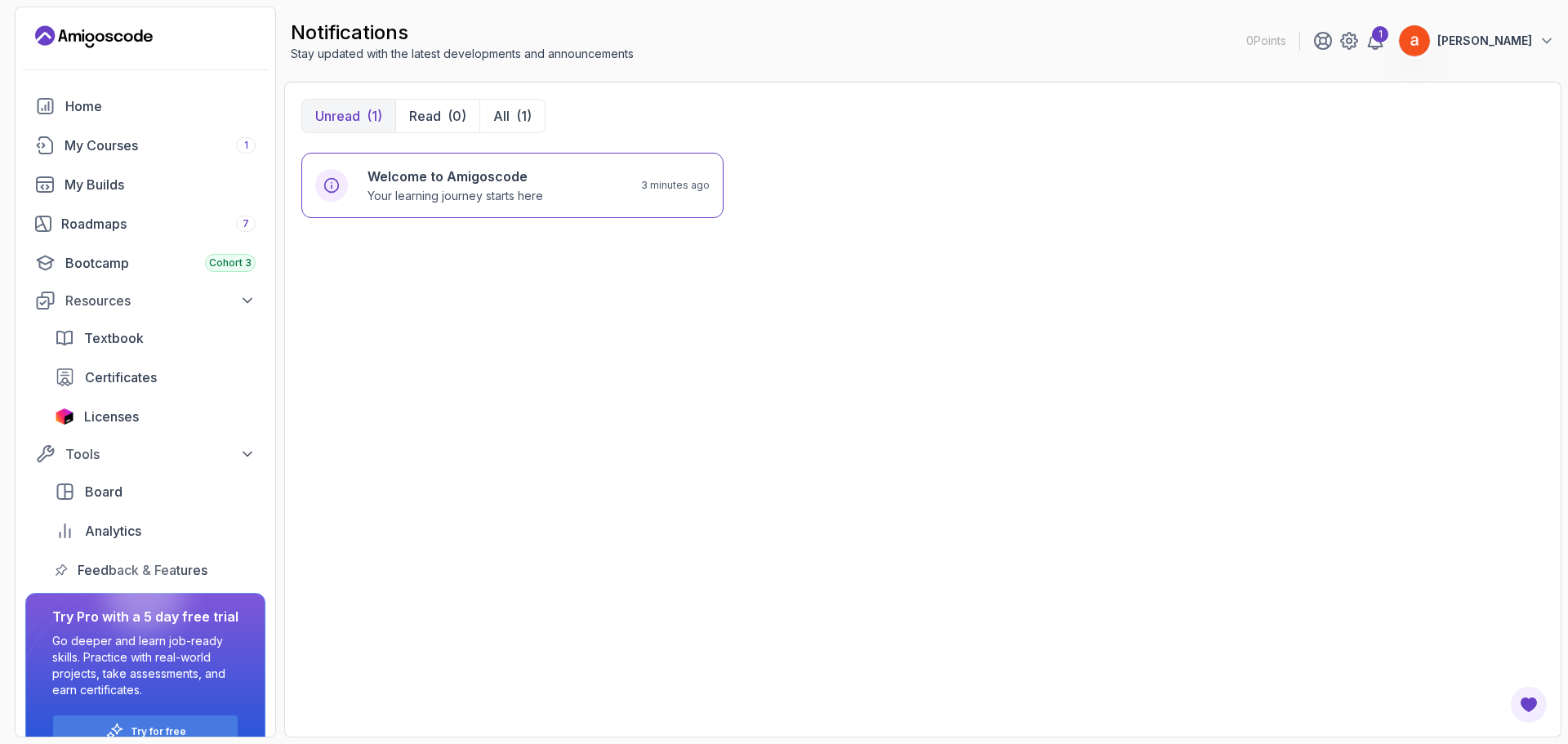
click at [1559, 36] on div "notifications Stay updated with the latest developments and announcements 0 Poi…" at bounding box center [922, 41] width 1277 height 69
click at [1546, 41] on icon at bounding box center [1547, 41] width 8 height 4
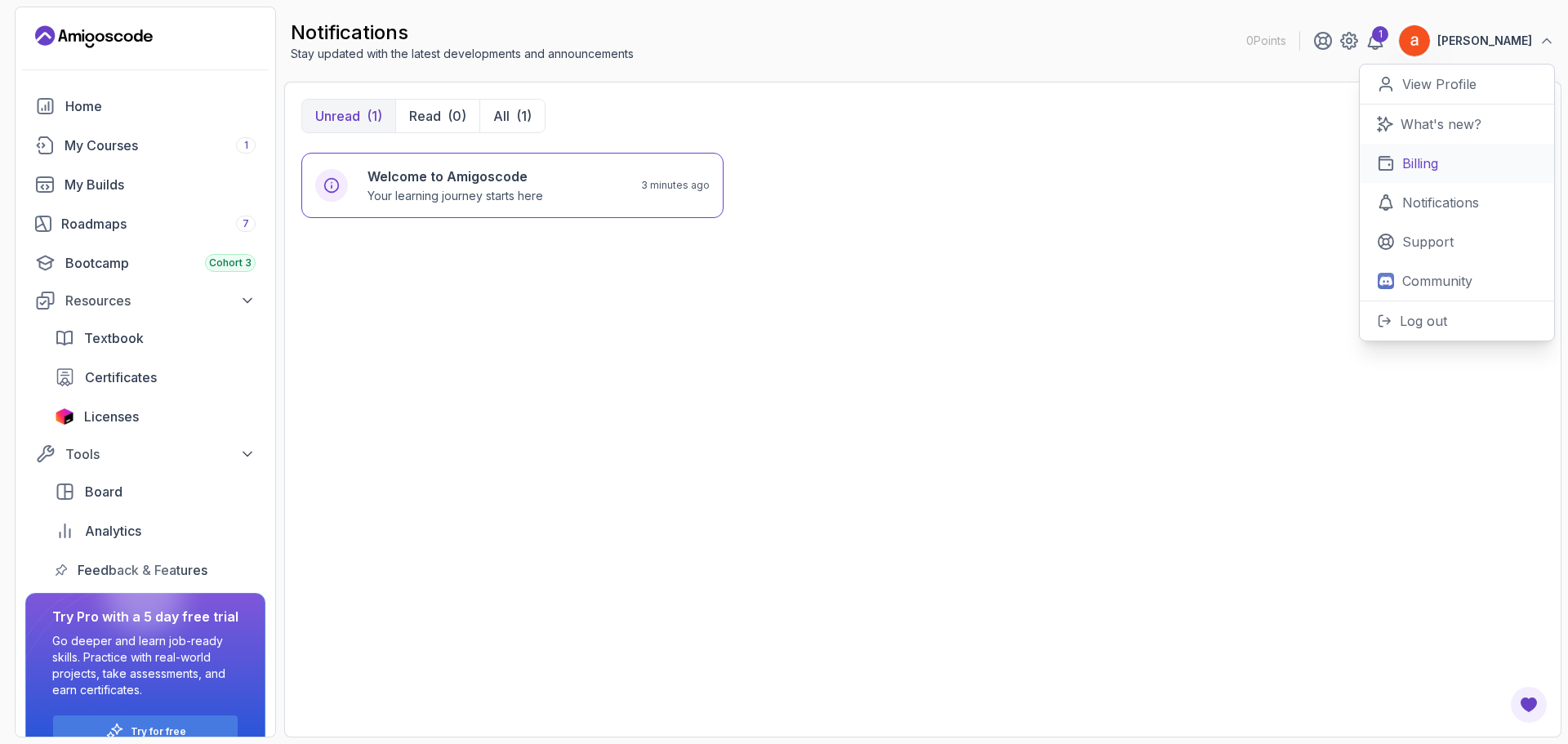
click at [1433, 150] on link "Billing" at bounding box center [1456, 163] width 194 height 39
